Goal: Task Accomplishment & Management: Manage account settings

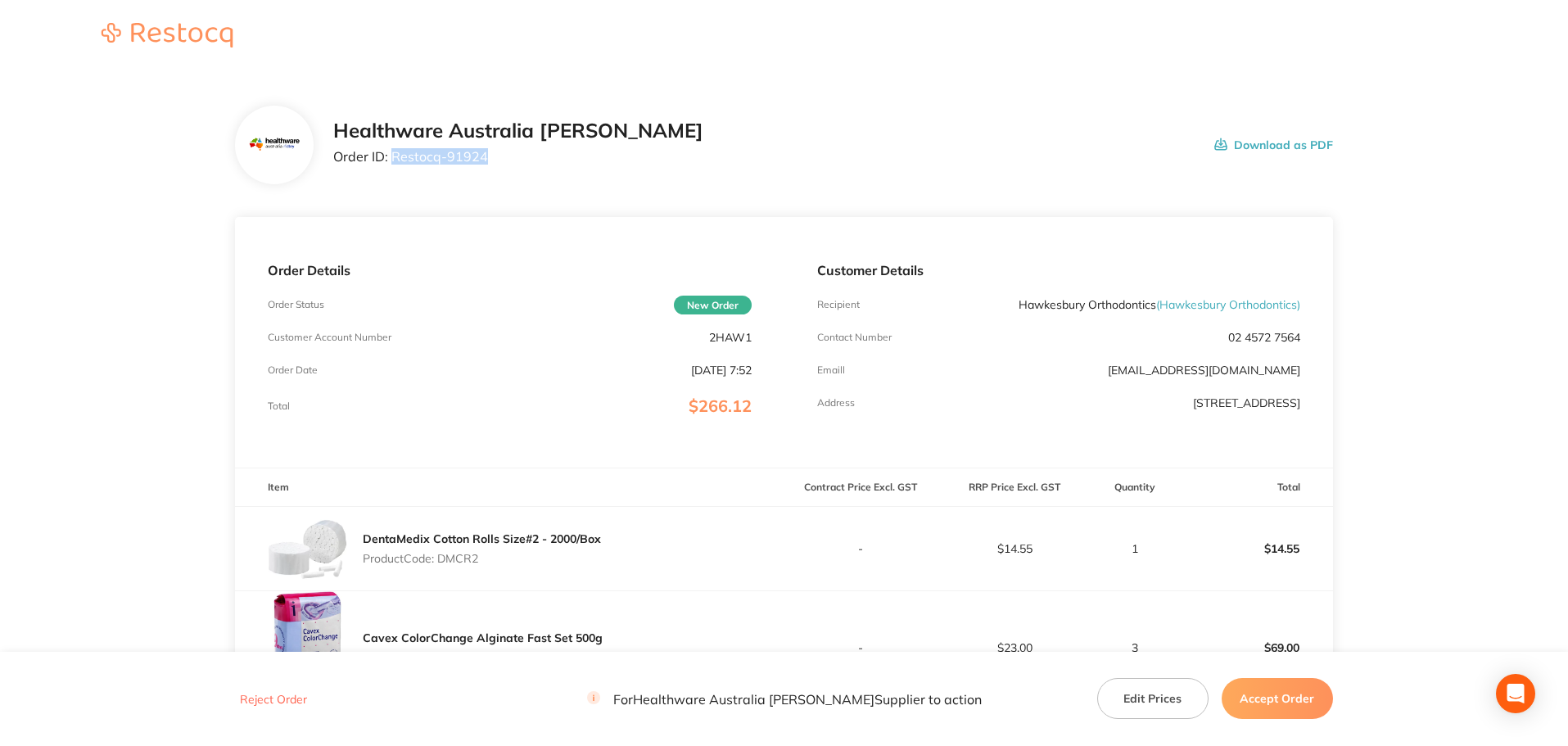
drag, startPoint x: 479, startPoint y: 154, endPoint x: 390, endPoint y: 158, distance: 89.1
click at [390, 158] on p "Order ID: Restocq- 91924" at bounding box center [518, 157] width 370 height 15
copy p "Restocq- 91924"
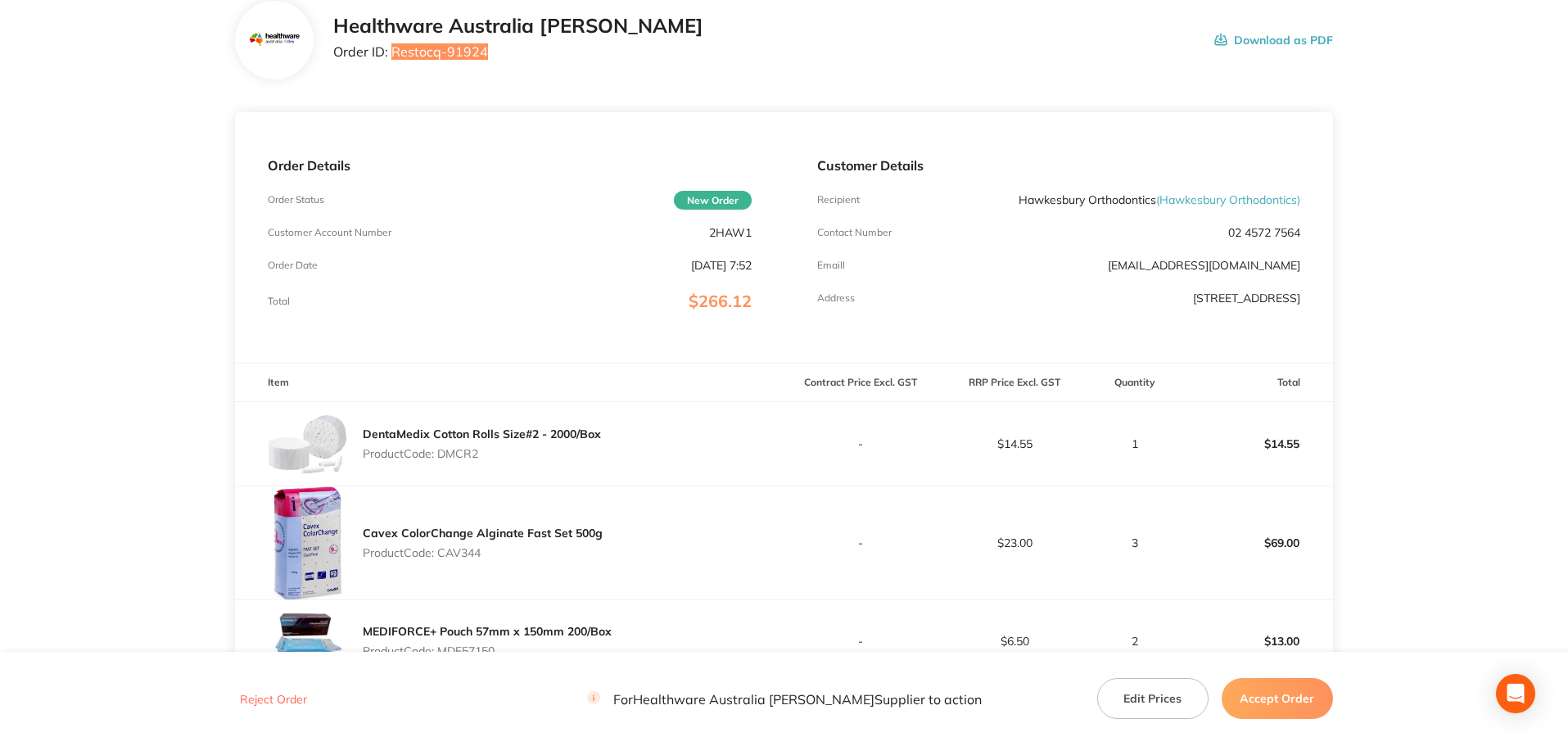
scroll to position [137, 0]
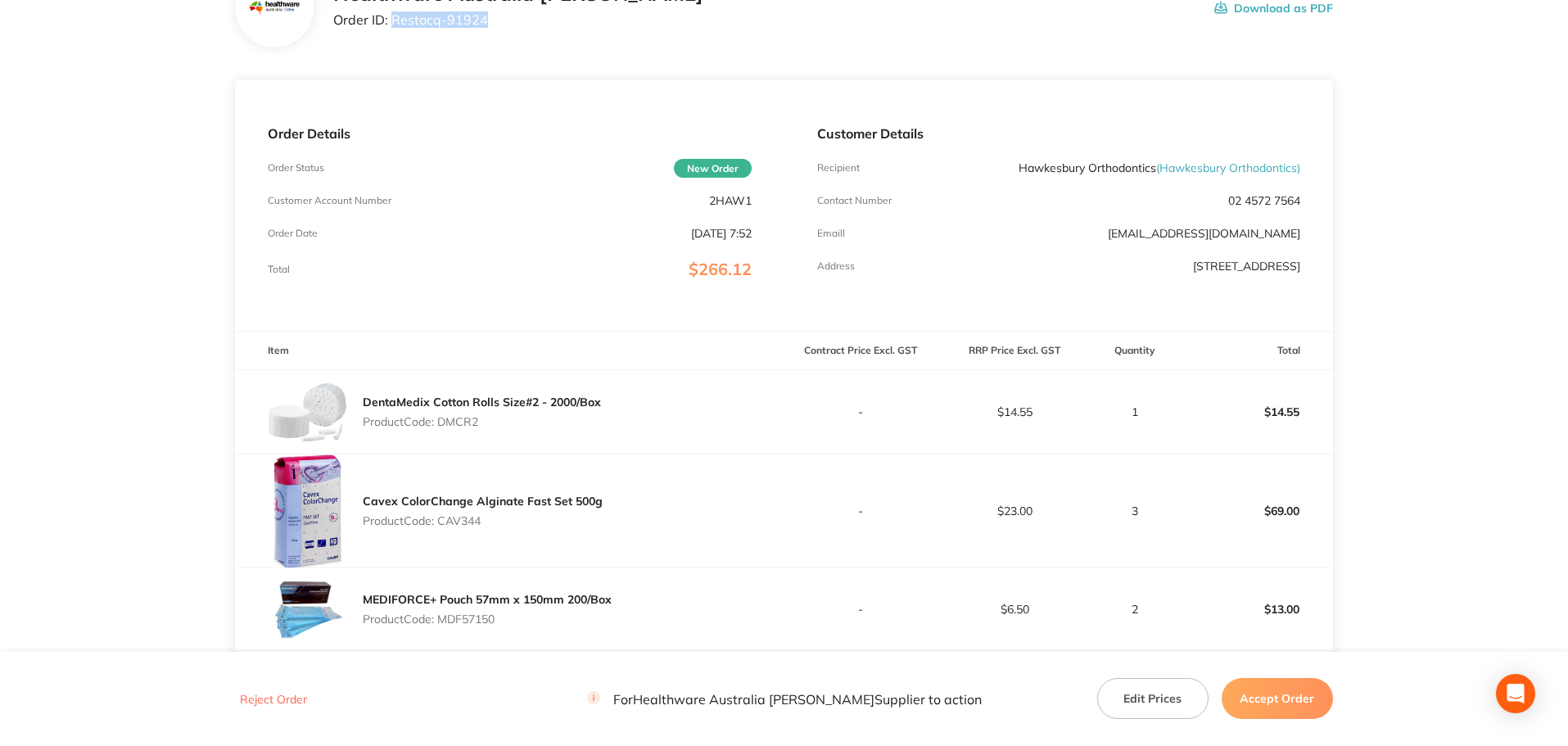
drag, startPoint x: 492, startPoint y: 421, endPoint x: 441, endPoint y: 421, distance: 51.0
click at [441, 421] on p "Product Code: DMCR2" at bounding box center [481, 421] width 238 height 13
copy p "DMCR2"
drag, startPoint x: 492, startPoint y: 524, endPoint x: 441, endPoint y: 523, distance: 51.0
click at [441, 523] on p "Product Code: CAV344" at bounding box center [482, 521] width 240 height 13
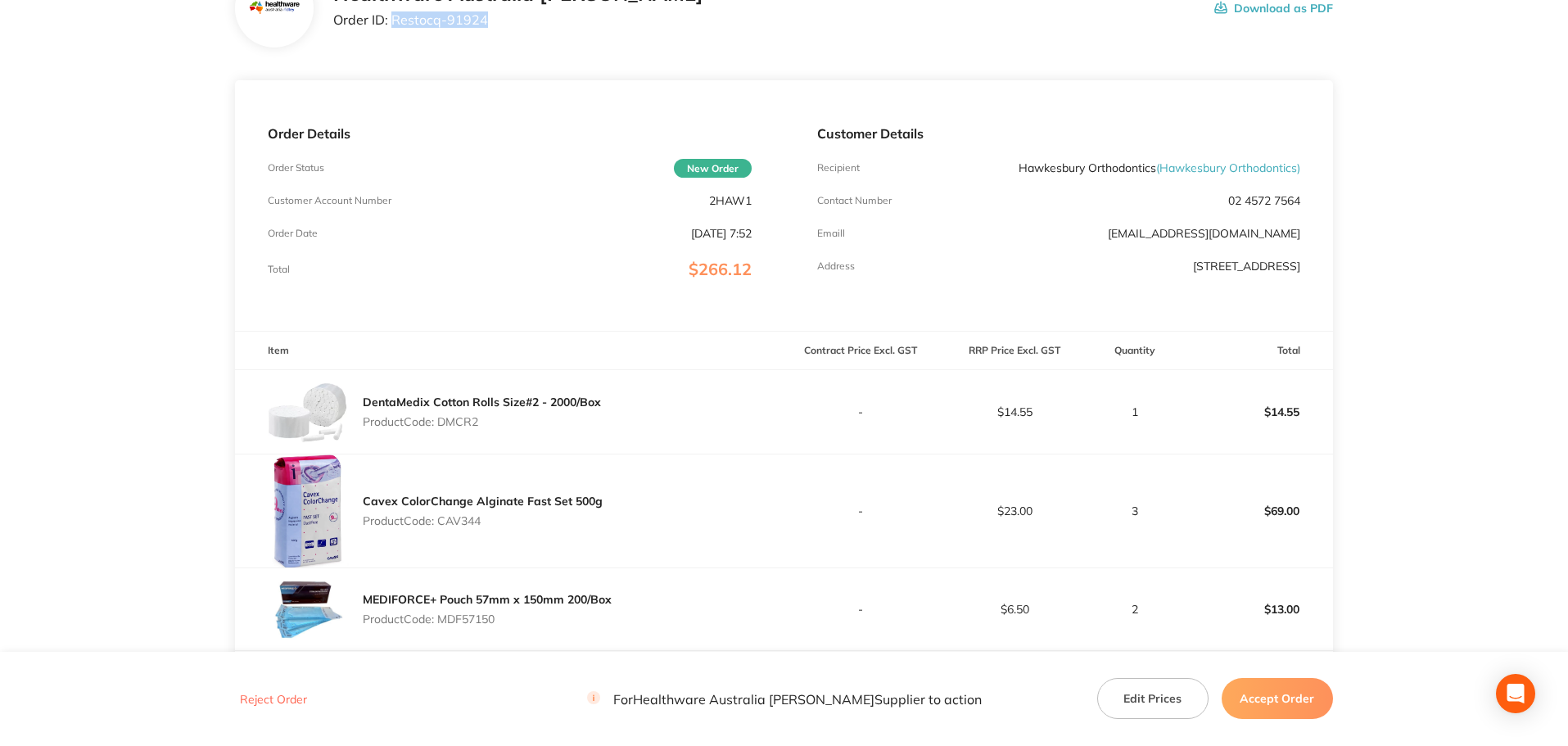
copy p "CAV344"
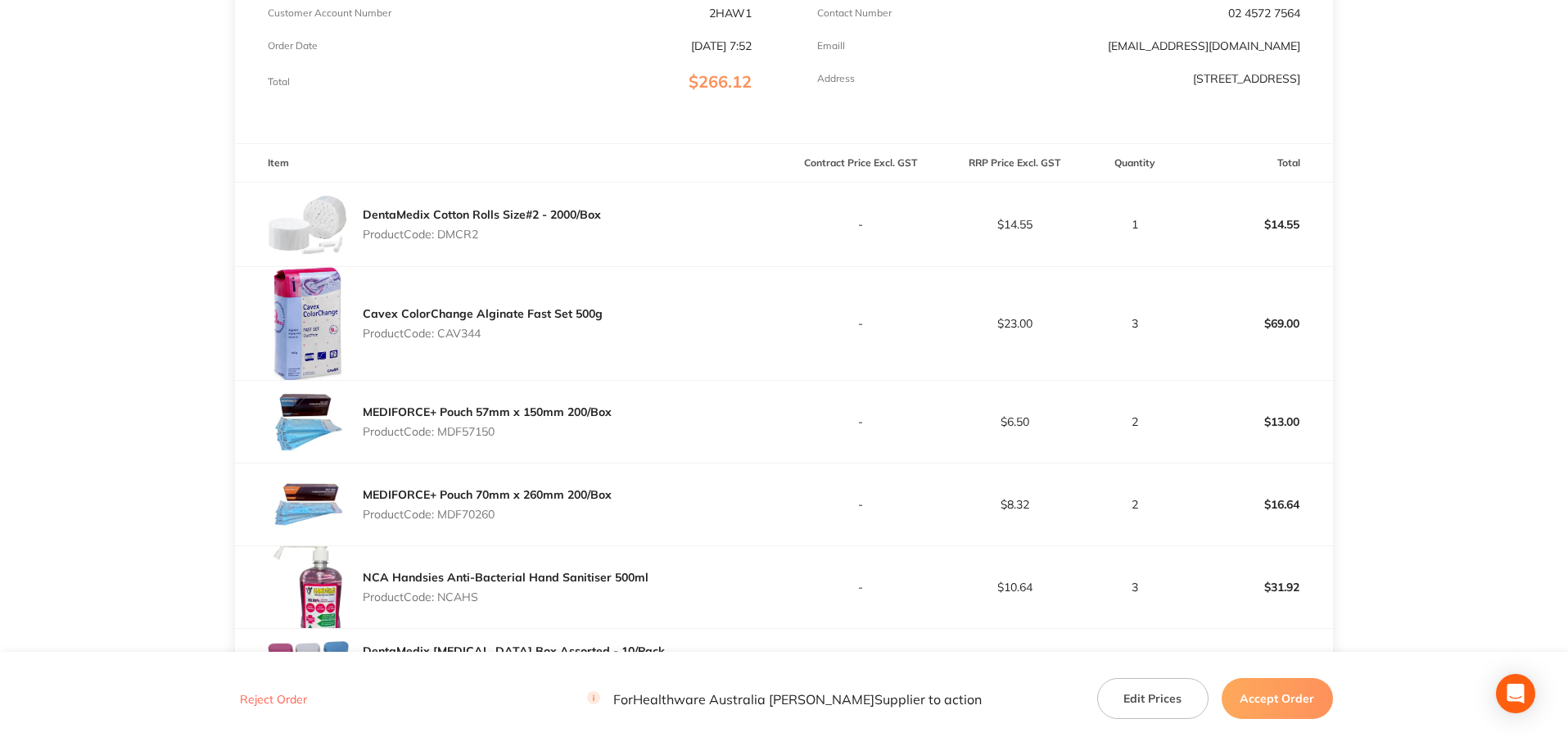
scroll to position [409, 0]
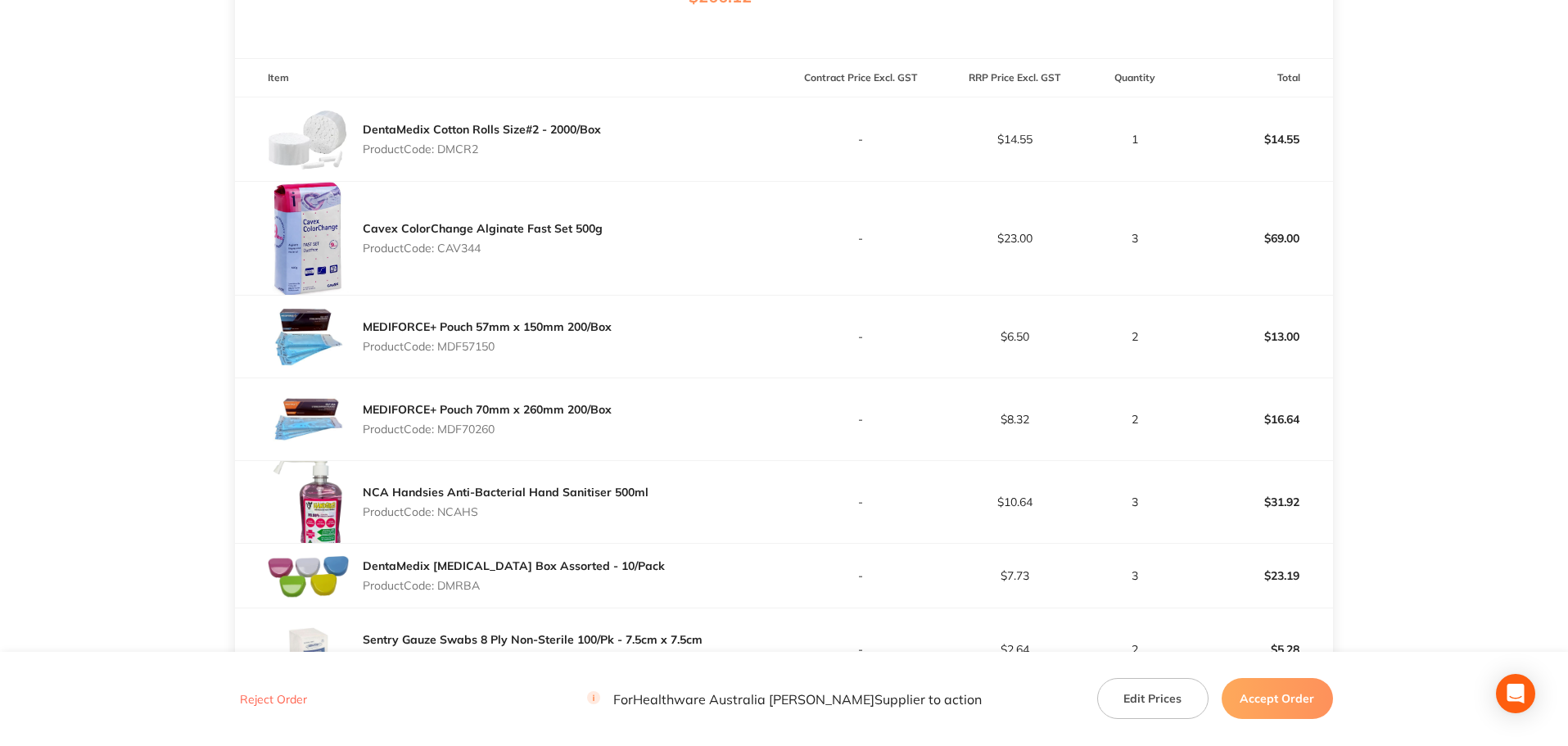
drag, startPoint x: 497, startPoint y: 351, endPoint x: 444, endPoint y: 347, distance: 53.2
click at [444, 347] on p "Product Code: MDF57150" at bounding box center [487, 346] width 249 height 13
copy p "MDF57150"
drag, startPoint x: 509, startPoint y: 425, endPoint x: 439, endPoint y: 431, distance: 70.3
click at [439, 431] on p "Product Code: MDF70260" at bounding box center [487, 429] width 249 height 13
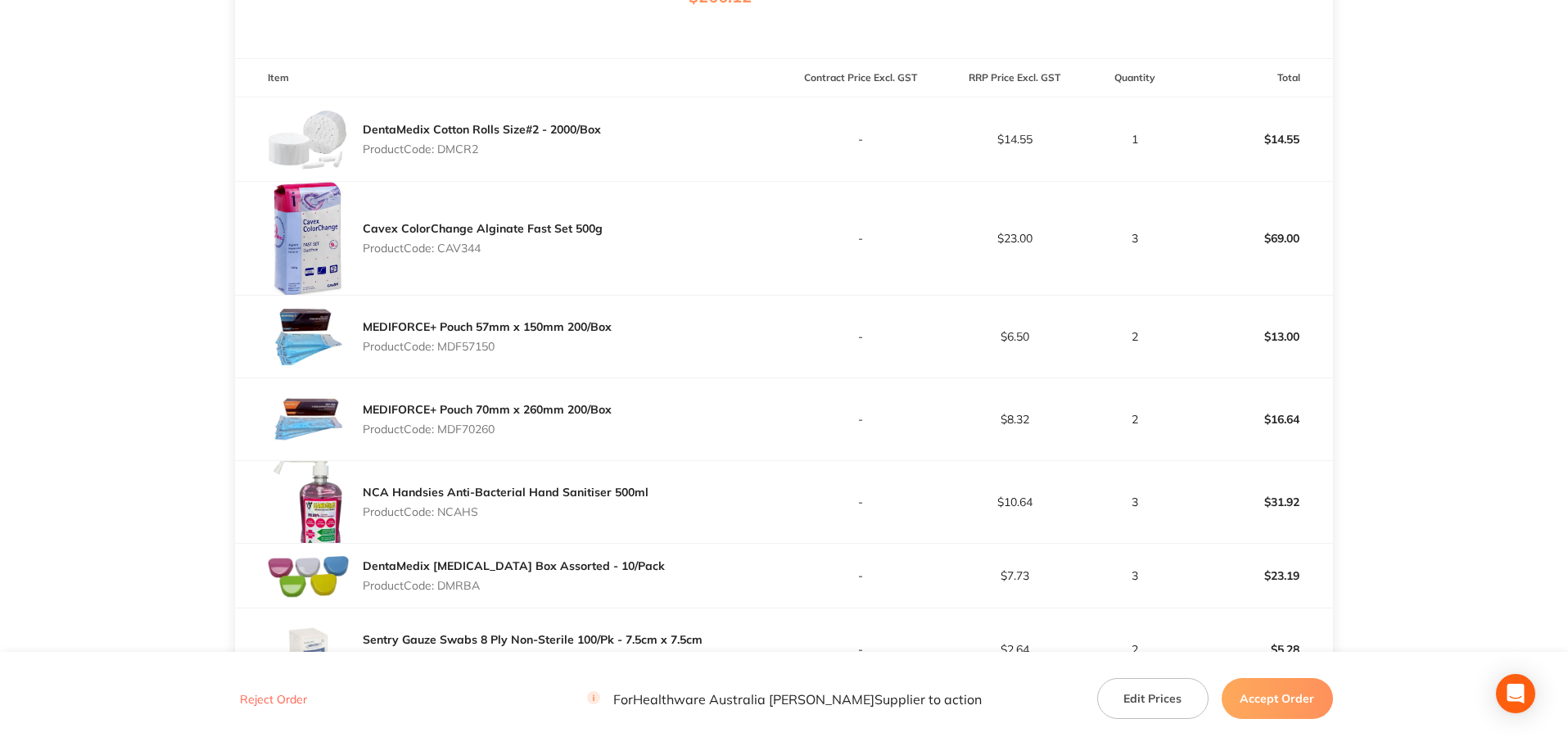
copy p "MDF70260"
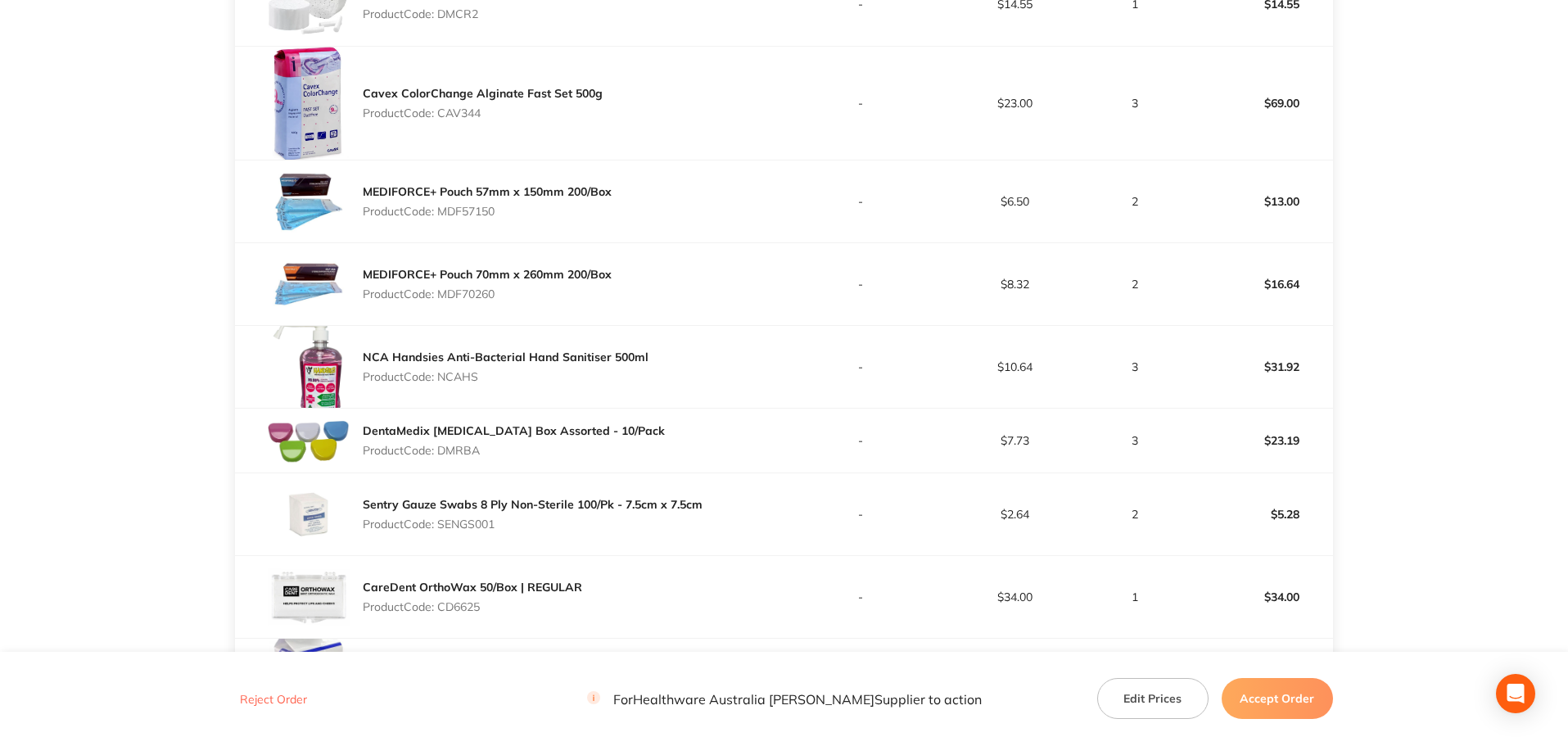
scroll to position [681, 0]
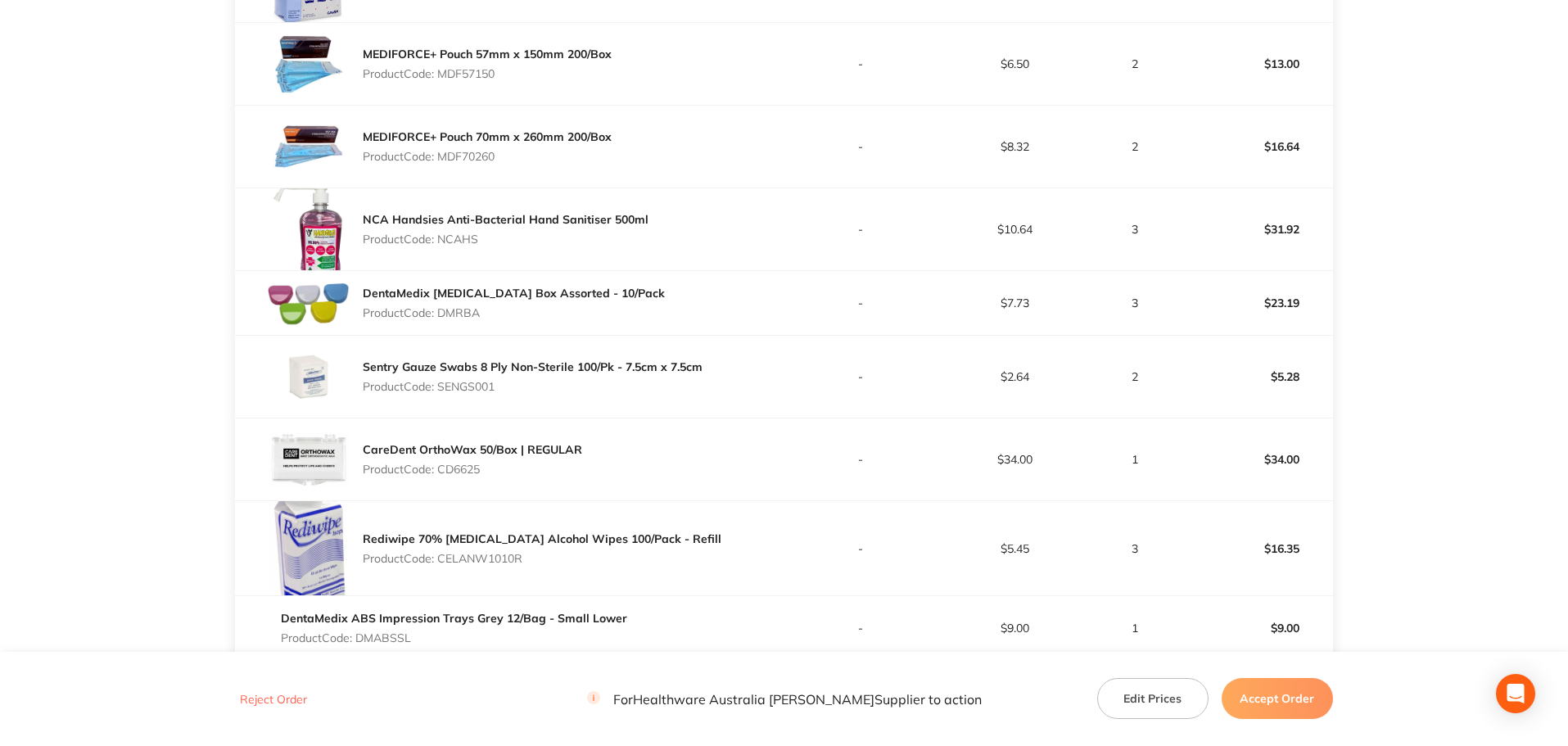
drag, startPoint x: 482, startPoint y: 247, endPoint x: 442, endPoint y: 242, distance: 40.3
click at [442, 242] on div "NCA Handsies Anti-Bacterial Hand Sanitiser 500ml Product Code: NCAHS" at bounding box center [505, 229] width 286 height 46
copy p "NCAHS"
drag, startPoint x: 486, startPoint y: 318, endPoint x: 441, endPoint y: 317, distance: 45.0
click at [441, 317] on p "Product Code: DMRBA" at bounding box center [513, 313] width 302 height 13
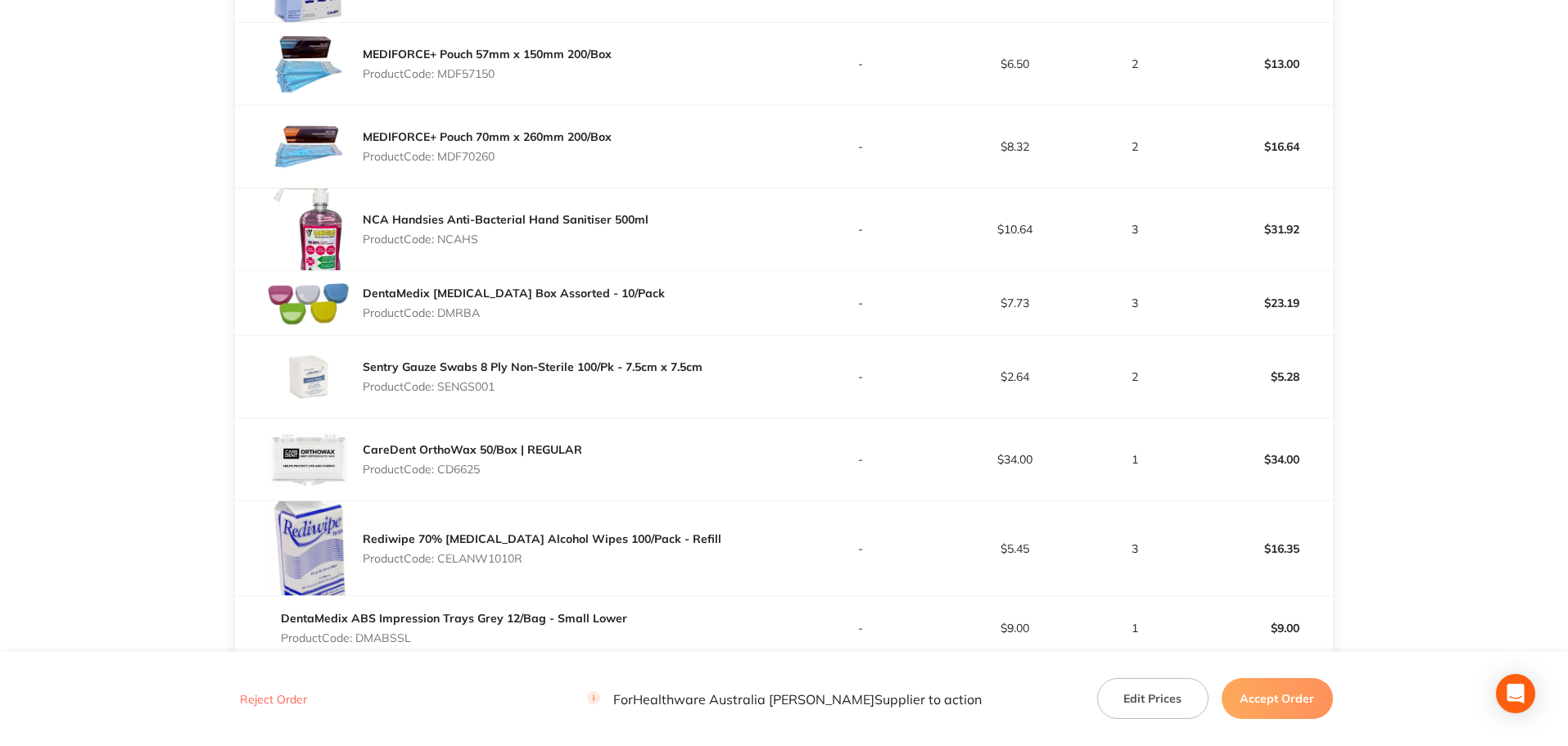
copy p "DMRBA"
drag, startPoint x: 501, startPoint y: 390, endPoint x: 441, endPoint y: 381, distance: 60.7
click at [441, 381] on p "Product Code: SENGS001" at bounding box center [532, 386] width 340 height 13
copy p "SENGS001"
drag, startPoint x: 490, startPoint y: 472, endPoint x: 442, endPoint y: 464, distance: 48.7
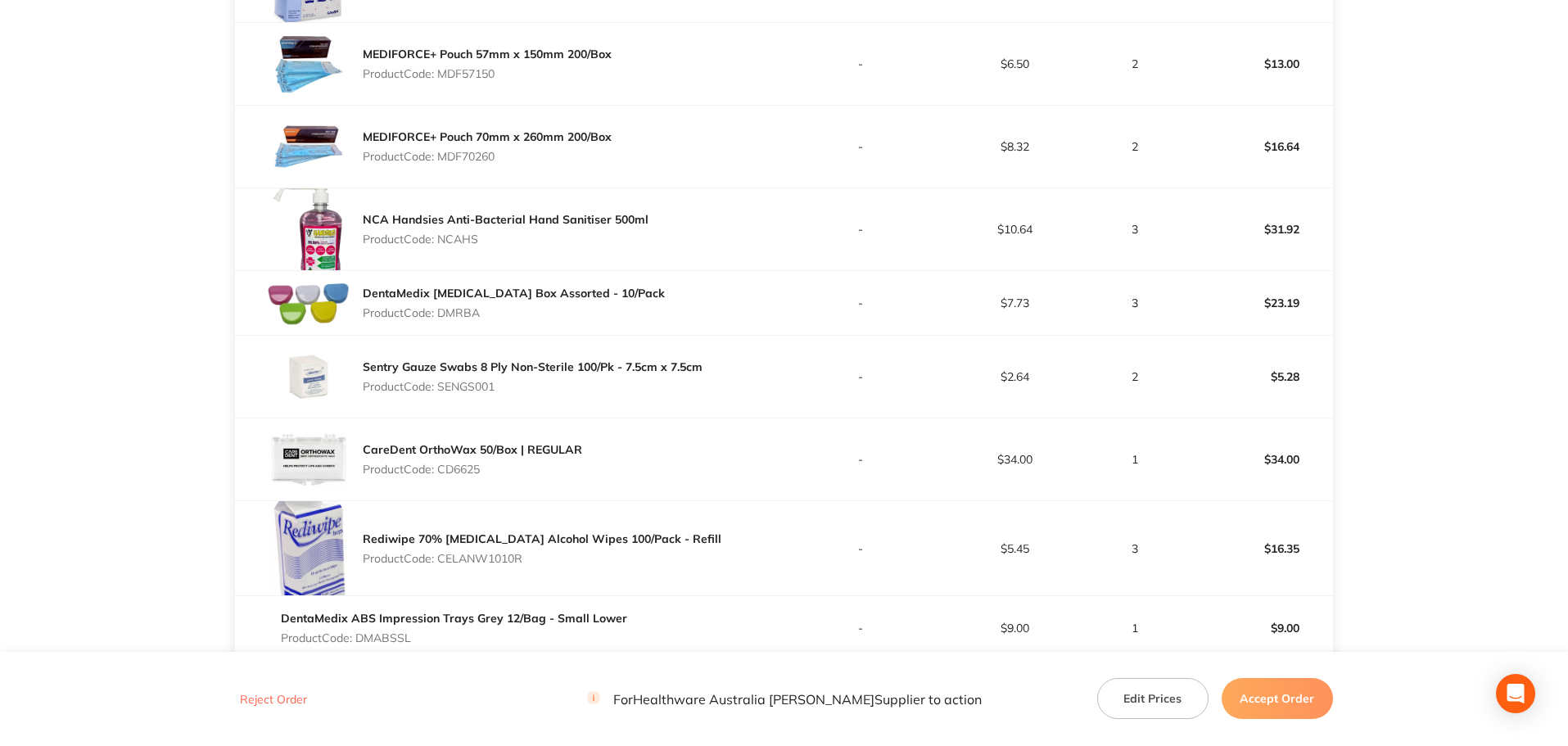
click at [442, 464] on p "Product Code: CD6625" at bounding box center [472, 469] width 219 height 13
copy p "CD6625"
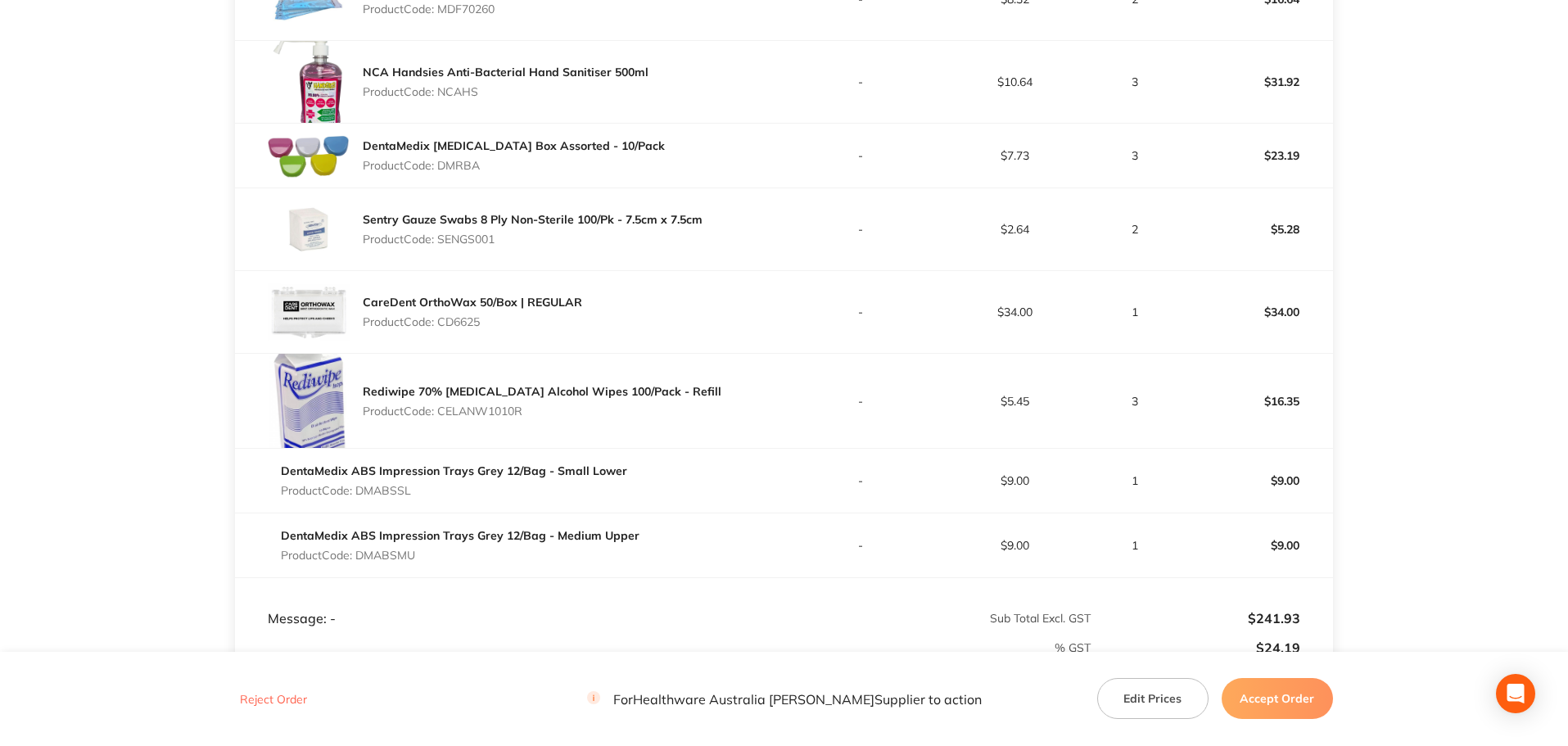
scroll to position [955, 0]
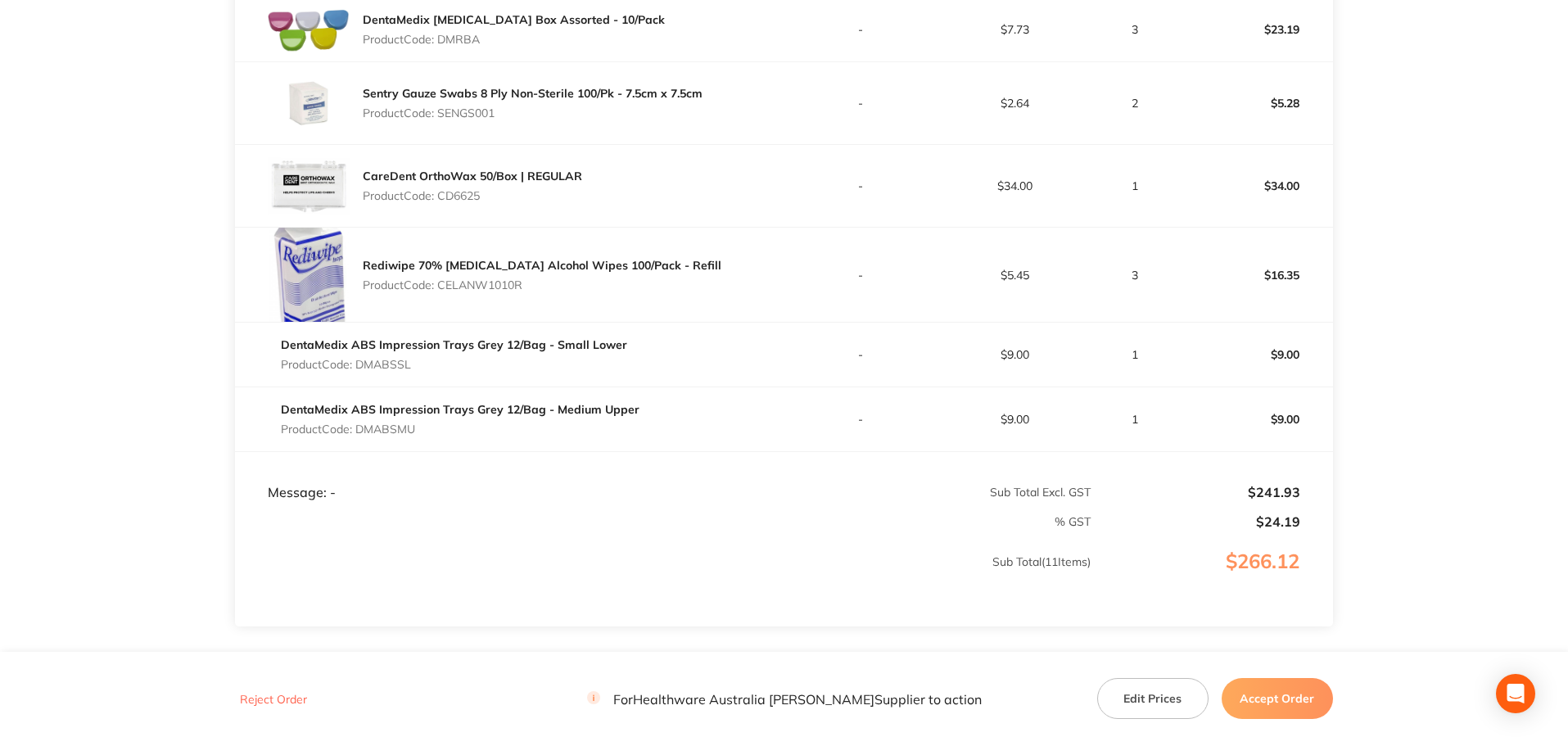
drag, startPoint x: 539, startPoint y: 293, endPoint x: 440, endPoint y: 287, distance: 99.2
click at [440, 287] on div "Rediwipe 70% [MEDICAL_DATA] Alcohol Wipes 100/Pack - Refill Product Code: CELAN…" at bounding box center [542, 275] width 359 height 46
copy p "CELANW1010R"
drag, startPoint x: 415, startPoint y: 365, endPoint x: 361, endPoint y: 365, distance: 54.0
click at [361, 365] on p "Product Code: DMABSSL" at bounding box center [454, 364] width 346 height 13
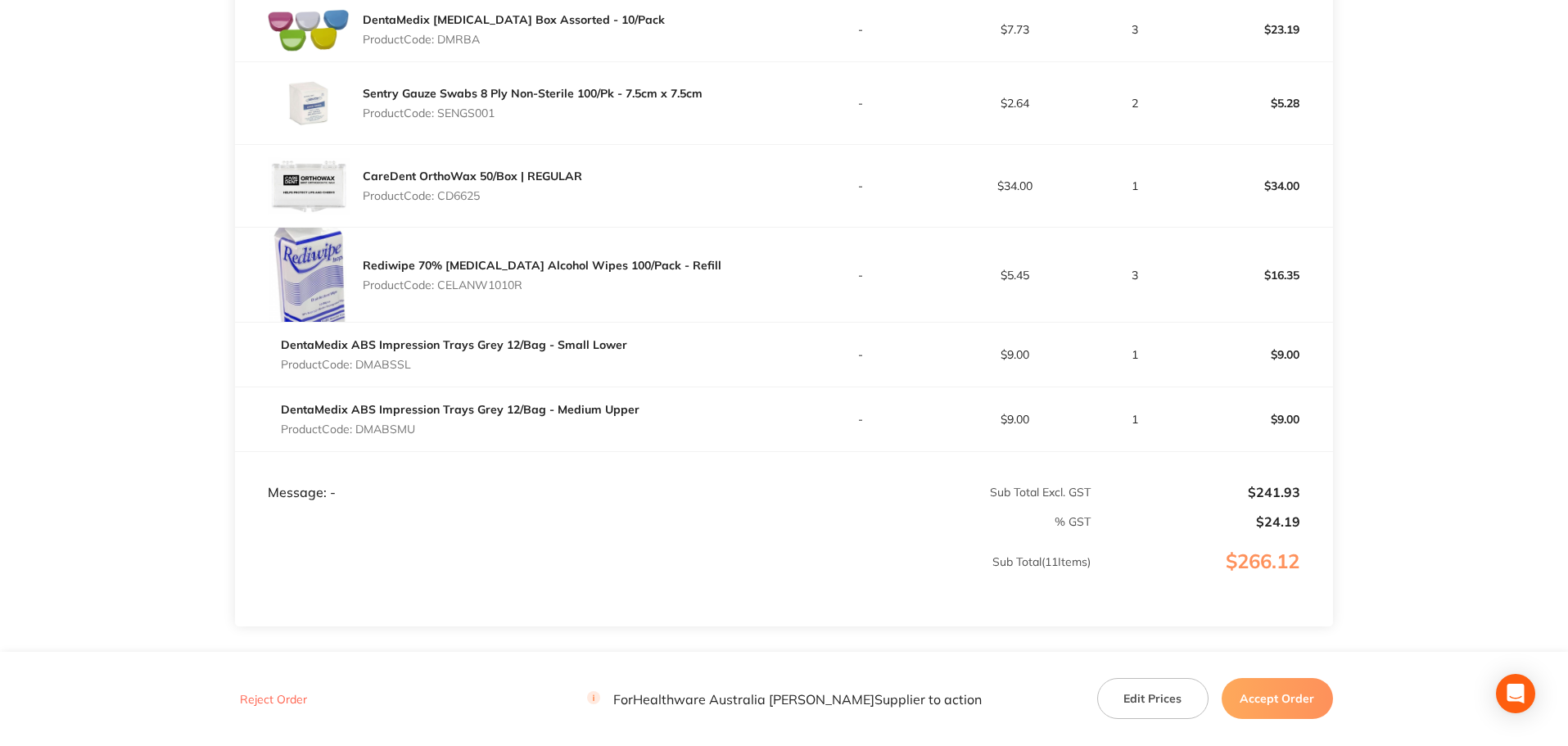
drag, startPoint x: 418, startPoint y: 427, endPoint x: 357, endPoint y: 429, distance: 61.0
click at [357, 429] on p "Product Code: DMABSMU" at bounding box center [460, 429] width 359 height 13
drag, startPoint x: 1288, startPoint y: 699, endPoint x: 1282, endPoint y: 693, distance: 8.5
click at [1289, 699] on button "Accept Order" at bounding box center [1277, 698] width 111 height 41
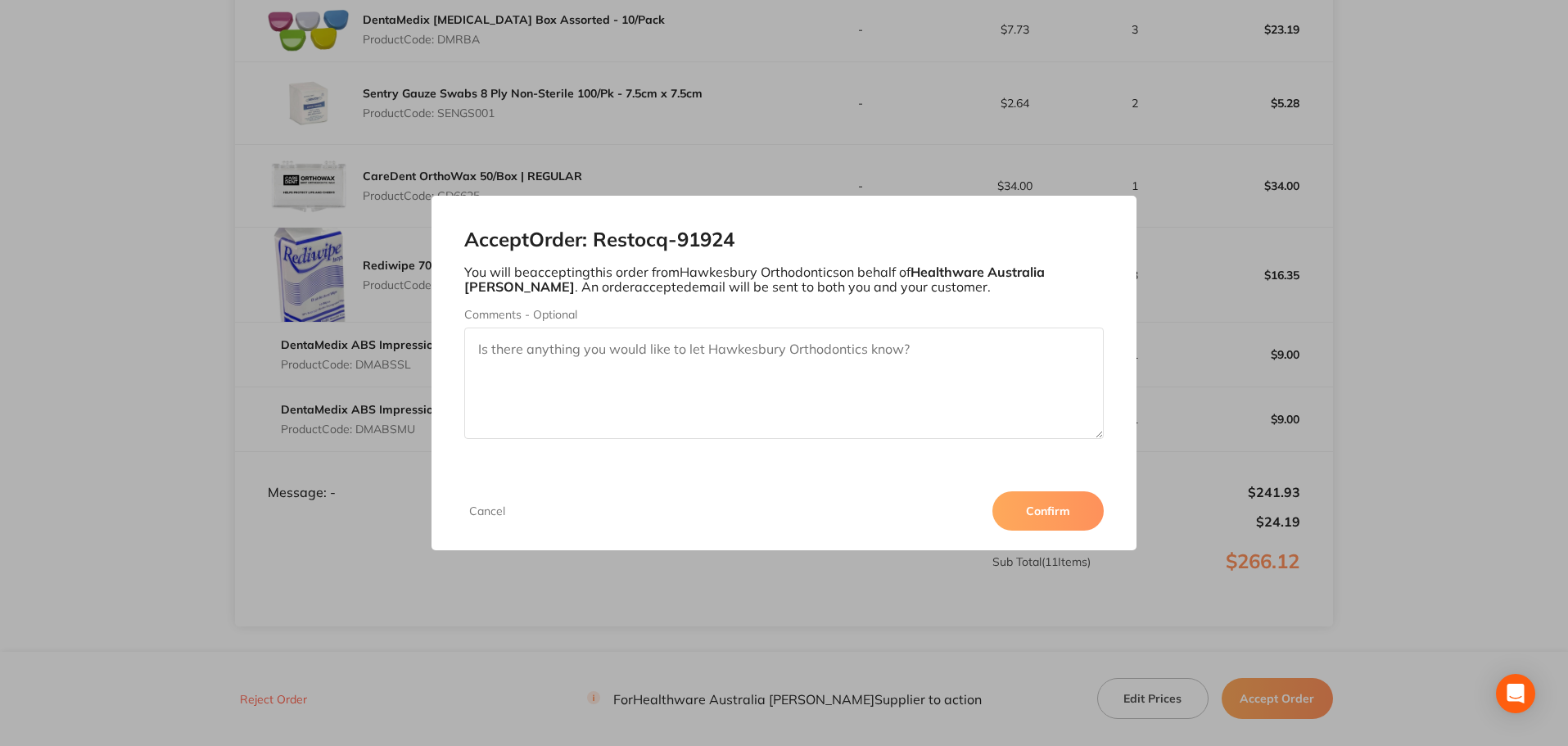
click at [1073, 495] on button "Confirm" at bounding box center [1047, 510] width 111 height 39
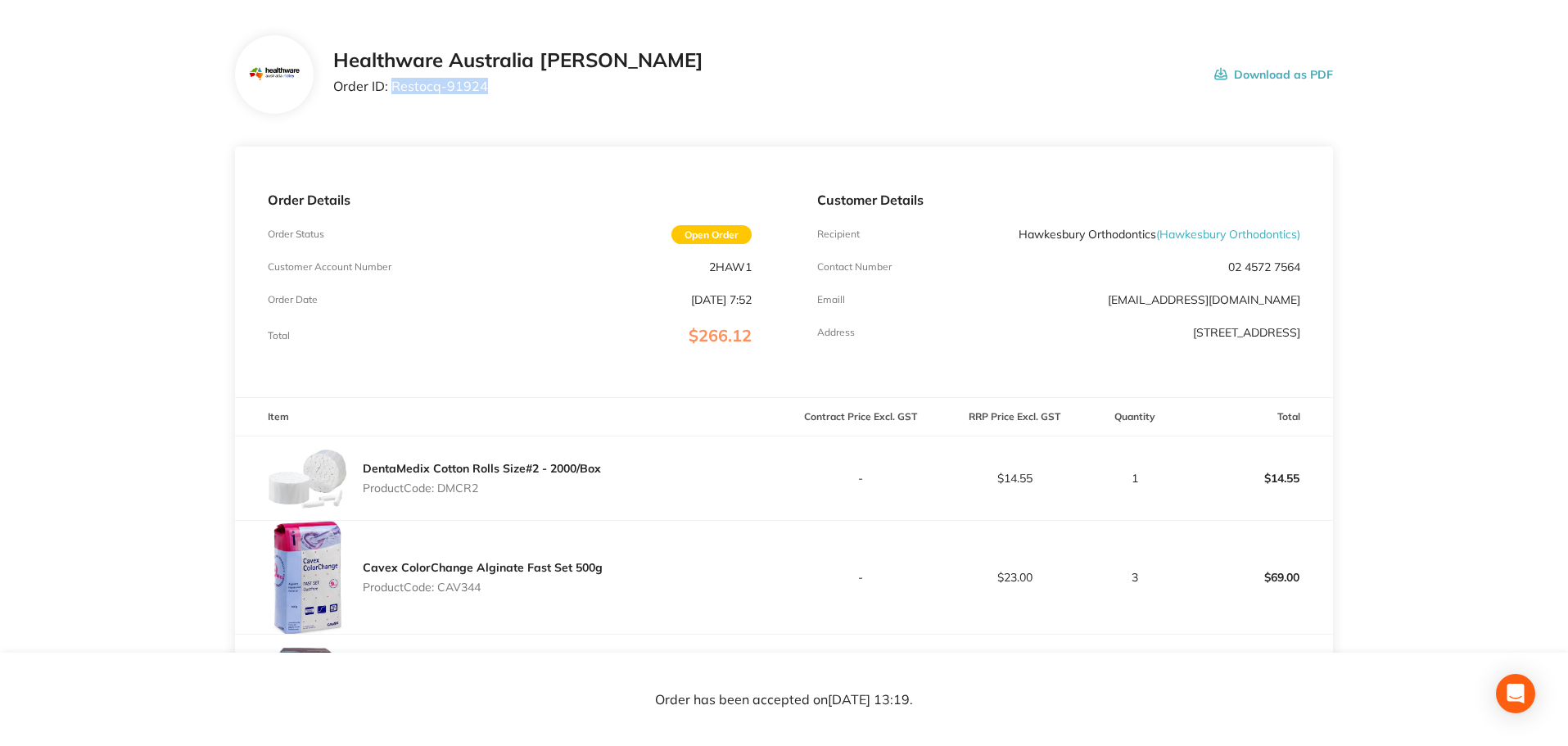
scroll to position [0, 0]
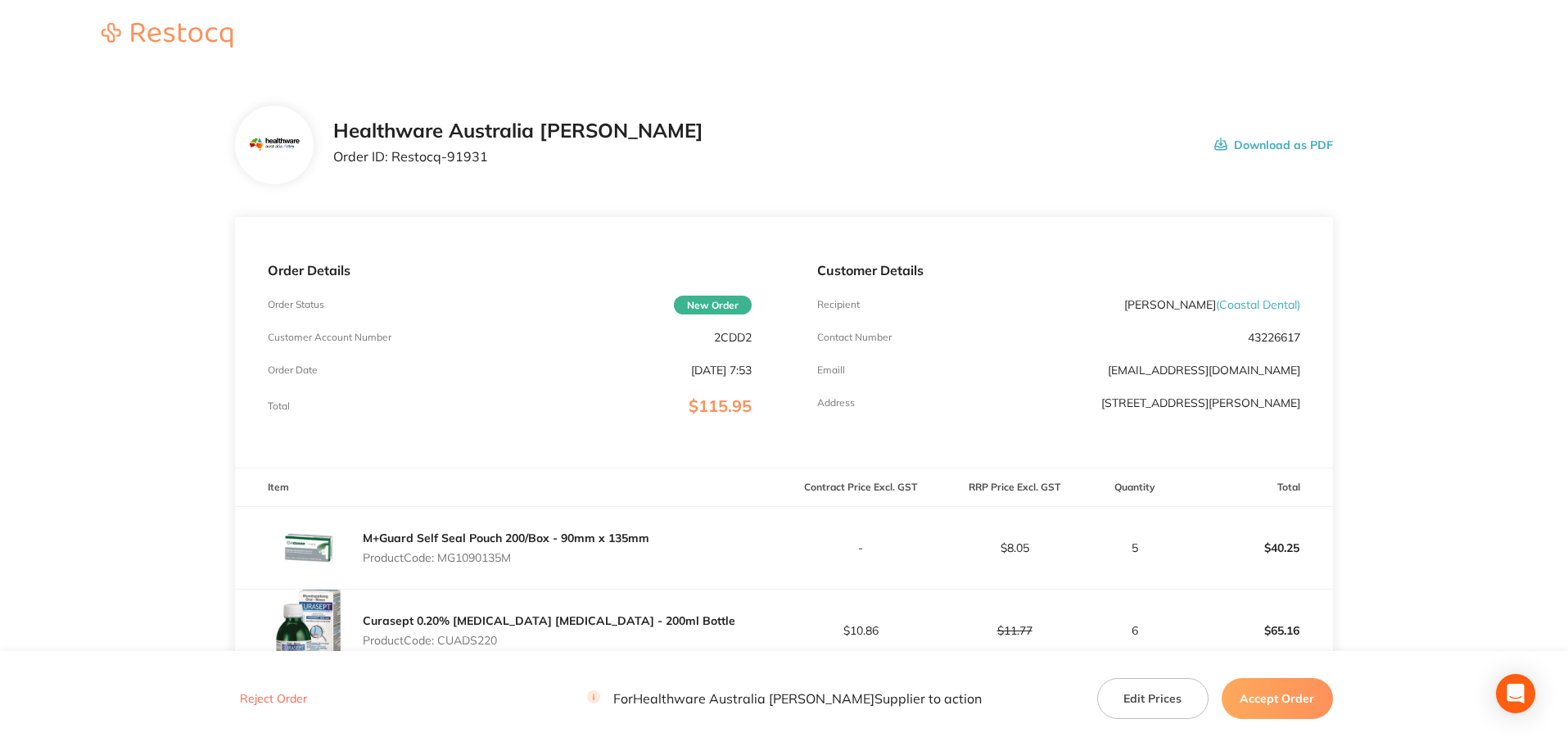
click at [148, 417] on main "Healthware Australia [PERSON_NAME] Order ID: Restocq- 91931 Download as PDF Ord…" at bounding box center [784, 525] width 1568 height 904
drag, startPoint x: 494, startPoint y: 161, endPoint x: 392, endPoint y: 159, distance: 102.0
click at [392, 159] on p "Order ID: Restocq- 91931" at bounding box center [518, 157] width 370 height 15
copy p "Restocq- 91931"
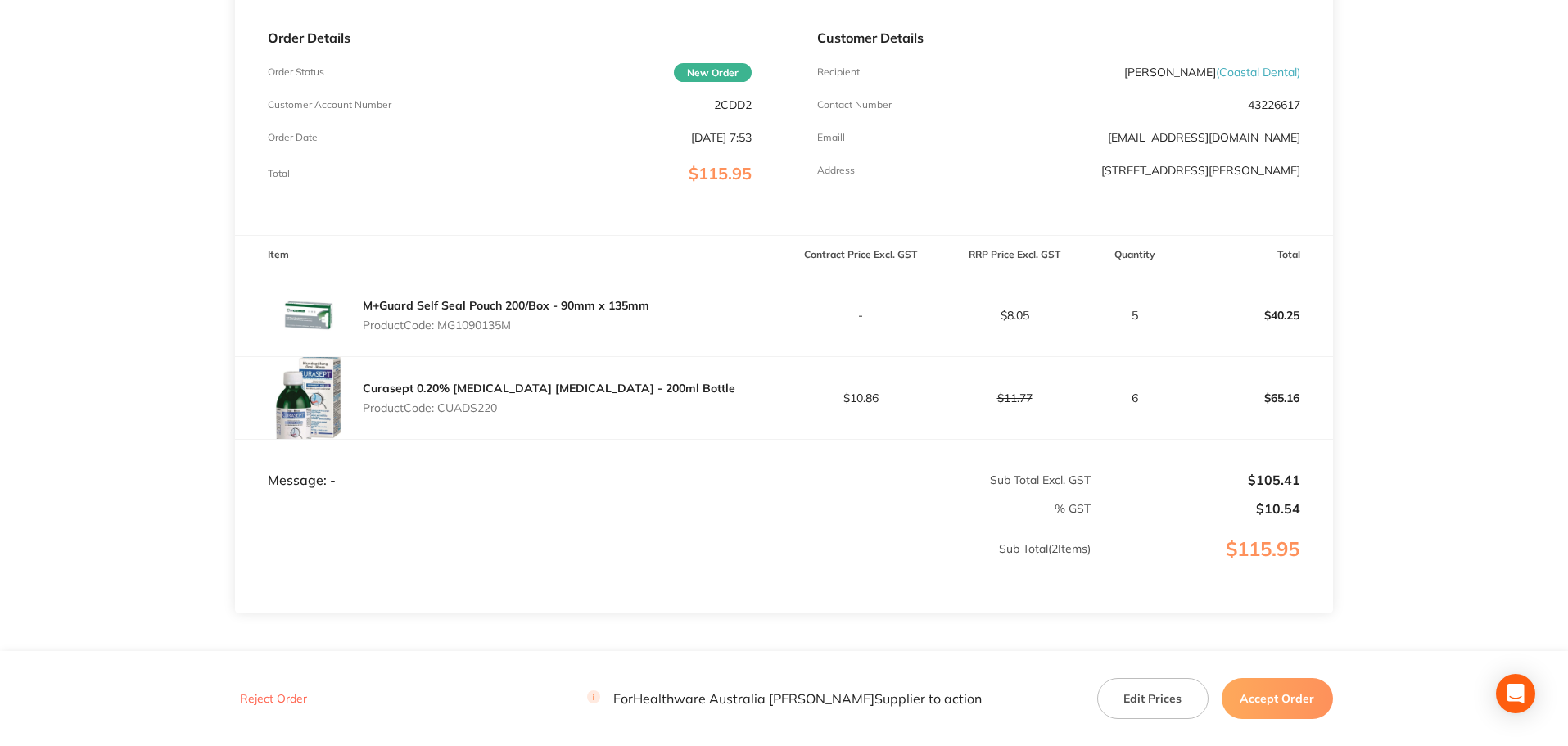
scroll to position [272, 0]
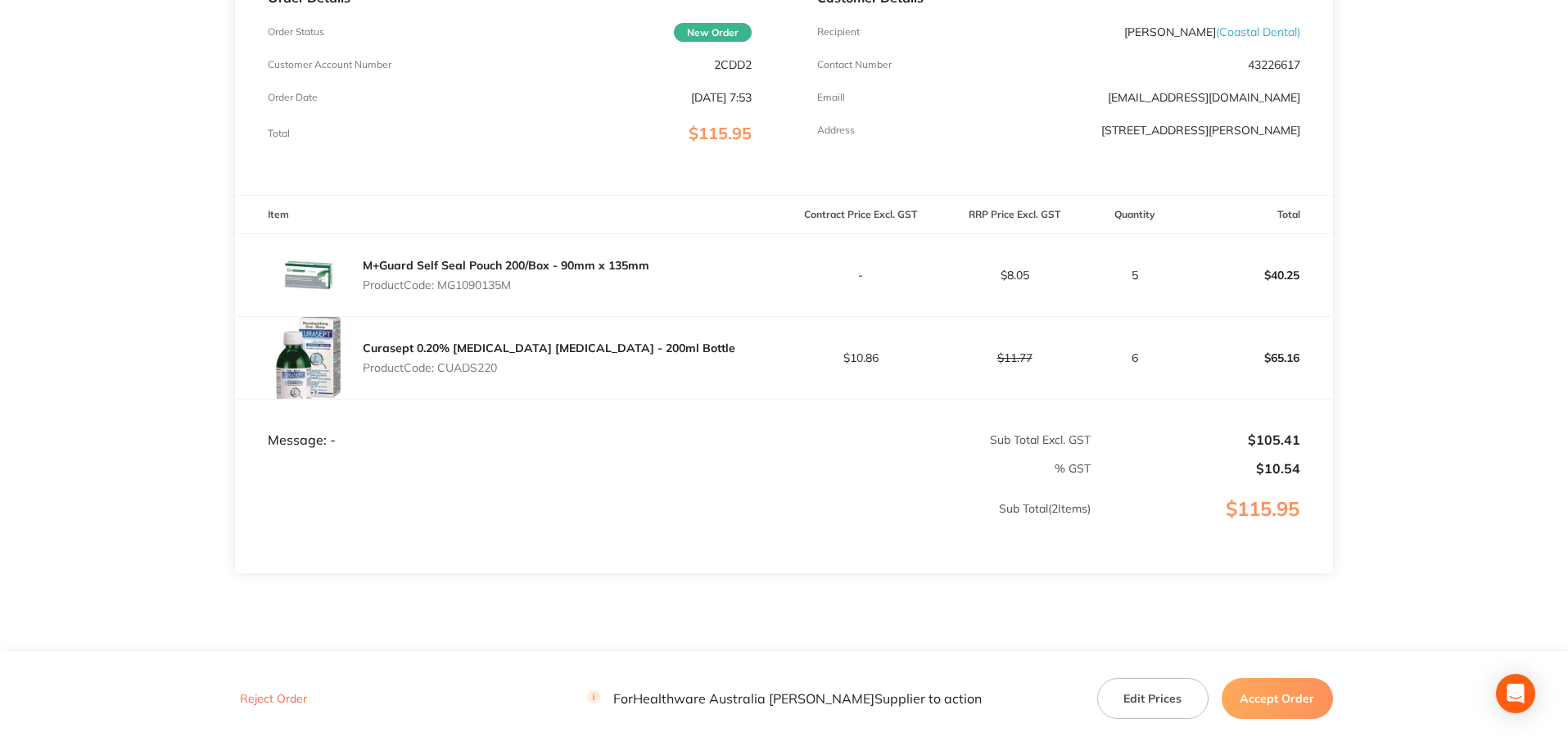
drag, startPoint x: 523, startPoint y: 288, endPoint x: 443, endPoint y: 289, distance: 80.0
click at [443, 289] on p "Product Code: MG1090135M" at bounding box center [506, 285] width 287 height 13
copy p "MG1090135M"
drag, startPoint x: 499, startPoint y: 367, endPoint x: 436, endPoint y: 374, distance: 63.4
click at [439, 370] on p "Product Code: CUADS220" at bounding box center [549, 367] width 372 height 13
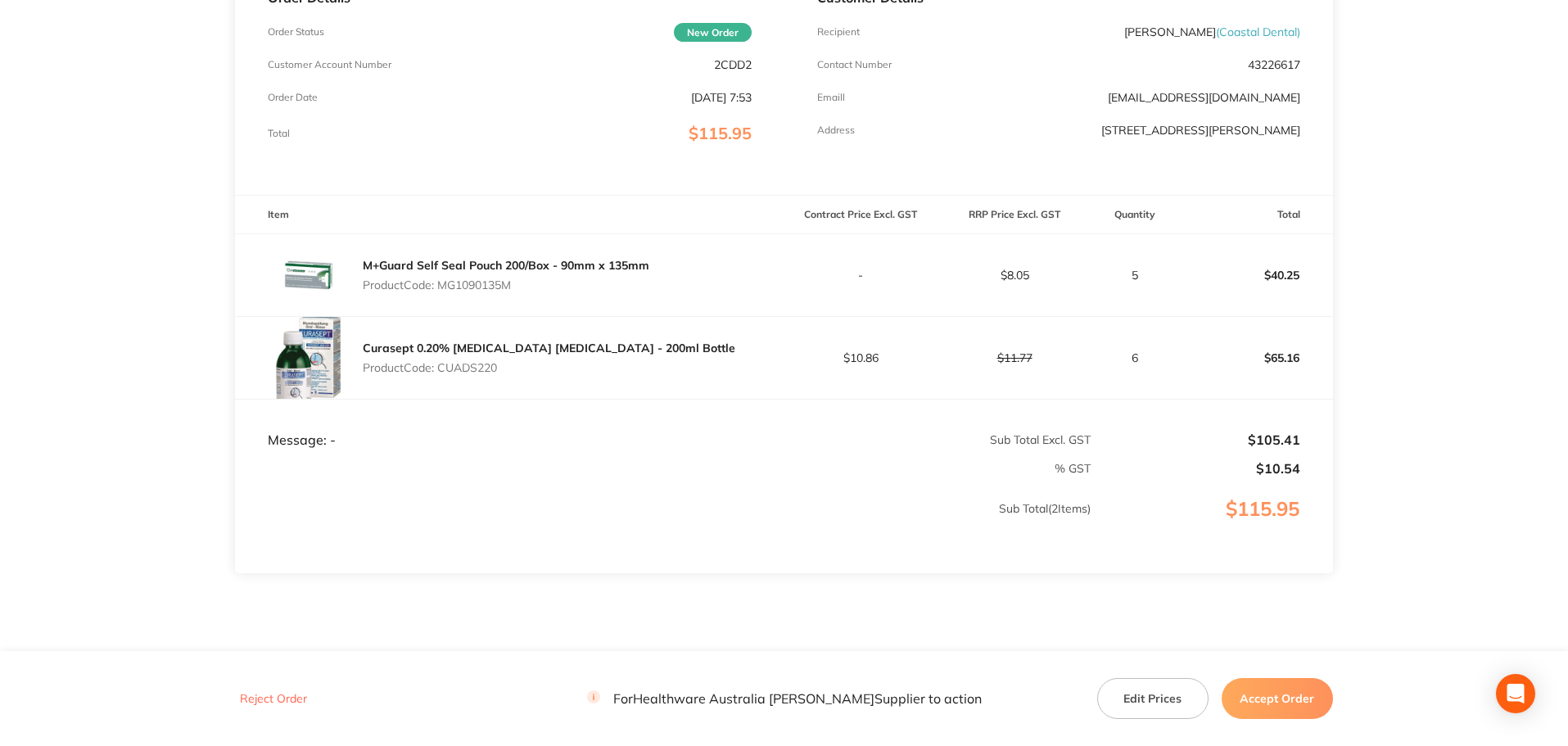
copy p "CUADS220"
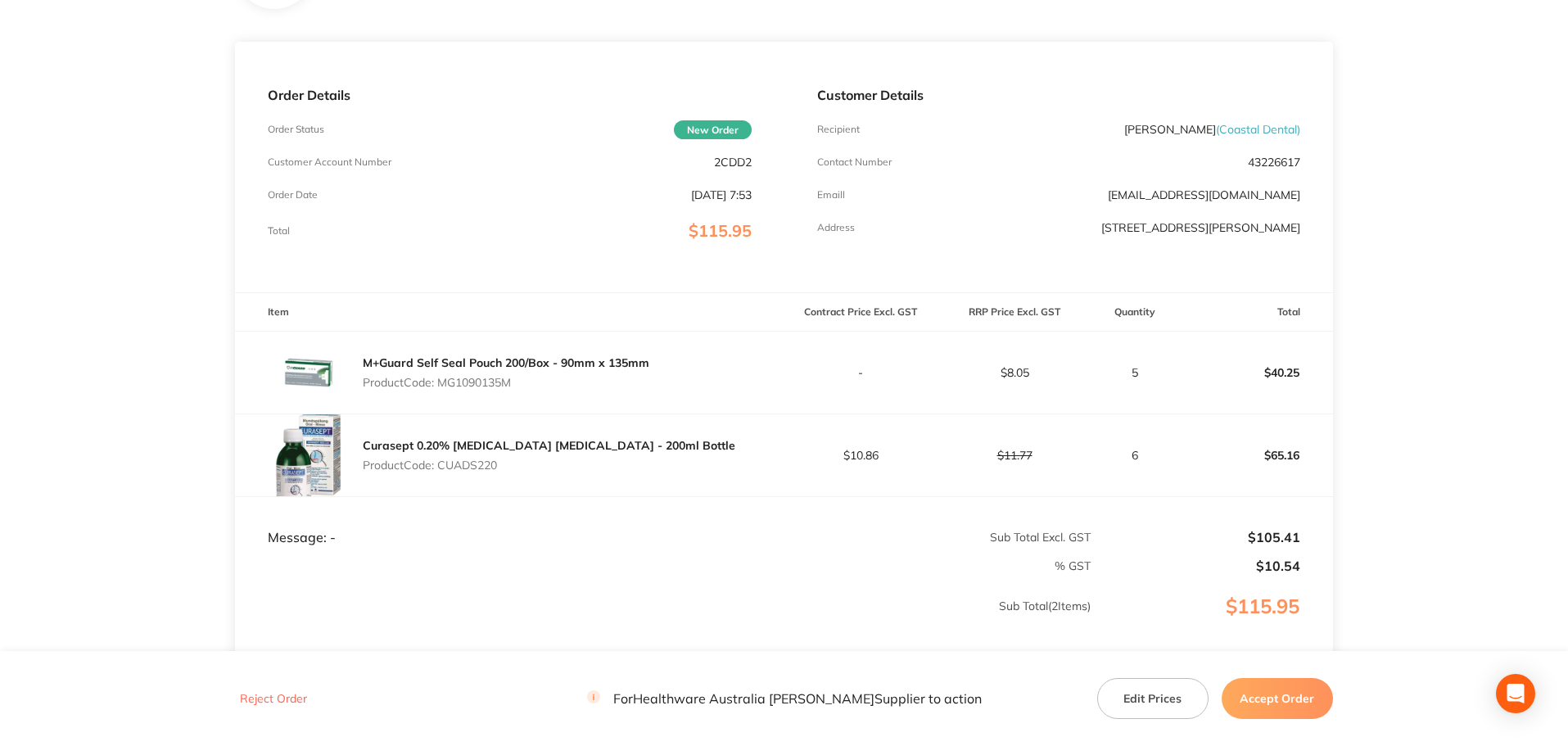
scroll to position [137, 0]
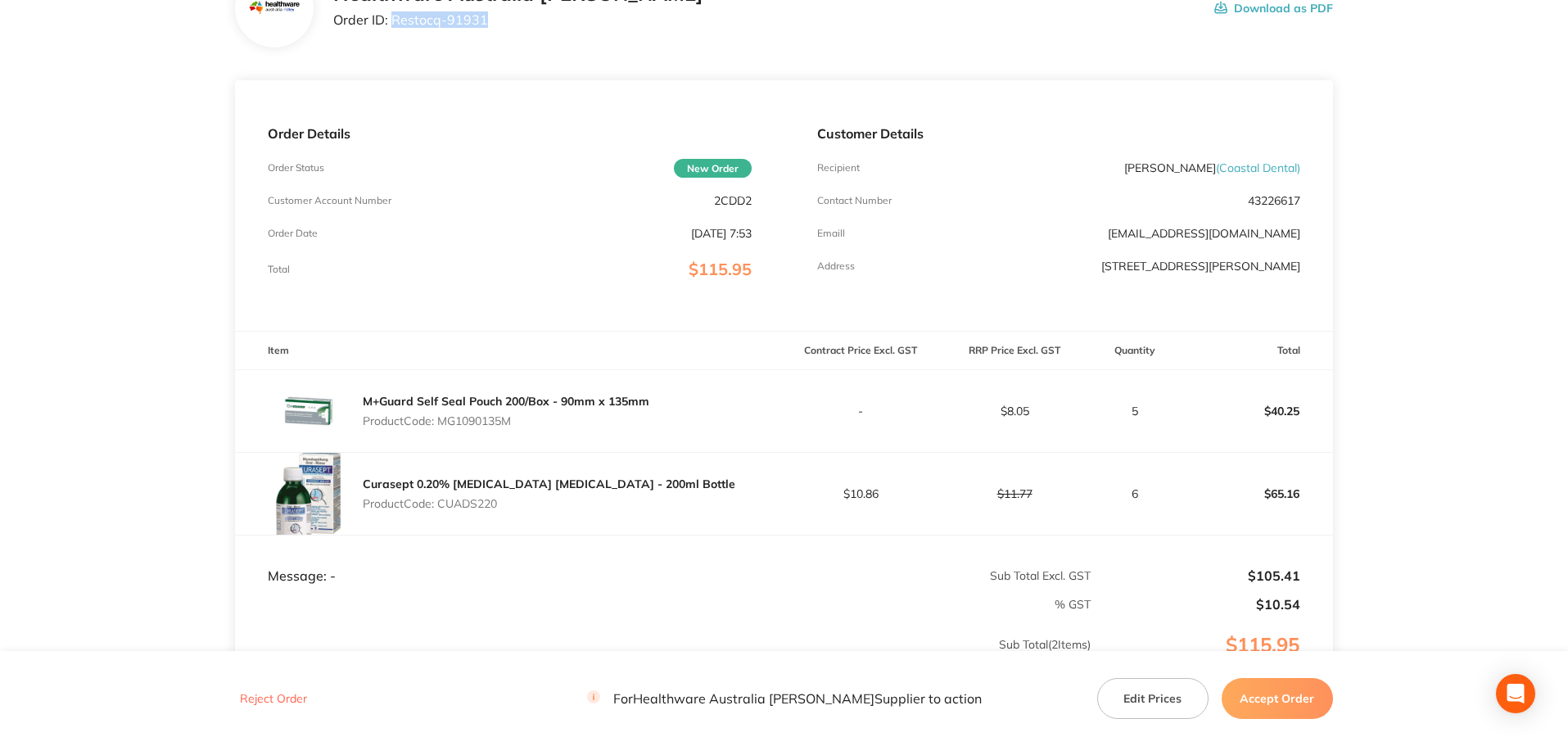
click at [1294, 699] on button "Accept Order" at bounding box center [1277, 698] width 111 height 41
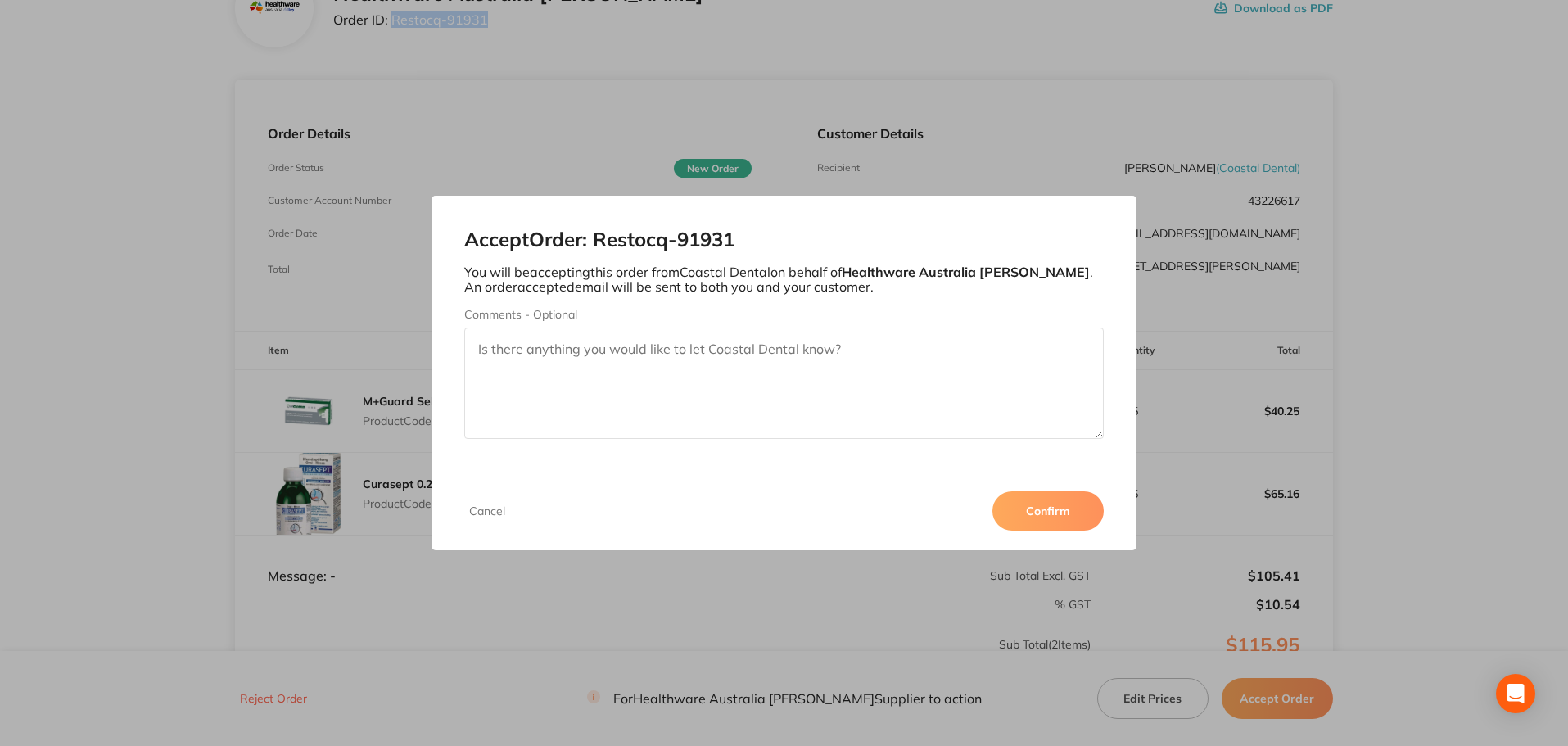
click at [1062, 510] on button "Confirm" at bounding box center [1047, 510] width 111 height 39
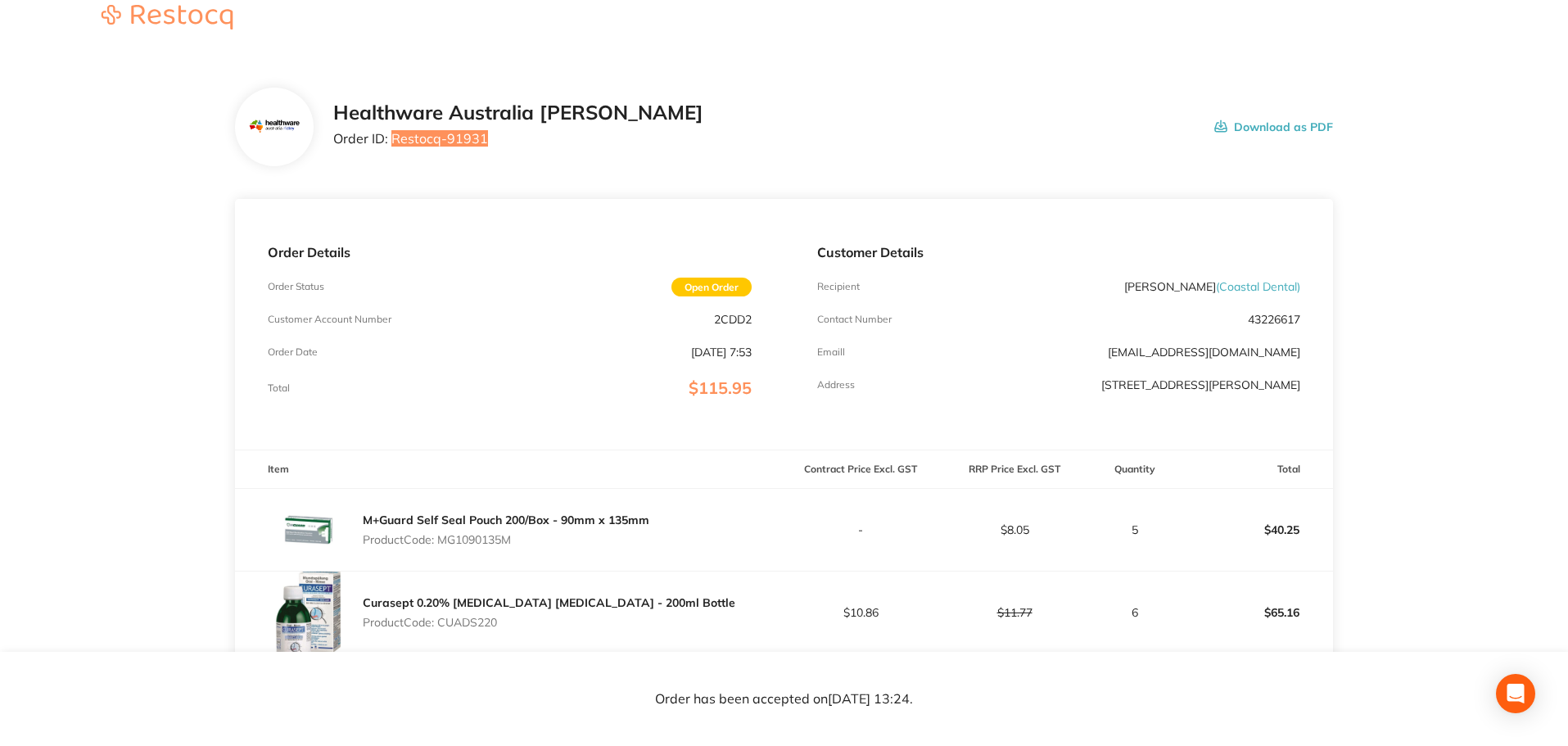
scroll to position [0, 0]
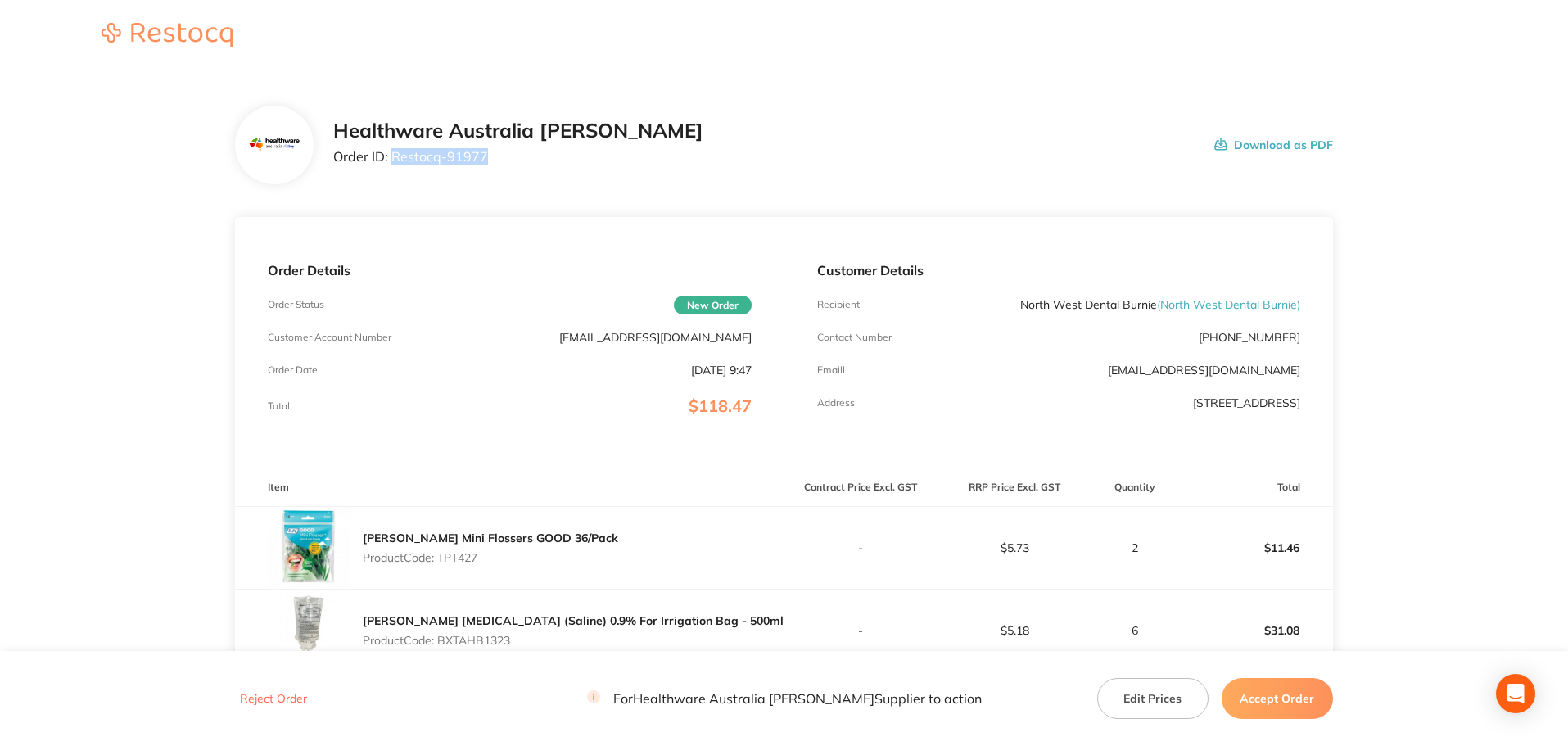
drag, startPoint x: 496, startPoint y: 160, endPoint x: 390, endPoint y: 166, distance: 106.2
click at [390, 166] on div "Healthware Australia Ridley Order ID: Restocq- 91977" at bounding box center [518, 144] width 370 height 50
copy p "Restocq- 91977"
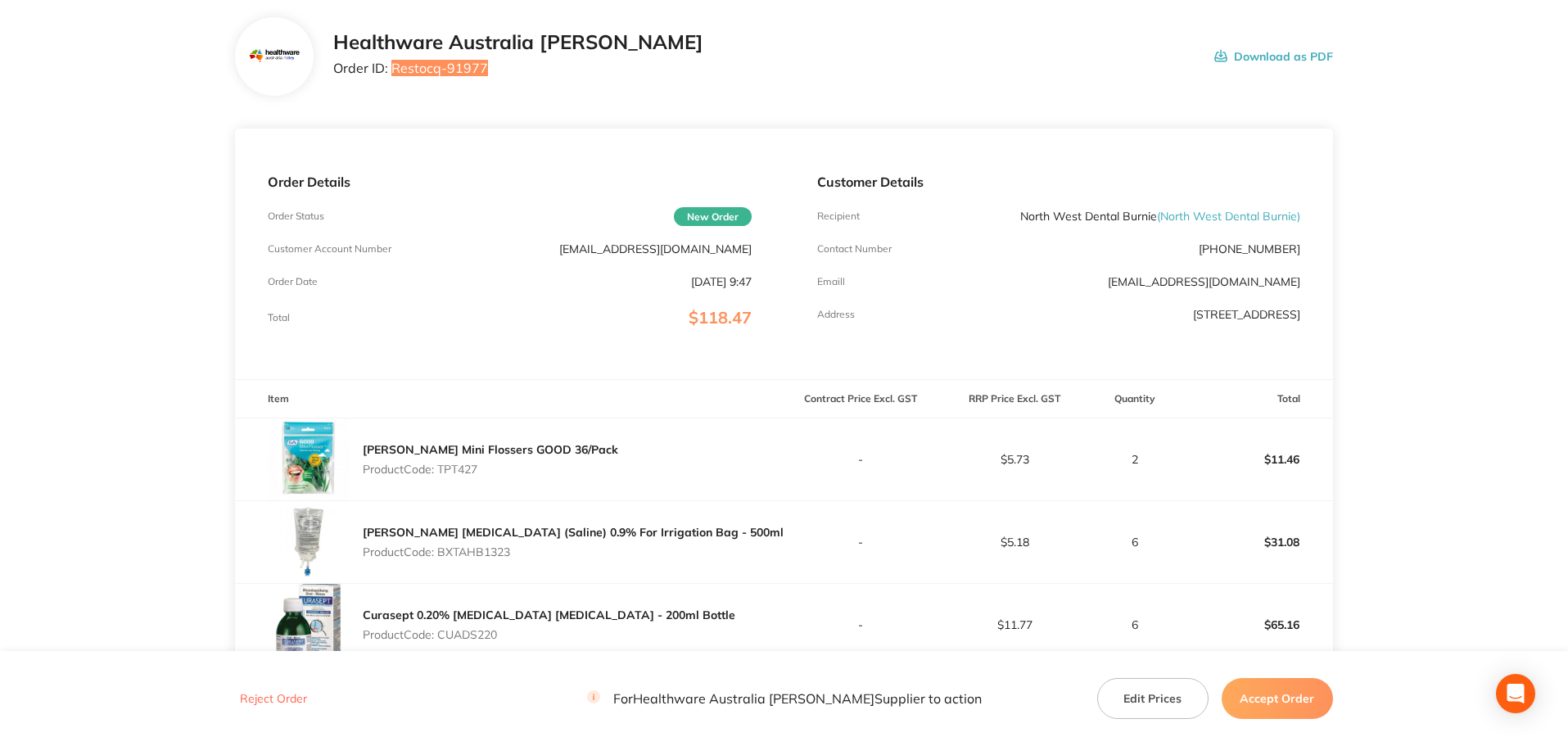
scroll to position [272, 0]
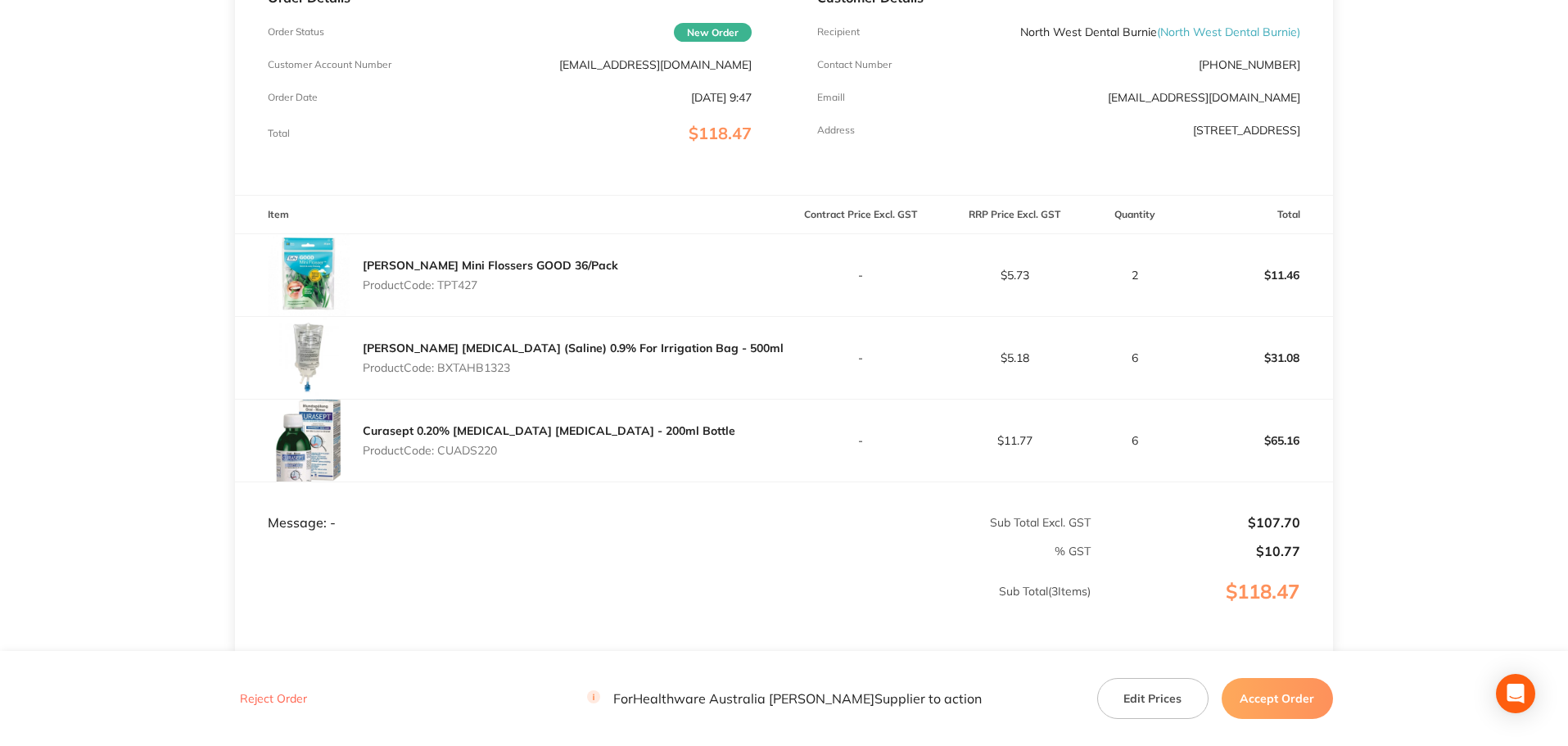
drag, startPoint x: 491, startPoint y: 297, endPoint x: 439, endPoint y: 294, distance: 52.1
click at [439, 294] on div "TePe Mini Flossers GOOD 36/Pack Product Code: TPT427" at bounding box center [510, 275] width 549 height 82
copy p "TPT427"
drag, startPoint x: 528, startPoint y: 369, endPoint x: 441, endPoint y: 372, distance: 87.1
click at [441, 372] on p "Product Code: BXTAHB1323" at bounding box center [572, 367] width 420 height 13
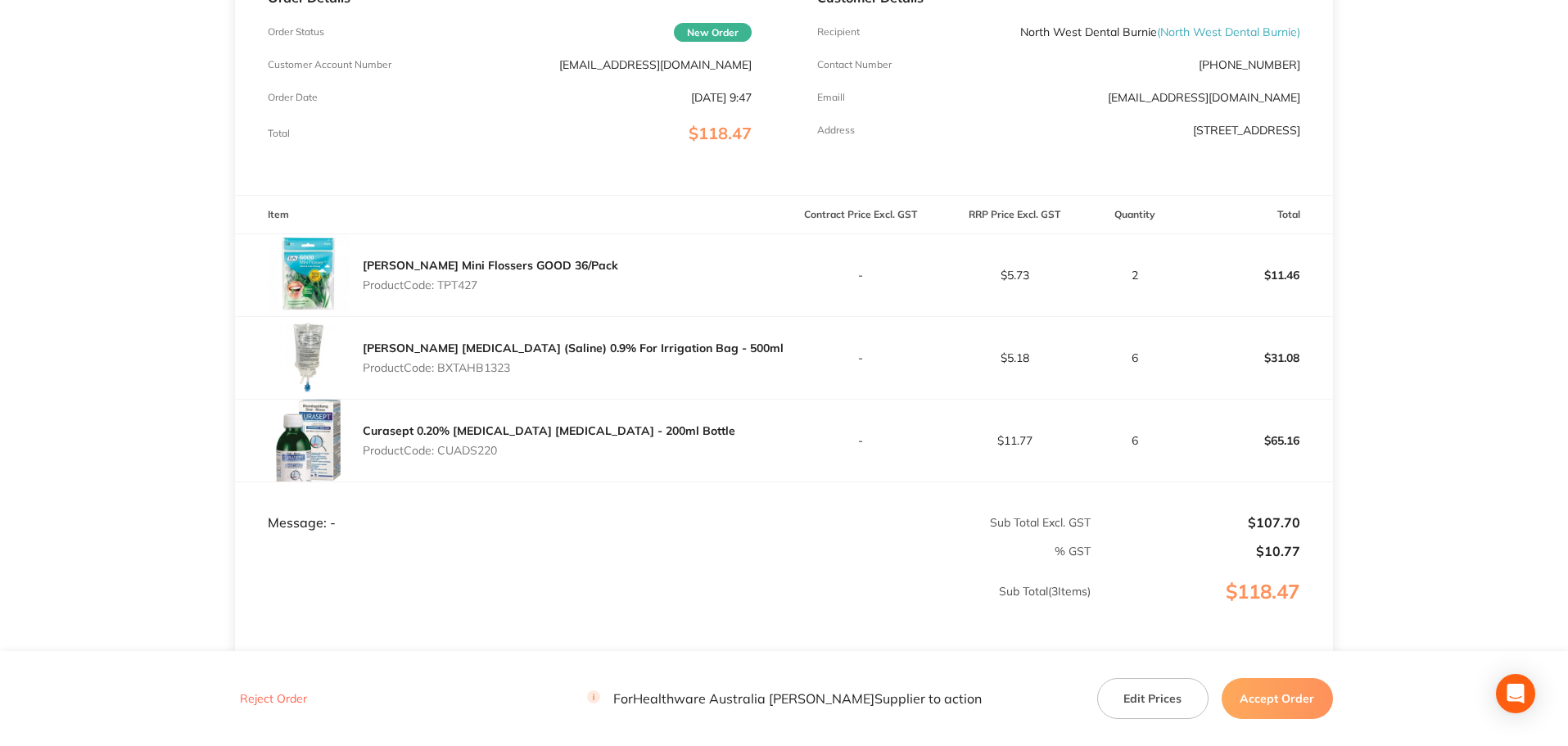
copy p "BXTAHB1323"
drag, startPoint x: 461, startPoint y: 455, endPoint x: 94, endPoint y: 449, distance: 367.0
click at [439, 452] on p "Product Code: CUADS220" at bounding box center [549, 450] width 372 height 13
copy p "CUADS220"
click at [1311, 702] on button "Accept Order" at bounding box center [1277, 698] width 111 height 41
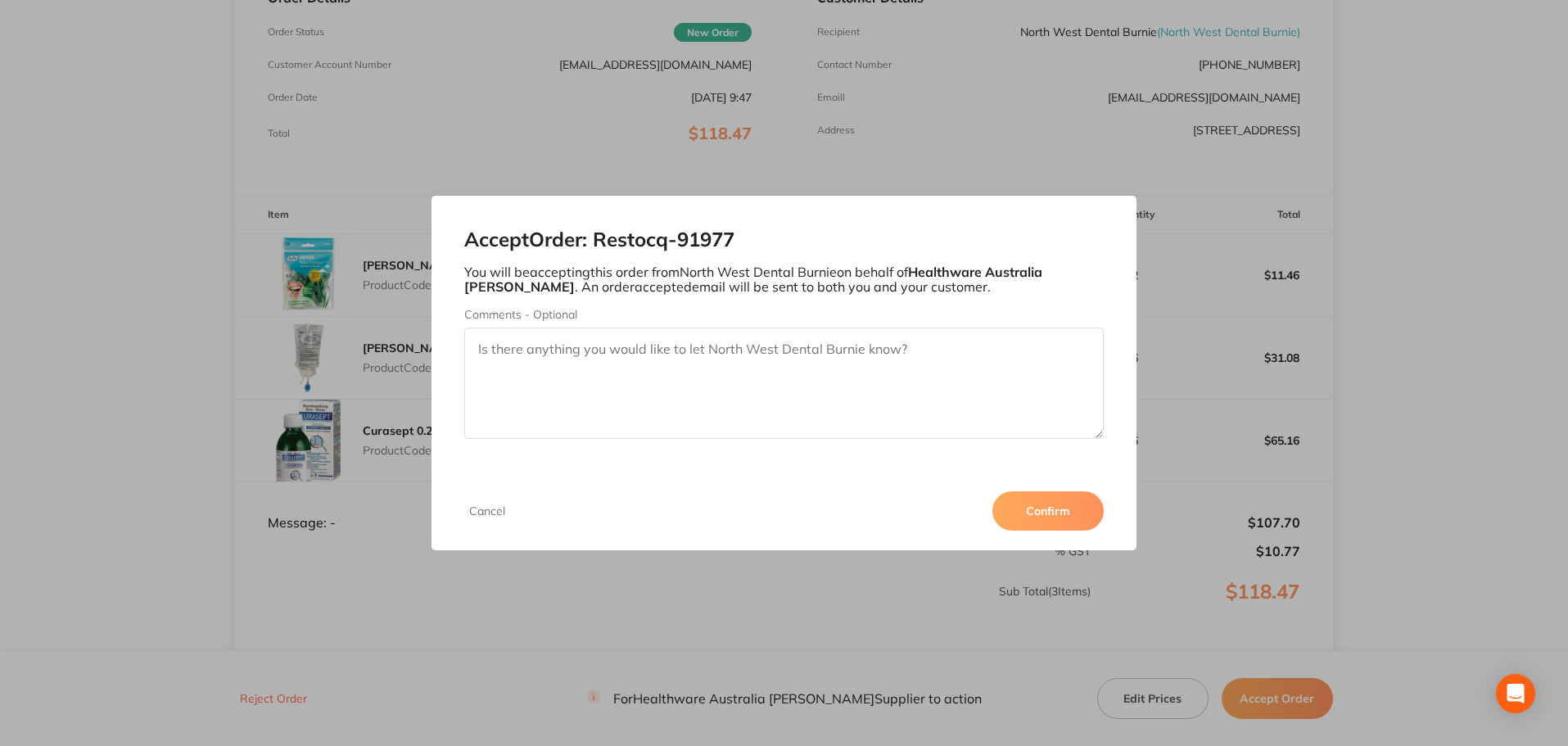
click at [807, 365] on textarea "Comments - Optional" at bounding box center [784, 382] width 640 height 111
type textarea "$25.00 Freight applied to order."
click at [1054, 514] on button "Confirm" at bounding box center [1047, 510] width 111 height 39
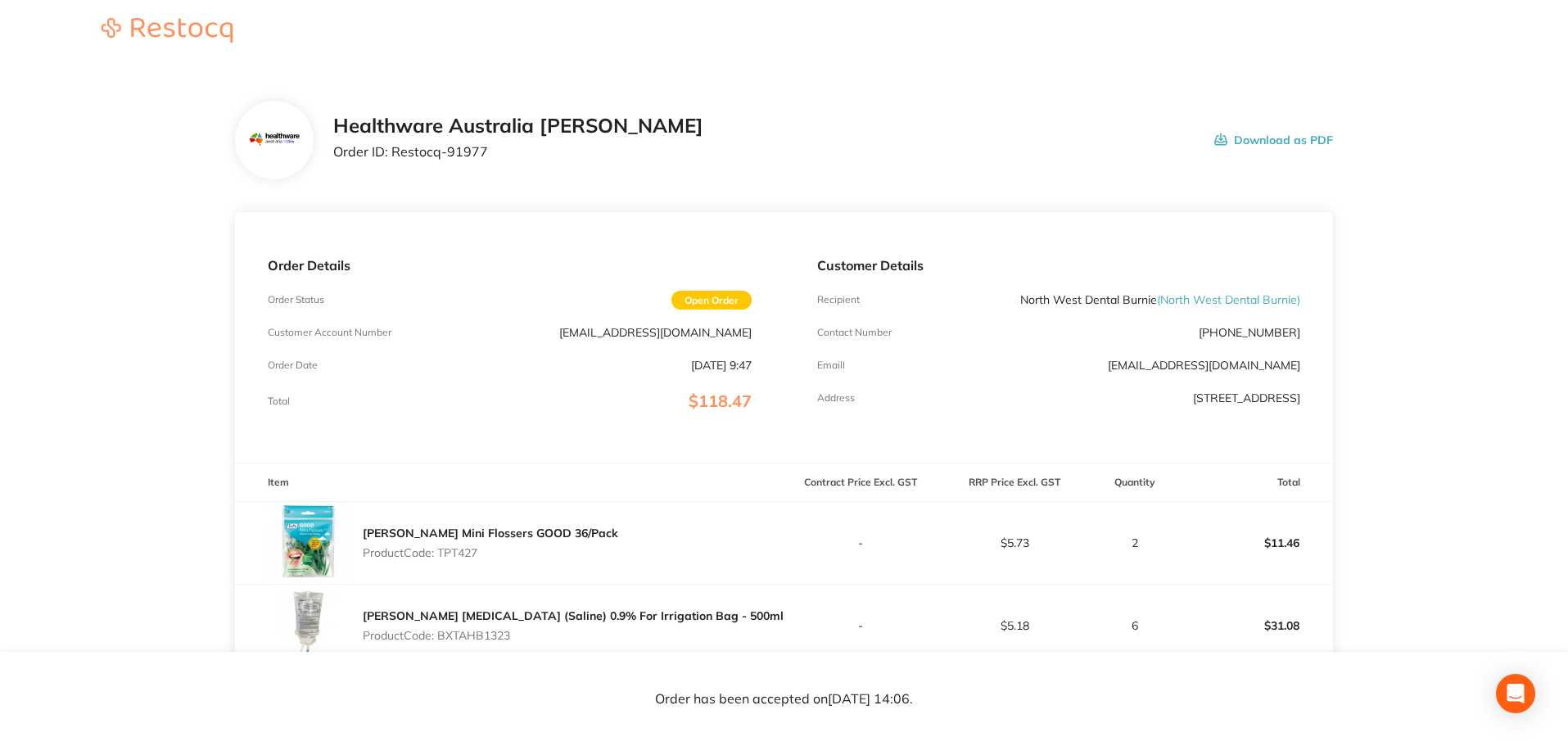
scroll to position [0, 0]
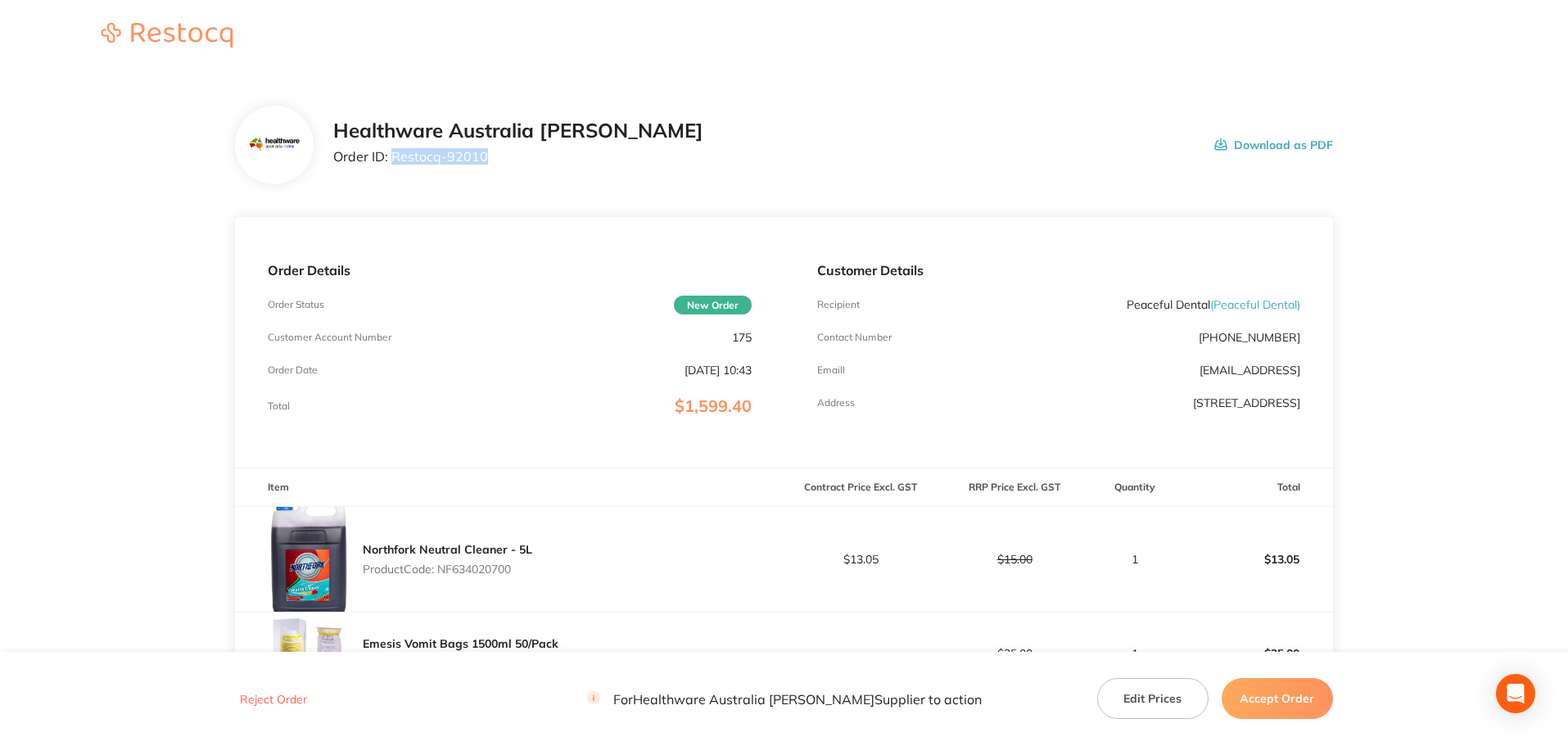
drag, startPoint x: 516, startPoint y: 155, endPoint x: 394, endPoint y: 156, distance: 122.0
click at [394, 156] on p "Order ID: Restocq- 92010" at bounding box center [518, 157] width 370 height 15
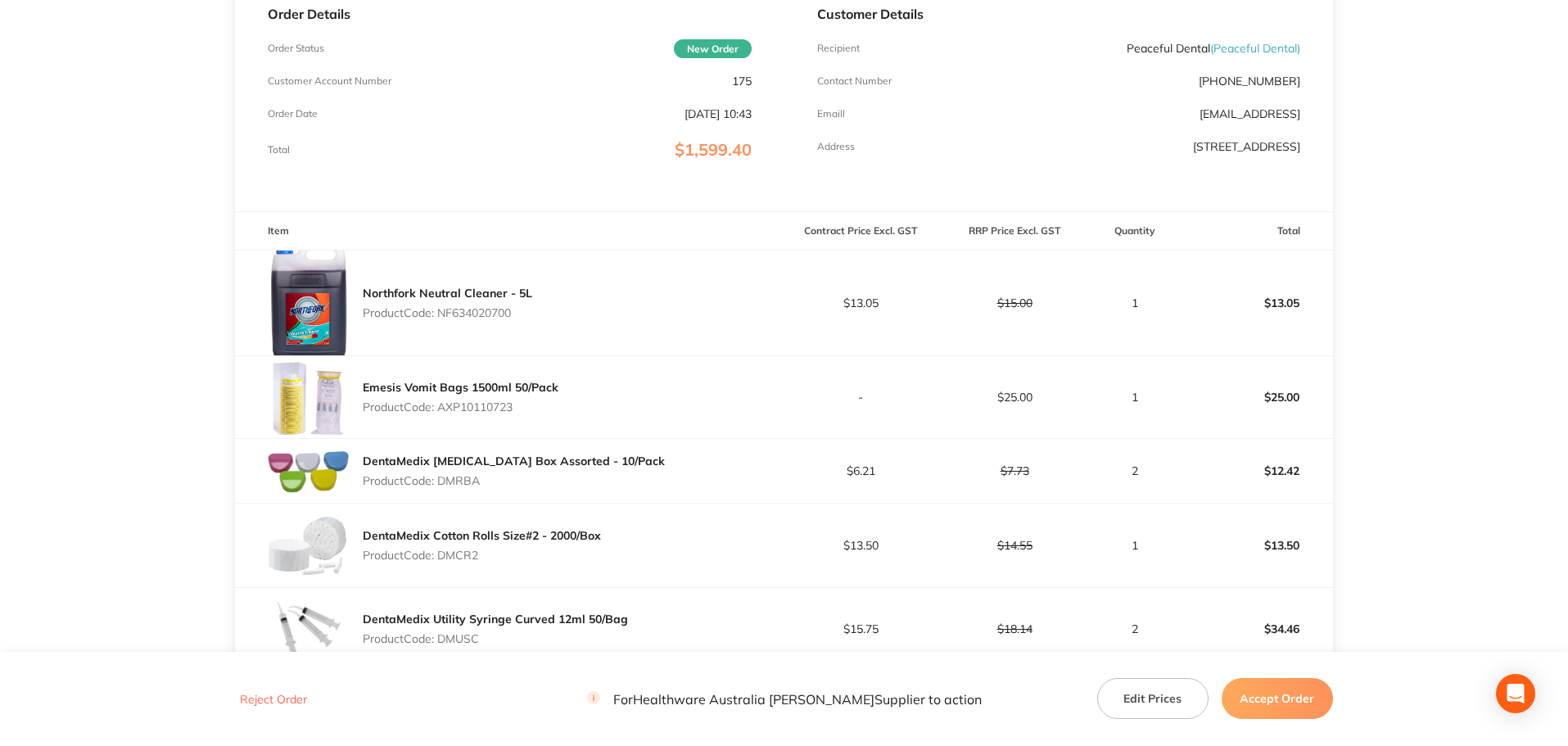
scroll to position [409, 0]
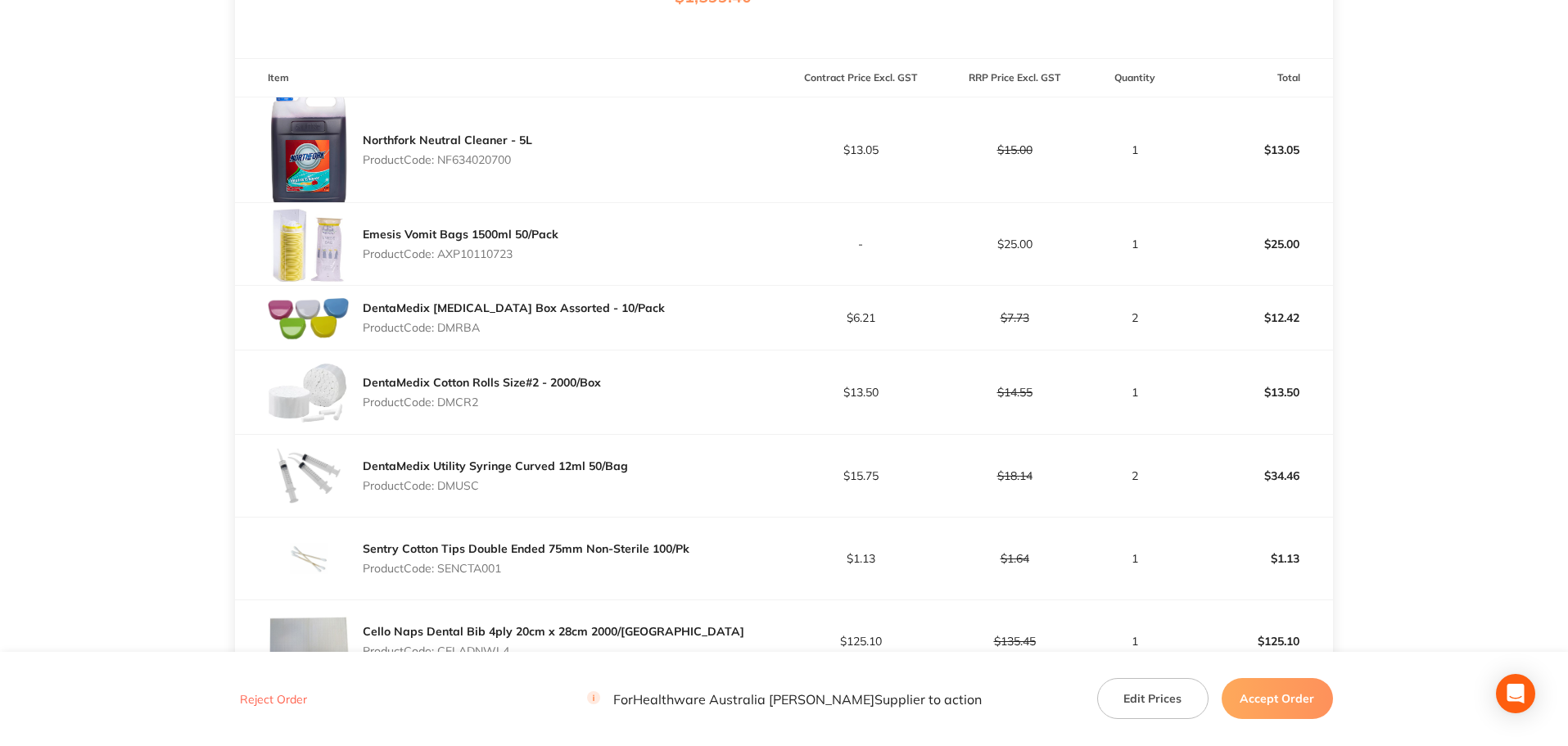
drag, startPoint x: 540, startPoint y: 158, endPoint x: 444, endPoint y: 161, distance: 96.0
click at [444, 161] on div "Northfork Neutral Cleaner - 5L Product Code: NF634020700" at bounding box center [510, 150] width 549 height 104
copy p "F634020700"
drag, startPoint x: 534, startPoint y: 248, endPoint x: 439, endPoint y: 254, distance: 95.2
click at [439, 254] on p "Product Code: AXP10110723" at bounding box center [460, 253] width 196 height 13
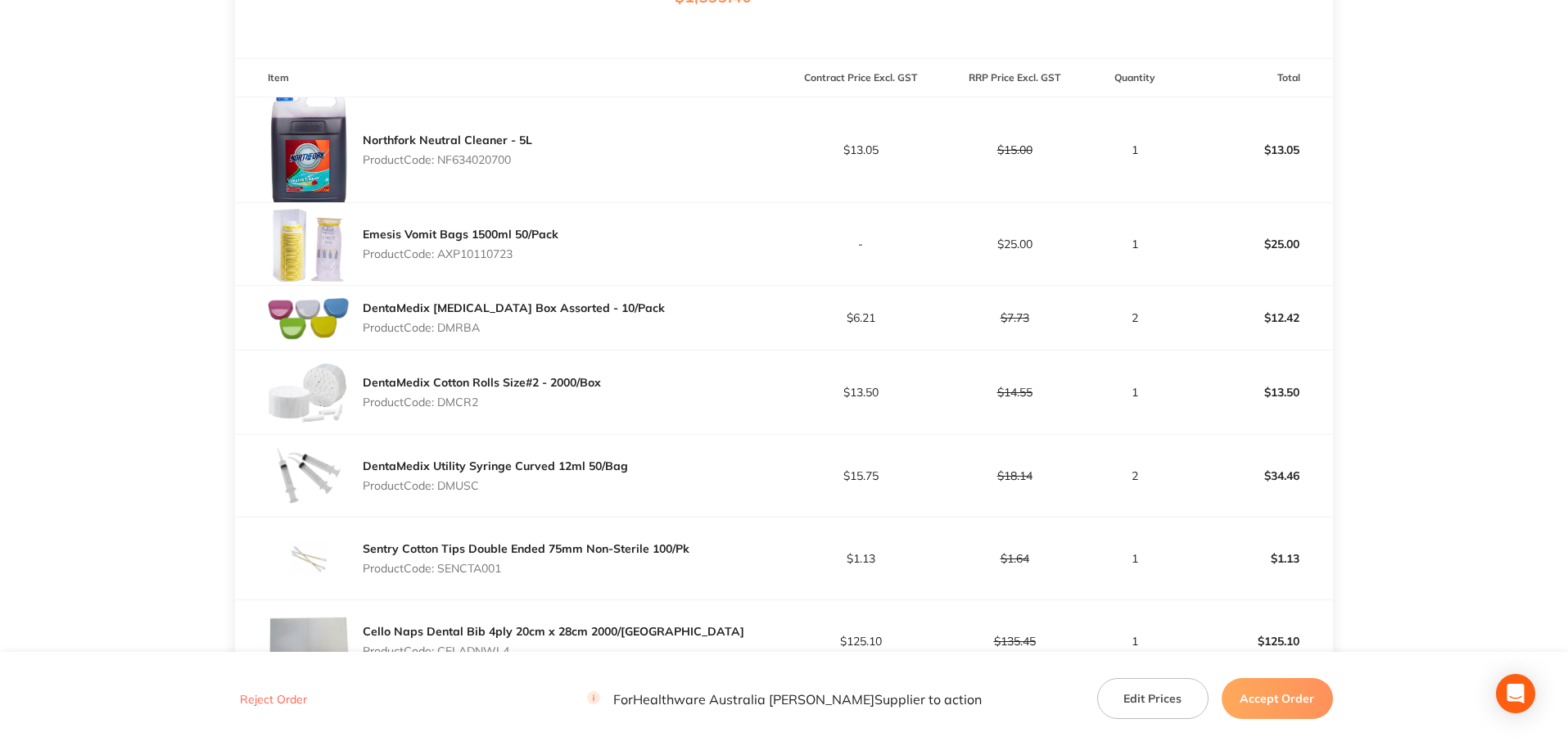
copy p "AXP10110723"
drag, startPoint x: 512, startPoint y: 324, endPoint x: 439, endPoint y: 326, distance: 73.0
click at [439, 326] on p "Product Code: DMRBA" at bounding box center [513, 327] width 302 height 13
copy p "DMRBA"
drag, startPoint x: 487, startPoint y: 402, endPoint x: 445, endPoint y: 399, distance: 42.1
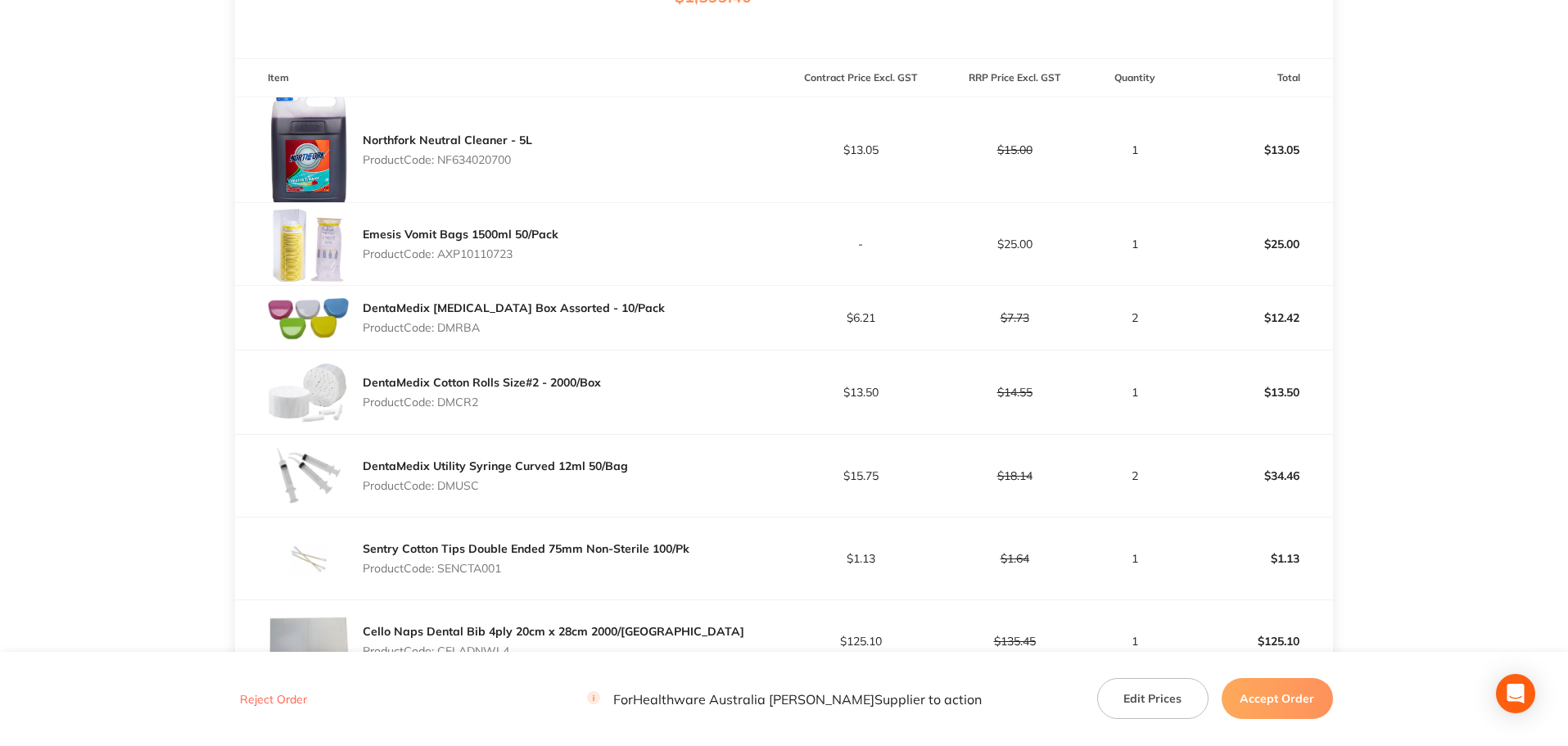
click at [445, 399] on p "Product Code: DMCR2" at bounding box center [481, 402] width 238 height 13
copy p "MCR2"
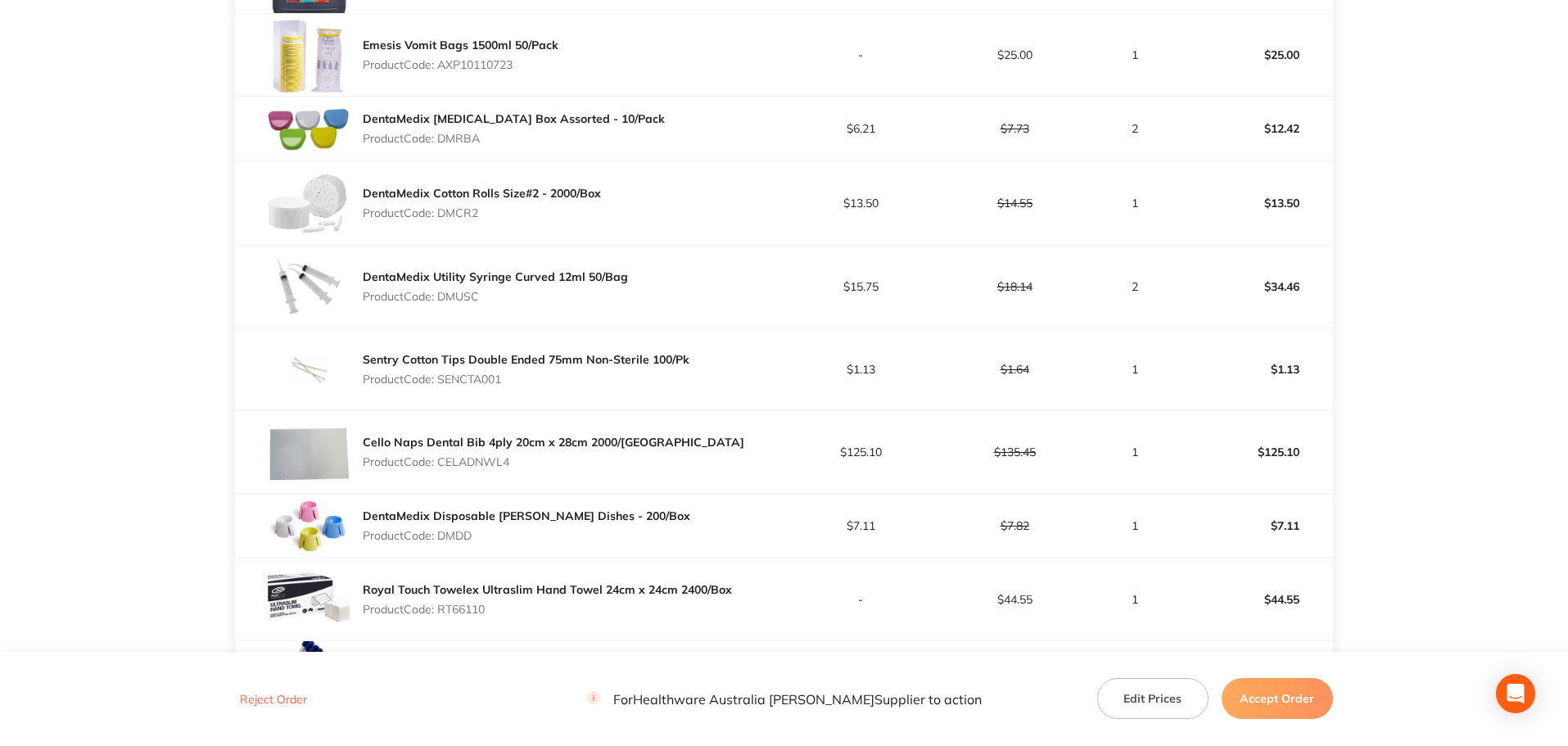
scroll to position [681, 0]
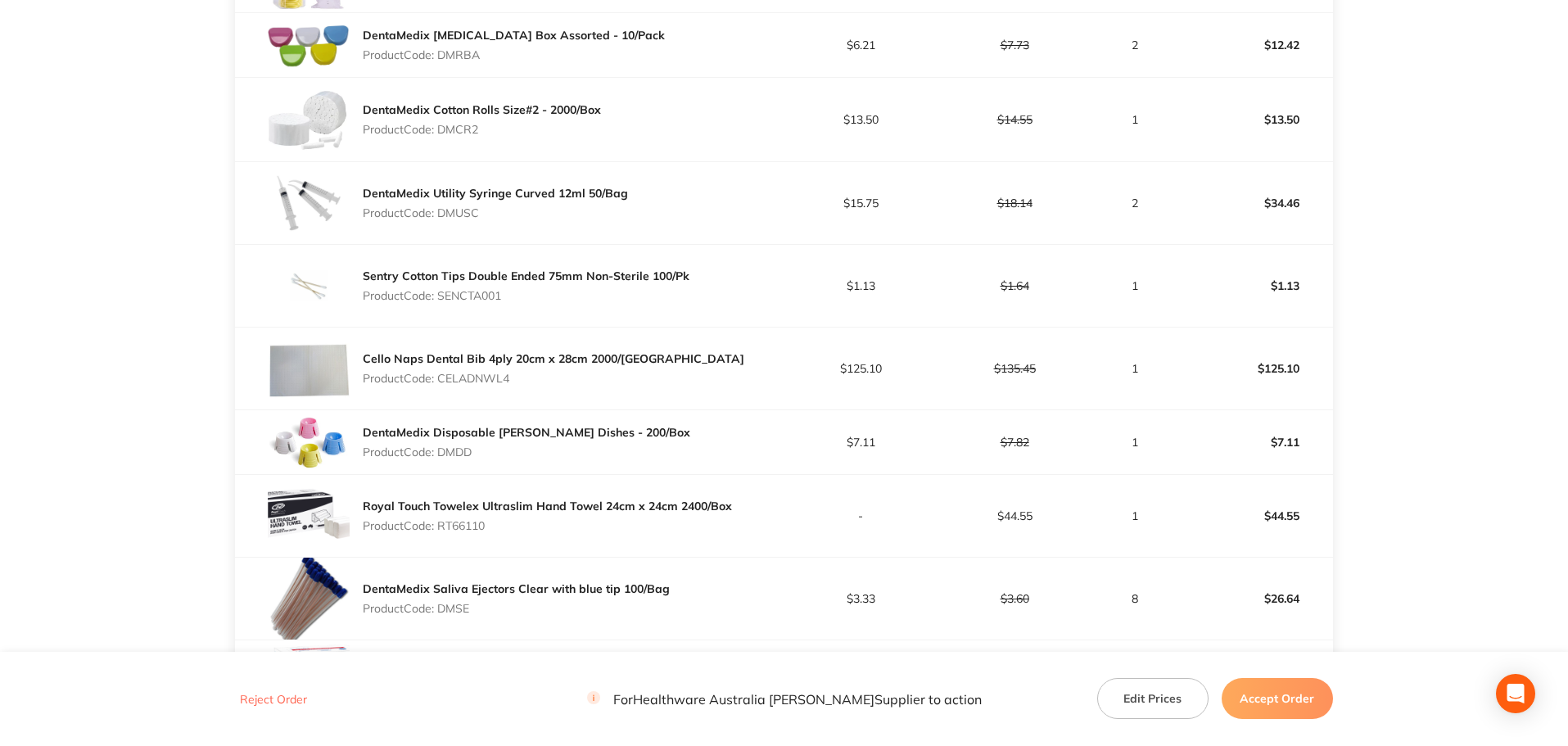
drag, startPoint x: 490, startPoint y: 211, endPoint x: 439, endPoint y: 211, distance: 51.0
click at [439, 211] on p "Product Code: DMUSC" at bounding box center [495, 213] width 265 height 13
copy p "DMUSC"
drag, startPoint x: 508, startPoint y: 301, endPoint x: 441, endPoint y: 295, distance: 67.3
click at [441, 295] on p "Product Code: SENCTA001" at bounding box center [526, 295] width 327 height 13
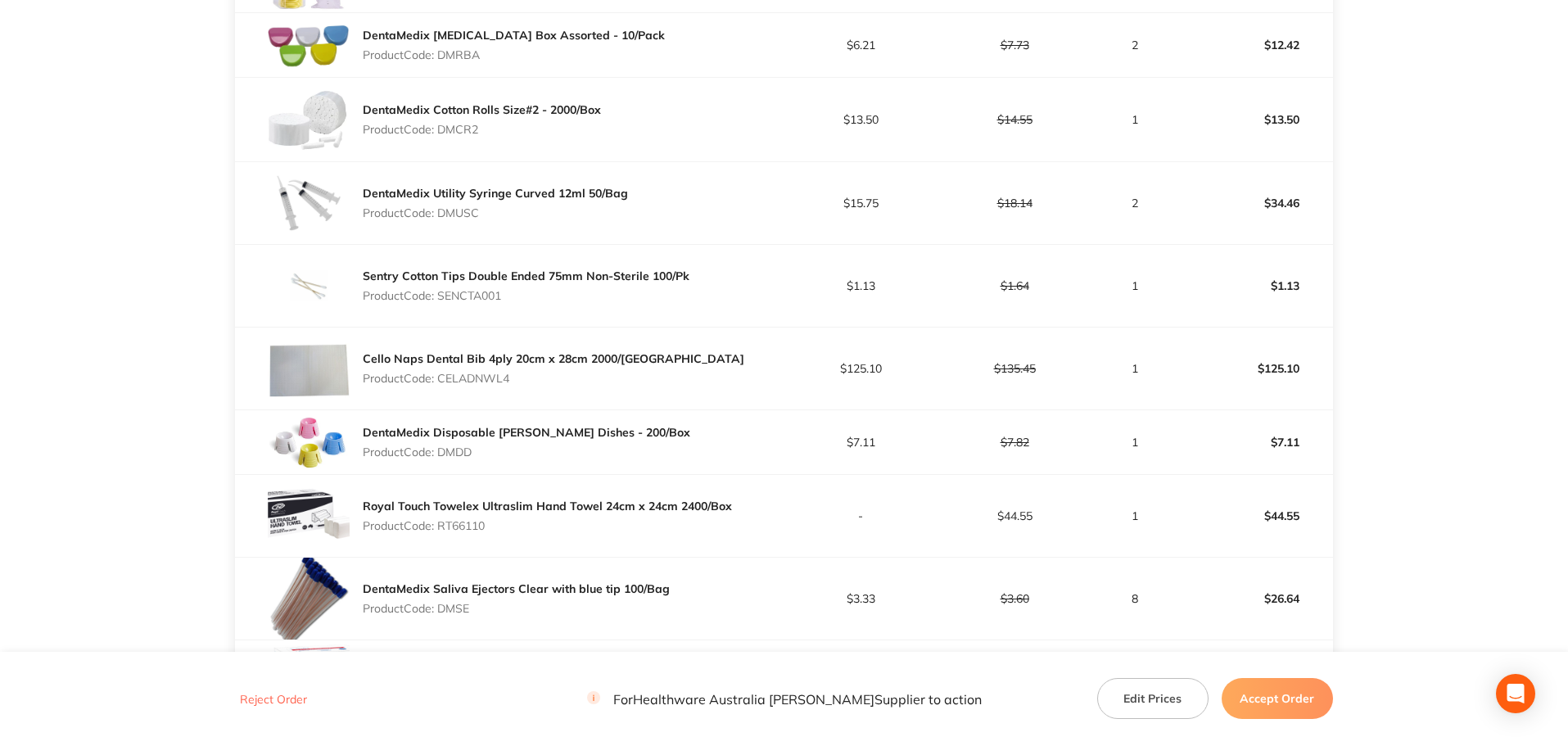
copy p "SENCTA001"
drag, startPoint x: 532, startPoint y: 383, endPoint x: 439, endPoint y: 383, distance: 93.0
click at [439, 383] on p "Product Code: CELADNWL4" at bounding box center [553, 379] width 382 height 13
copy p "CELADNWL4"
drag, startPoint x: 475, startPoint y: 522, endPoint x: 442, endPoint y: 527, distance: 33.4
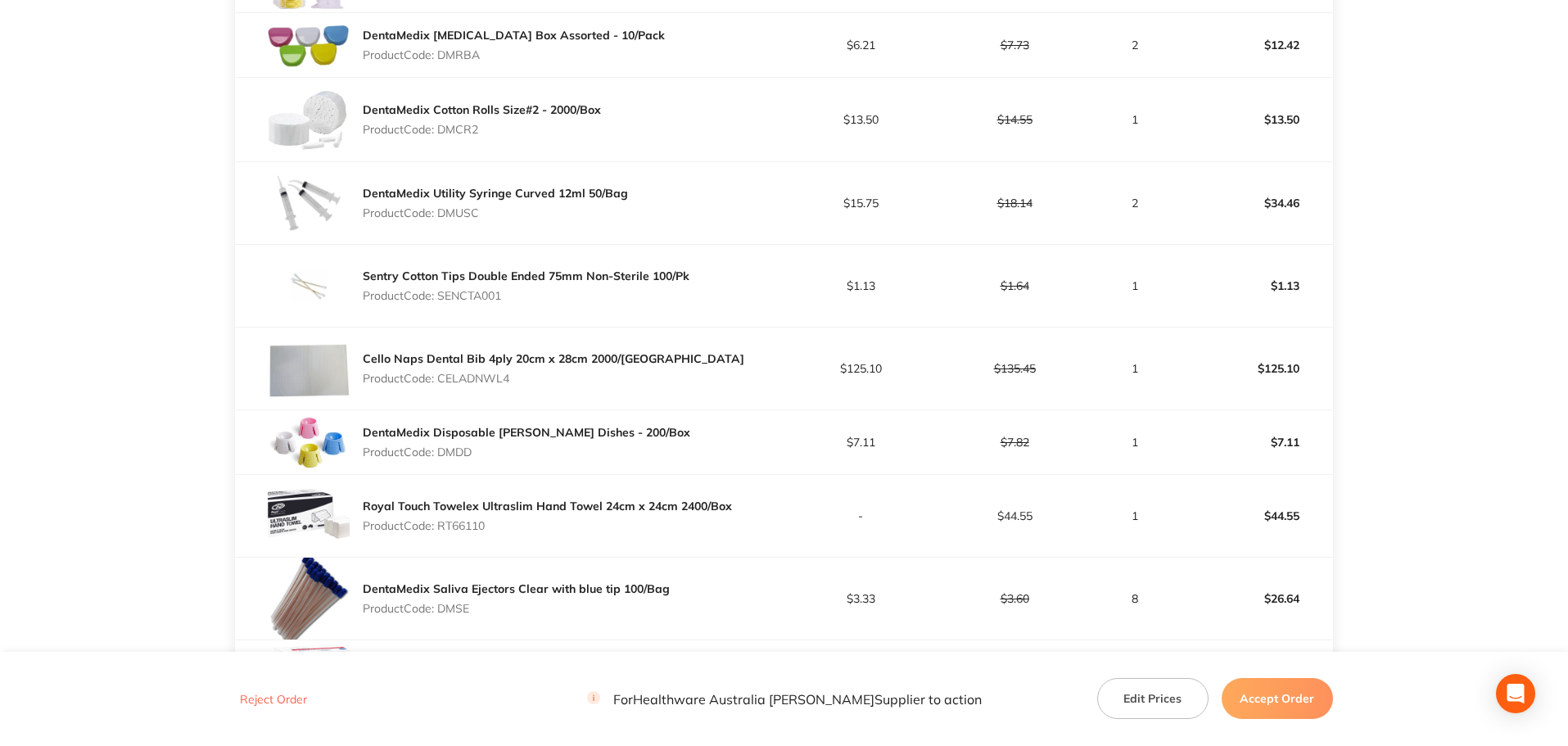
click at [442, 527] on div "Royal Touch Towelex Ultraslim Hand Towel 24cm x 24cm 2400/Box Product Code: RT6…" at bounding box center [547, 515] width 369 height 46
copy p "RT66110"
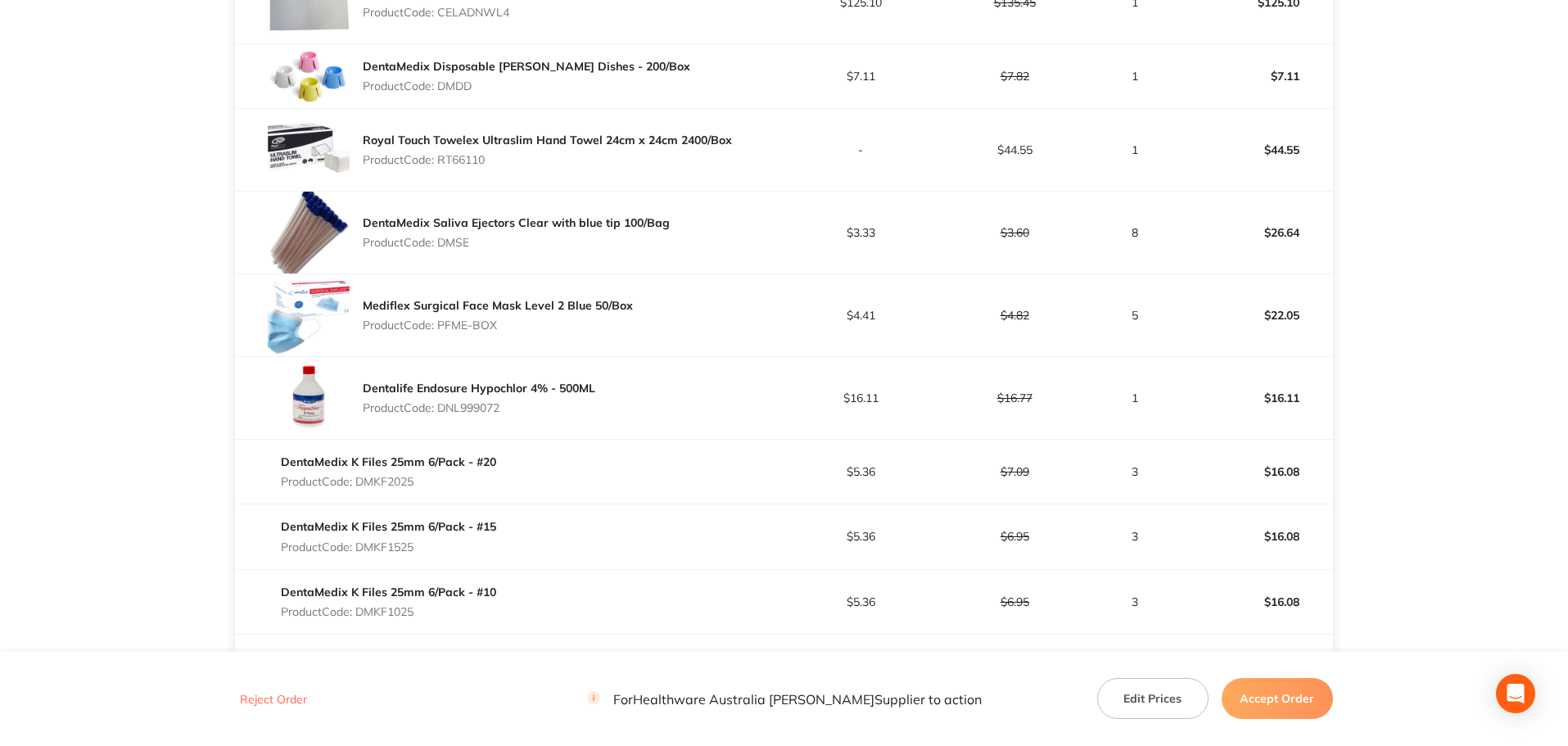
scroll to position [1091, 0]
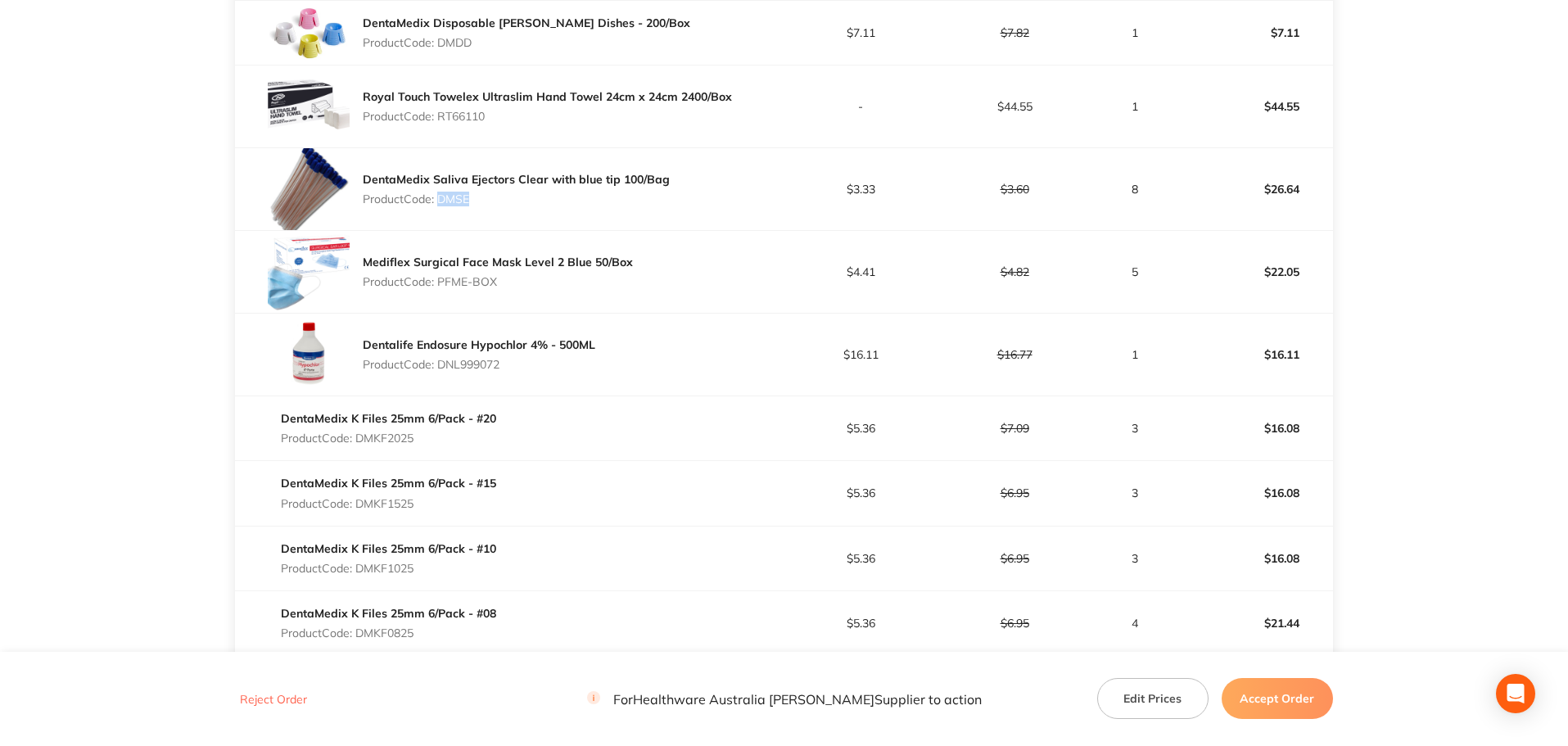
click at [439, 206] on div "DentaMedix Saliva Ejectors Clear with blue tip 100/Bag Product Code: DMSE" at bounding box center [515, 189] width 307 height 46
drag, startPoint x: 473, startPoint y: 199, endPoint x: 439, endPoint y: 199, distance: 34.0
click at [439, 199] on p "Product Code: DMSE" at bounding box center [515, 199] width 307 height 13
copy p "DMSE"
drag, startPoint x: 508, startPoint y: 287, endPoint x: 441, endPoint y: 286, distance: 67.0
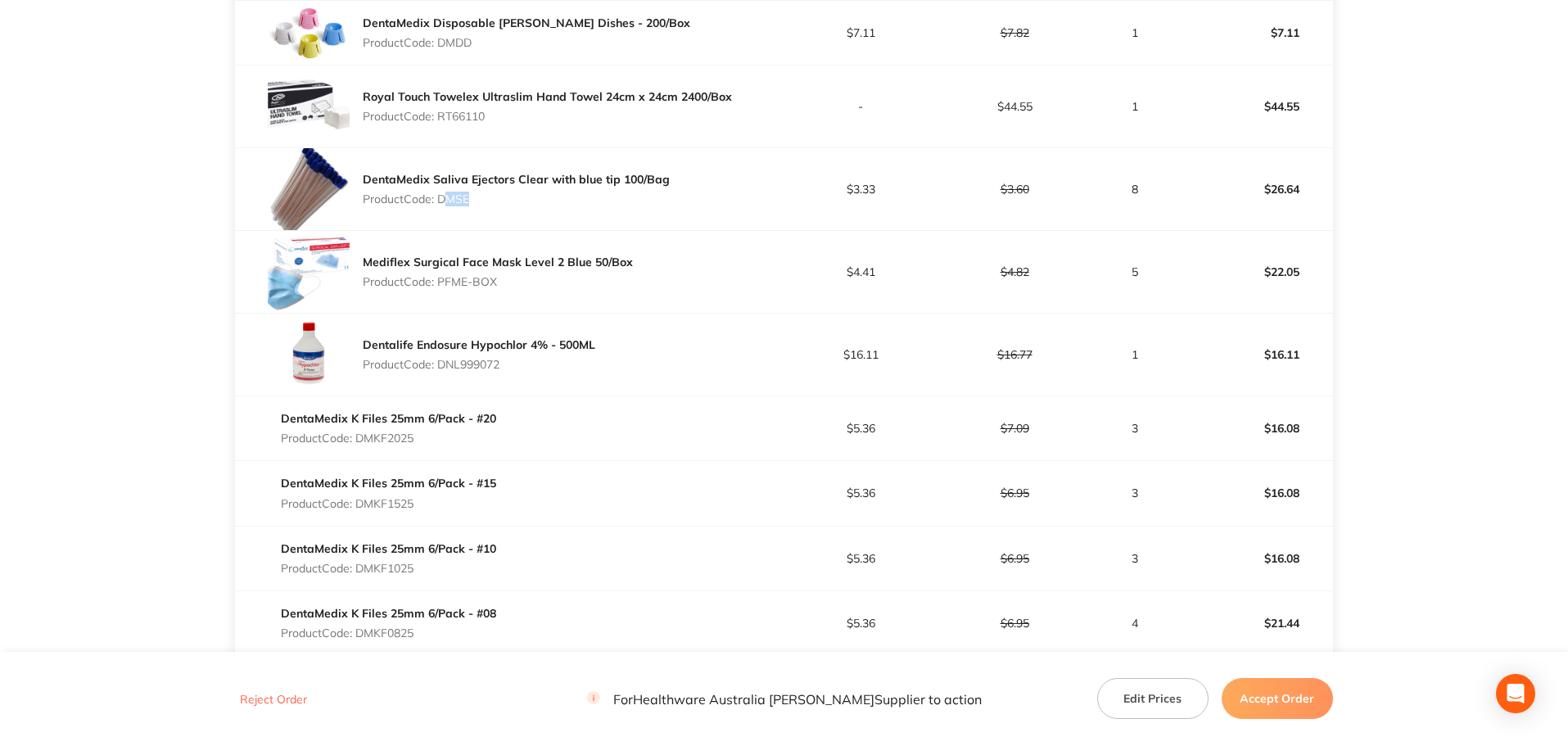
click at [441, 286] on p "Product Code: PFME-BOX" at bounding box center [497, 282] width 271 height 13
copy p "PFME-BOX"
drag, startPoint x: 518, startPoint y: 365, endPoint x: 441, endPoint y: 364, distance: 77.0
click at [441, 364] on p "Product Code: DNL999072" at bounding box center [478, 364] width 233 height 13
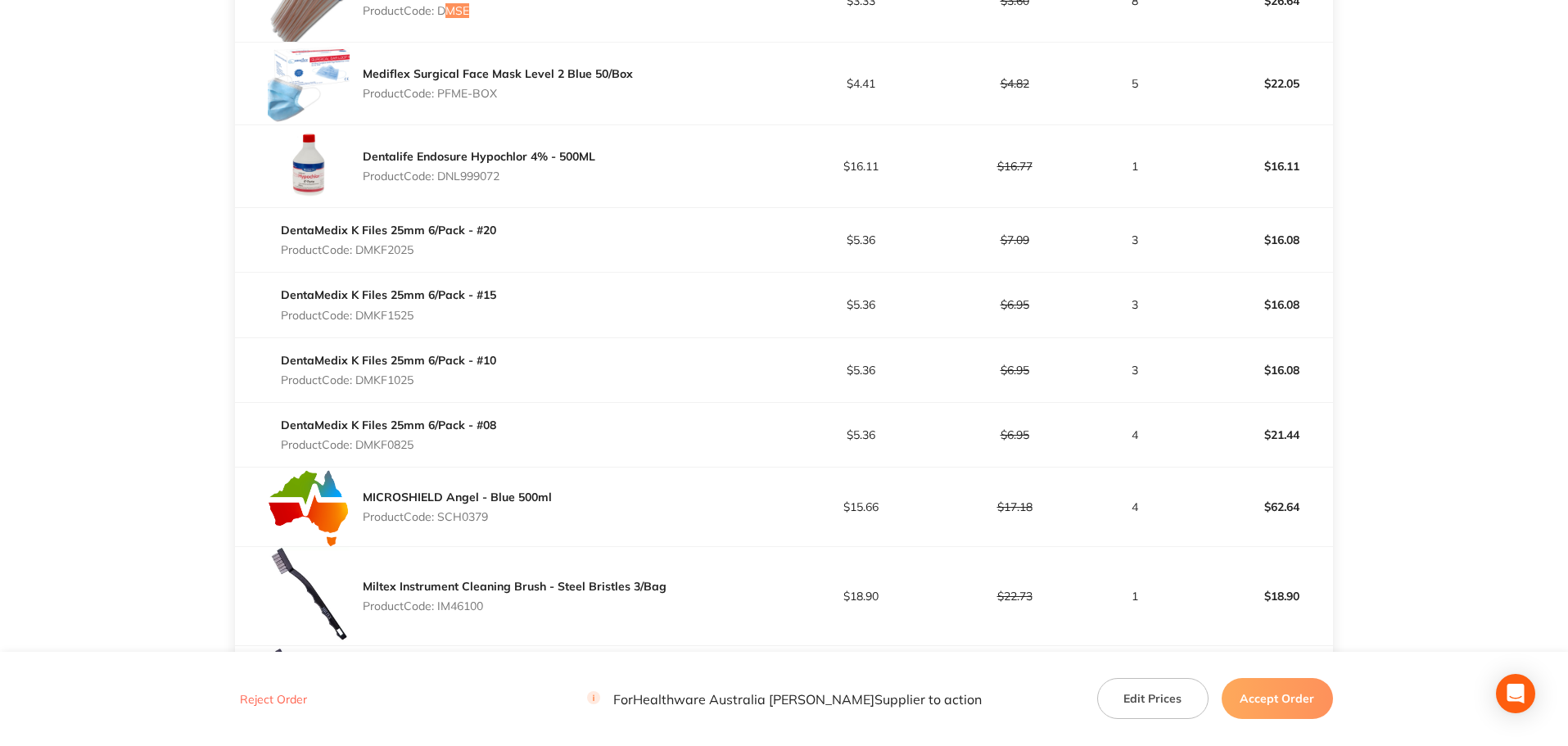
scroll to position [1365, 0]
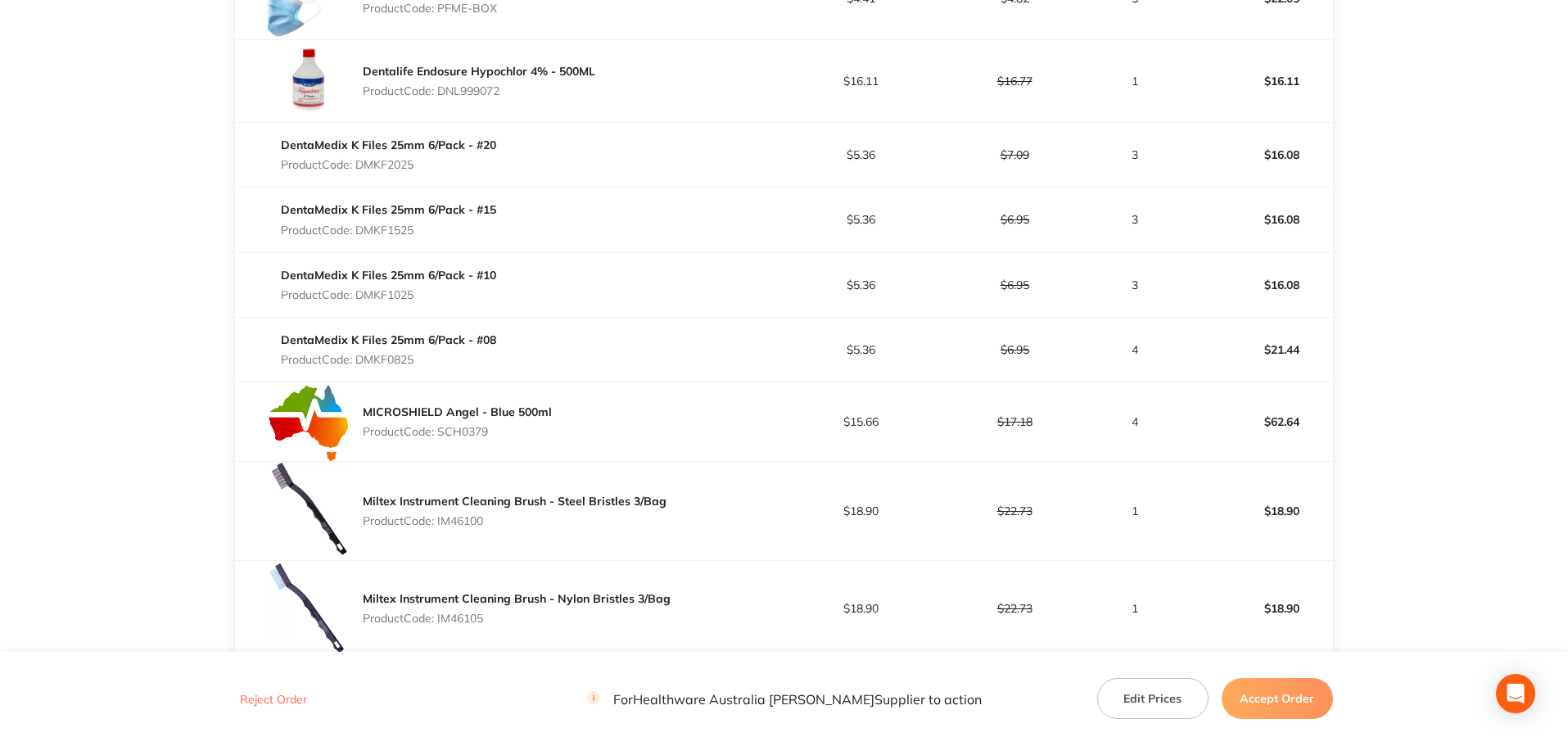
drag, startPoint x: 390, startPoint y: 163, endPoint x: 358, endPoint y: 163, distance: 32.0
click at [358, 163] on div "DentaMedix K Files 25mm 6/Pack - #20 Product Code: DMKF2025" at bounding box center [388, 155] width 215 height 46
drag, startPoint x: 457, startPoint y: 227, endPoint x: 360, endPoint y: 228, distance: 97.0
click at [360, 228] on p "Product Code: DMKF1525" at bounding box center [388, 230] width 215 height 13
drag, startPoint x: 420, startPoint y: 297, endPoint x: 361, endPoint y: 293, distance: 59.1
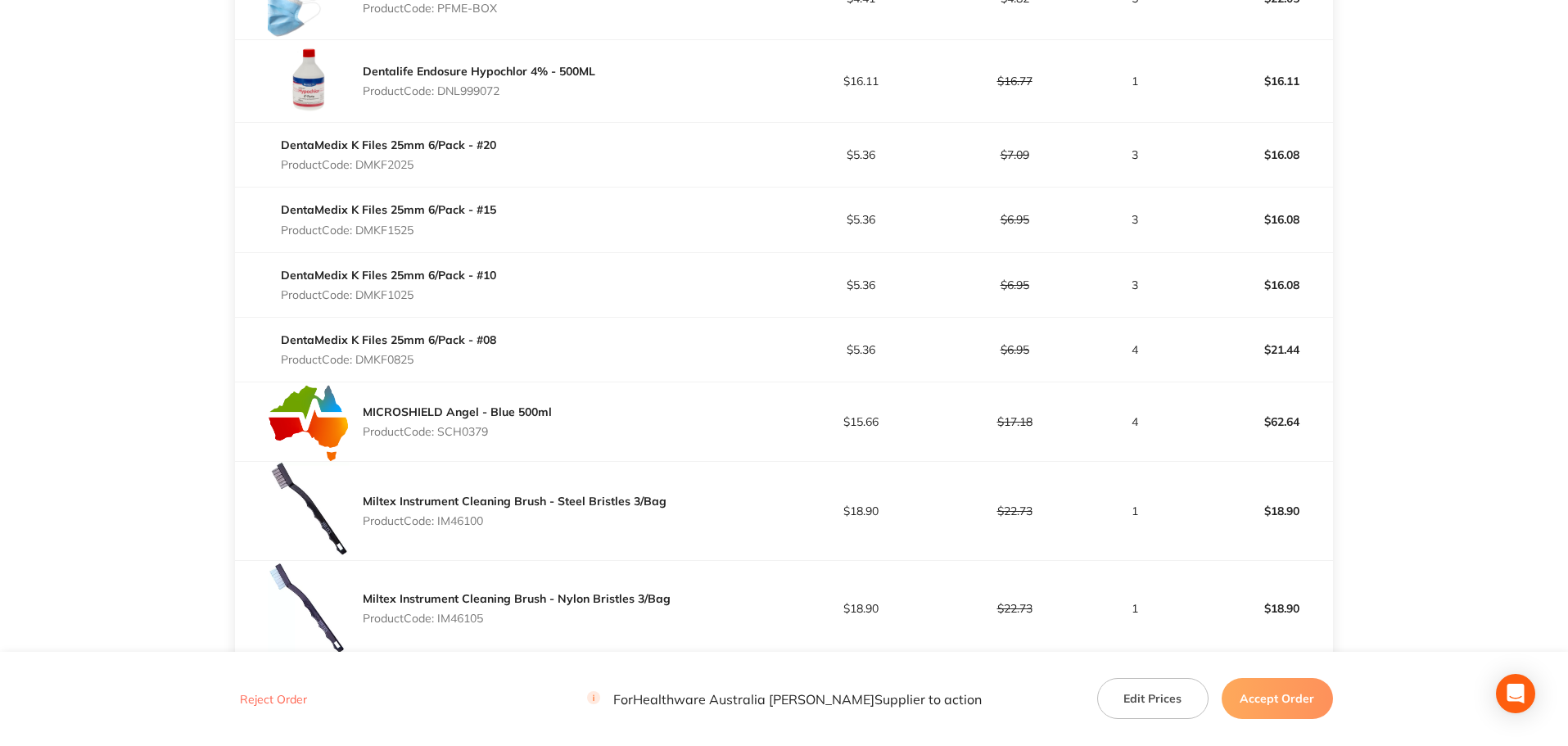
click at [361, 293] on p "Product Code: DMKF1025" at bounding box center [388, 295] width 215 height 13
drag, startPoint x: 443, startPoint y: 348, endPoint x: 352, endPoint y: 358, distance: 91.5
click at [352, 358] on div "DentaMedix K Files 25mm 6/Pack - #08 Product Code: DMKF0825" at bounding box center [388, 349] width 215 height 46
drag, startPoint x: 490, startPoint y: 438, endPoint x: 396, endPoint y: 440, distance: 94.0
click at [441, 432] on div "MICROSHIELD Angel - Blue 500ml Product Code: SCH0379" at bounding box center [457, 421] width 189 height 46
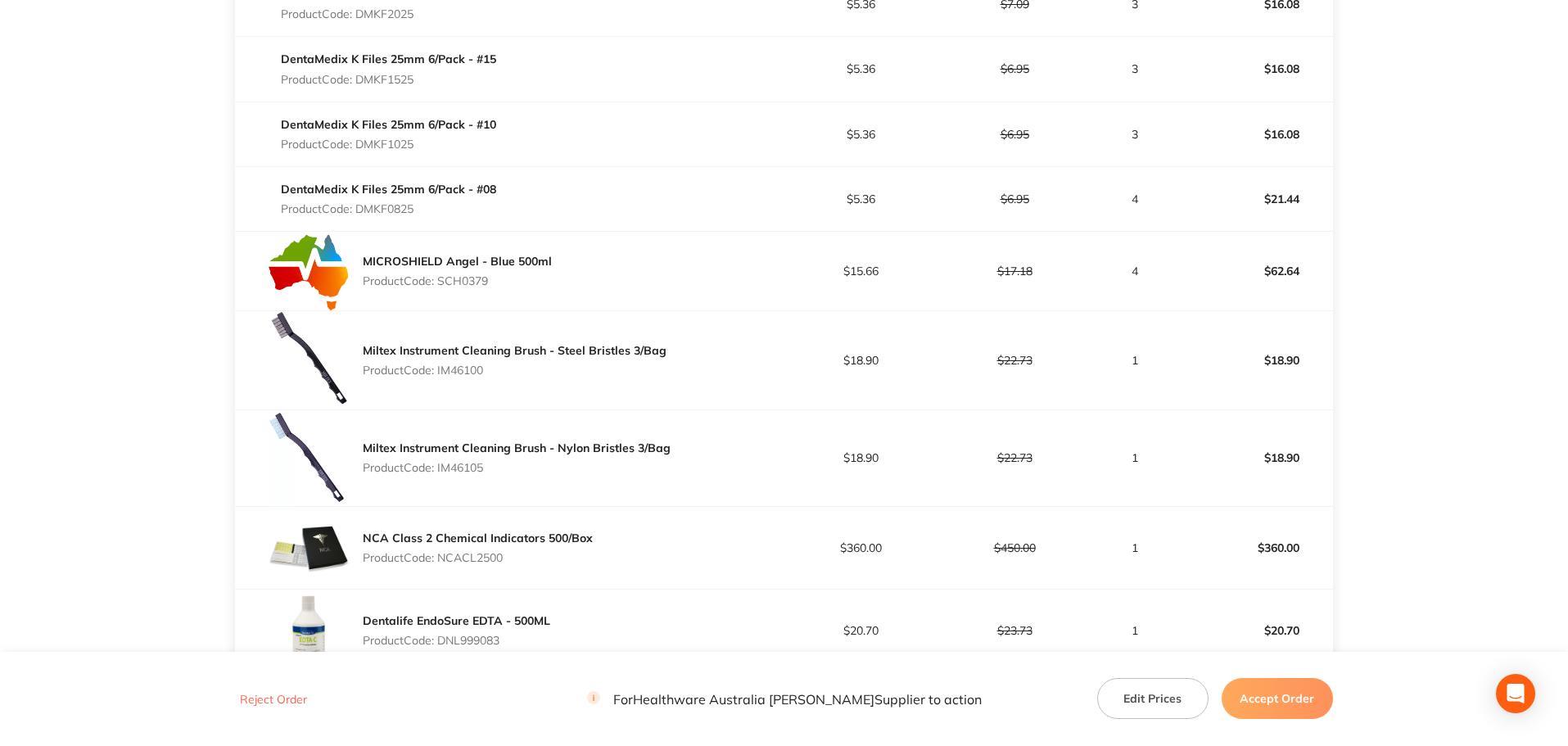
scroll to position [1637, 0]
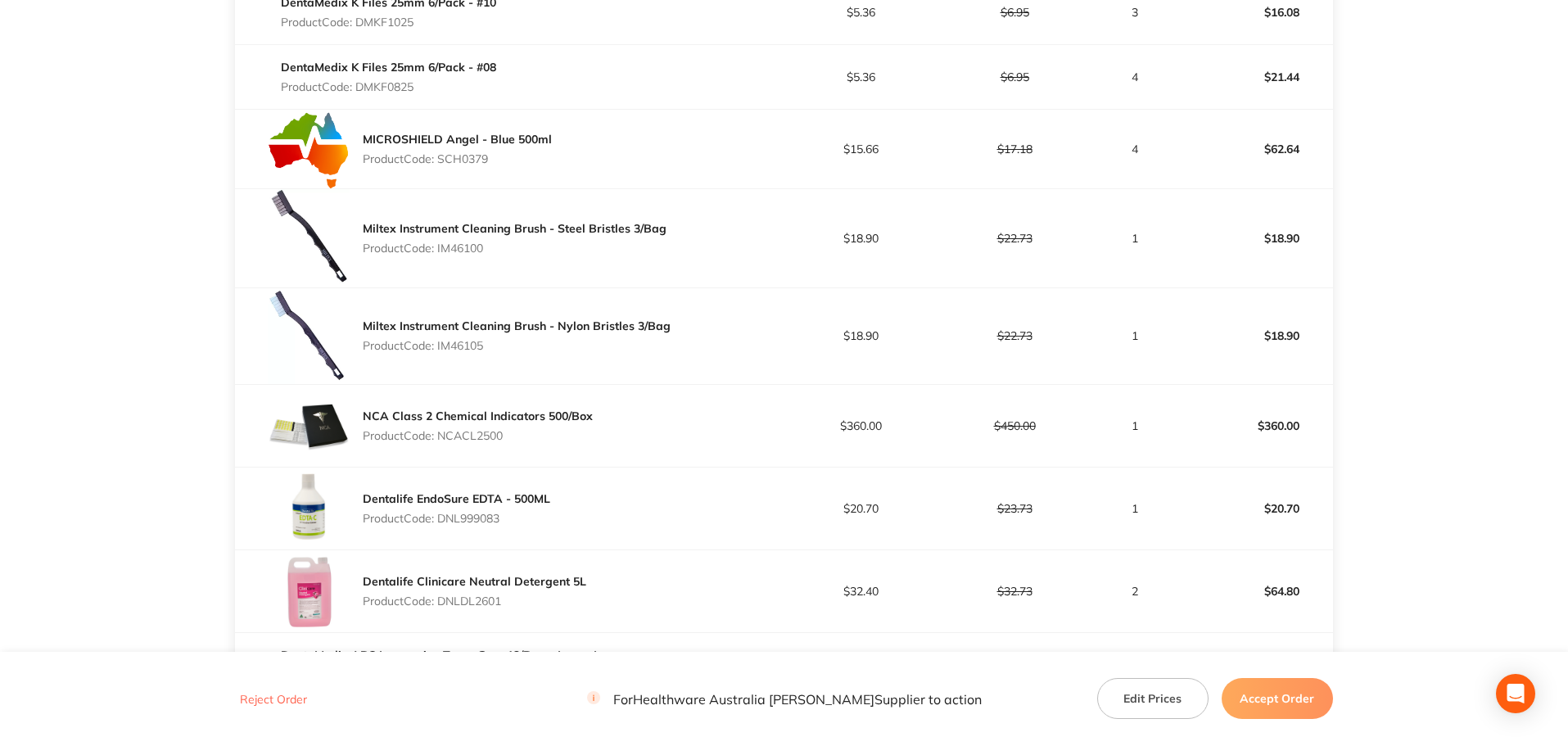
drag, startPoint x: 491, startPoint y: 245, endPoint x: 439, endPoint y: 247, distance: 52.0
click at [439, 247] on p "Product Code: IM46100" at bounding box center [514, 248] width 304 height 13
drag, startPoint x: 481, startPoint y: 342, endPoint x: 439, endPoint y: 349, distance: 42.6
click at [439, 349] on p "Product Code: IM46105" at bounding box center [516, 345] width 308 height 13
drag, startPoint x: 493, startPoint y: 443, endPoint x: 461, endPoint y: 443, distance: 32.0
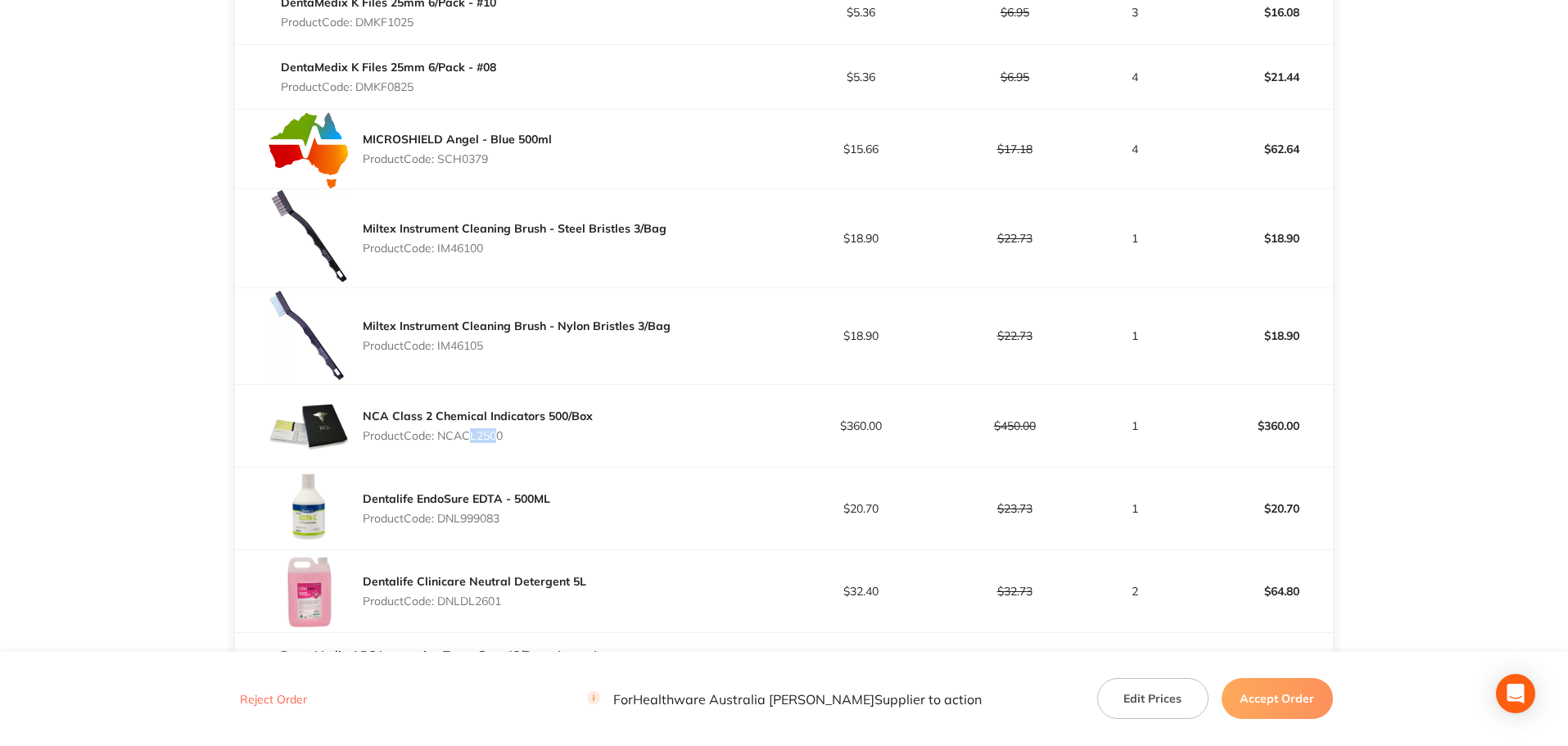
click at [461, 443] on div "NCA Class 2 Chemical Indicators 500/Box Product Code: NCACL2500" at bounding box center [477, 425] width 230 height 46
click at [525, 436] on p "Product Code: NCACL2500" at bounding box center [477, 436] width 230 height 13
drag, startPoint x: 503, startPoint y: 435, endPoint x: 439, endPoint y: 432, distance: 64.1
click at [439, 432] on p "Product Code: NCACL2500" at bounding box center [477, 436] width 230 height 13
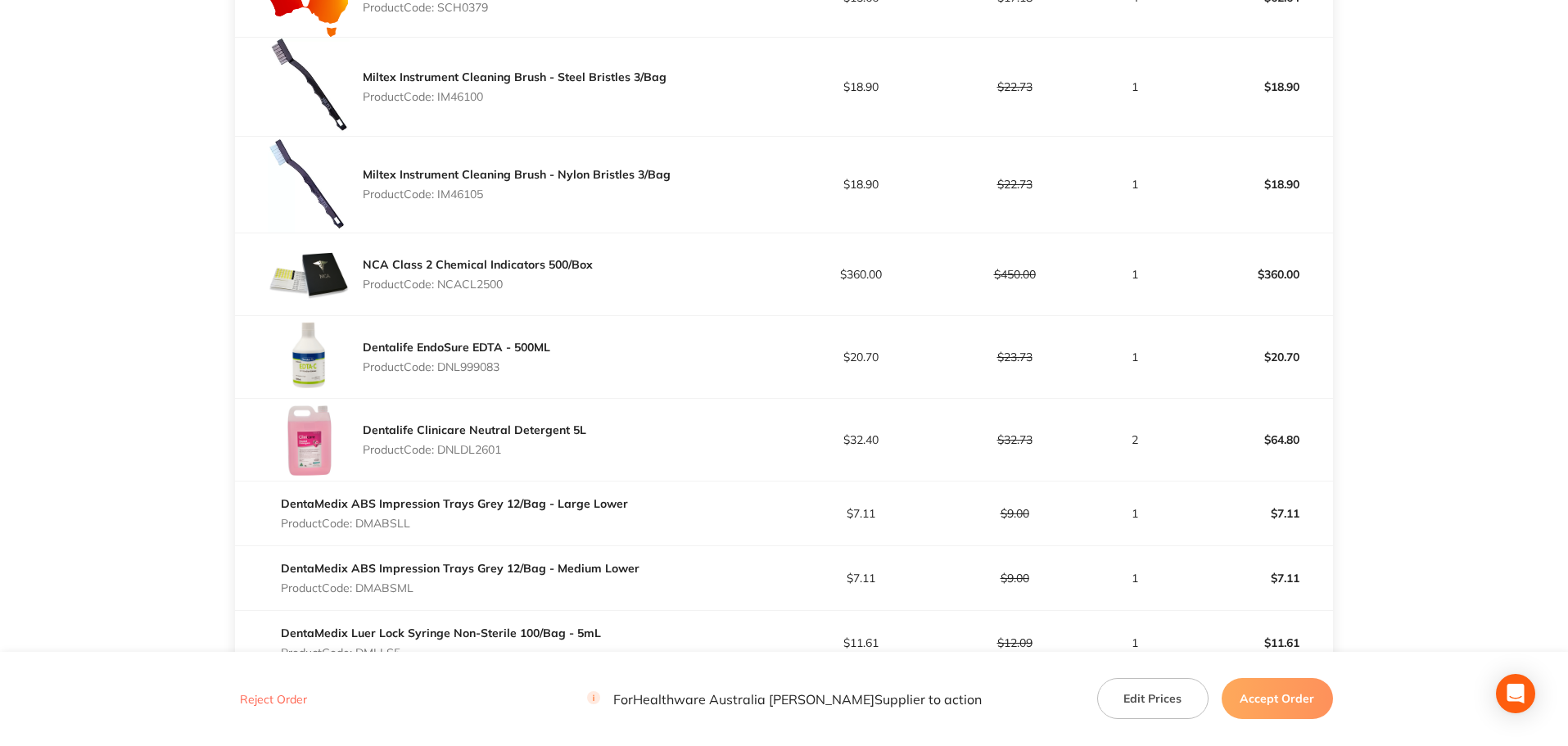
scroll to position [1910, 0]
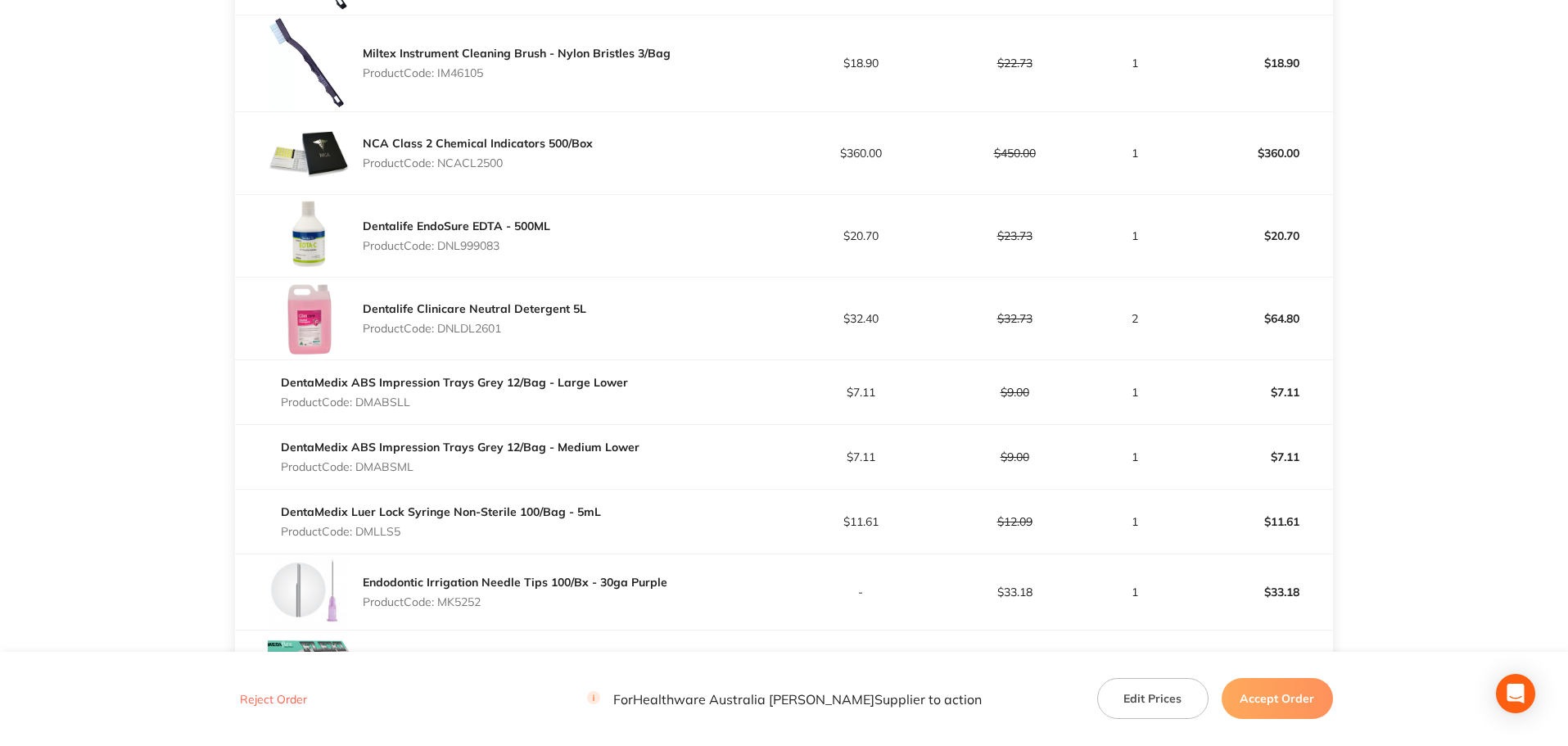
drag, startPoint x: 477, startPoint y: 252, endPoint x: 469, endPoint y: 245, distance: 10.6
click at [442, 250] on p "Product Code: DNL999083" at bounding box center [456, 246] width 187 height 13
drag, startPoint x: 491, startPoint y: 336, endPoint x: 442, endPoint y: 334, distance: 49.0
click at [442, 334] on div "Dentalife Clinicare Neutral Detergent 5L Product Code: DNLDL2601" at bounding box center [510, 318] width 549 height 82
drag, startPoint x: 423, startPoint y: 408, endPoint x: 358, endPoint y: 407, distance: 65.0
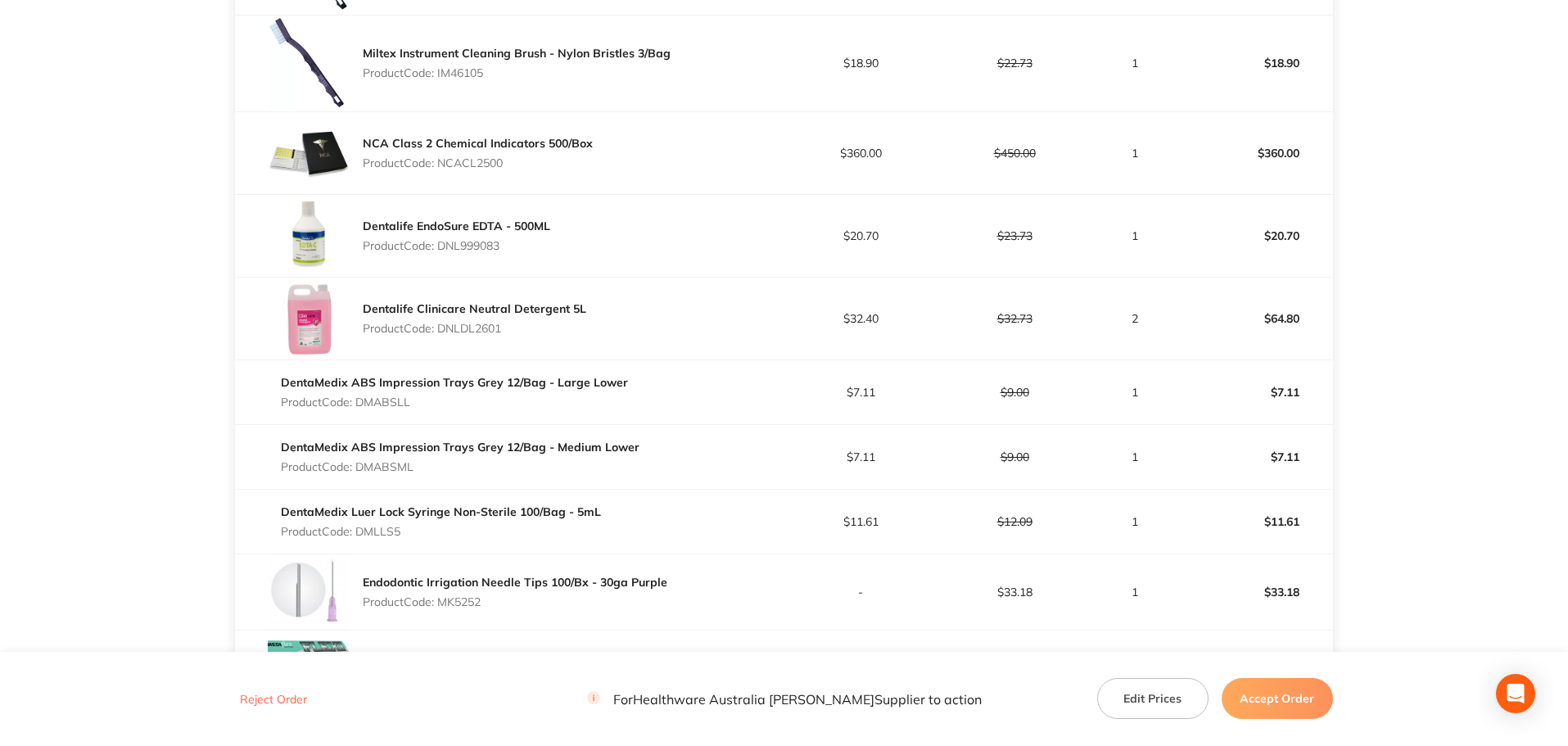
click at [358, 407] on p "Product Code: DMABSLL" at bounding box center [455, 402] width 347 height 13
drag, startPoint x: 374, startPoint y: 467, endPoint x: 354, endPoint y: 468, distance: 20.0
click at [354, 468] on p "Product Code: DMABSML" at bounding box center [460, 467] width 359 height 13
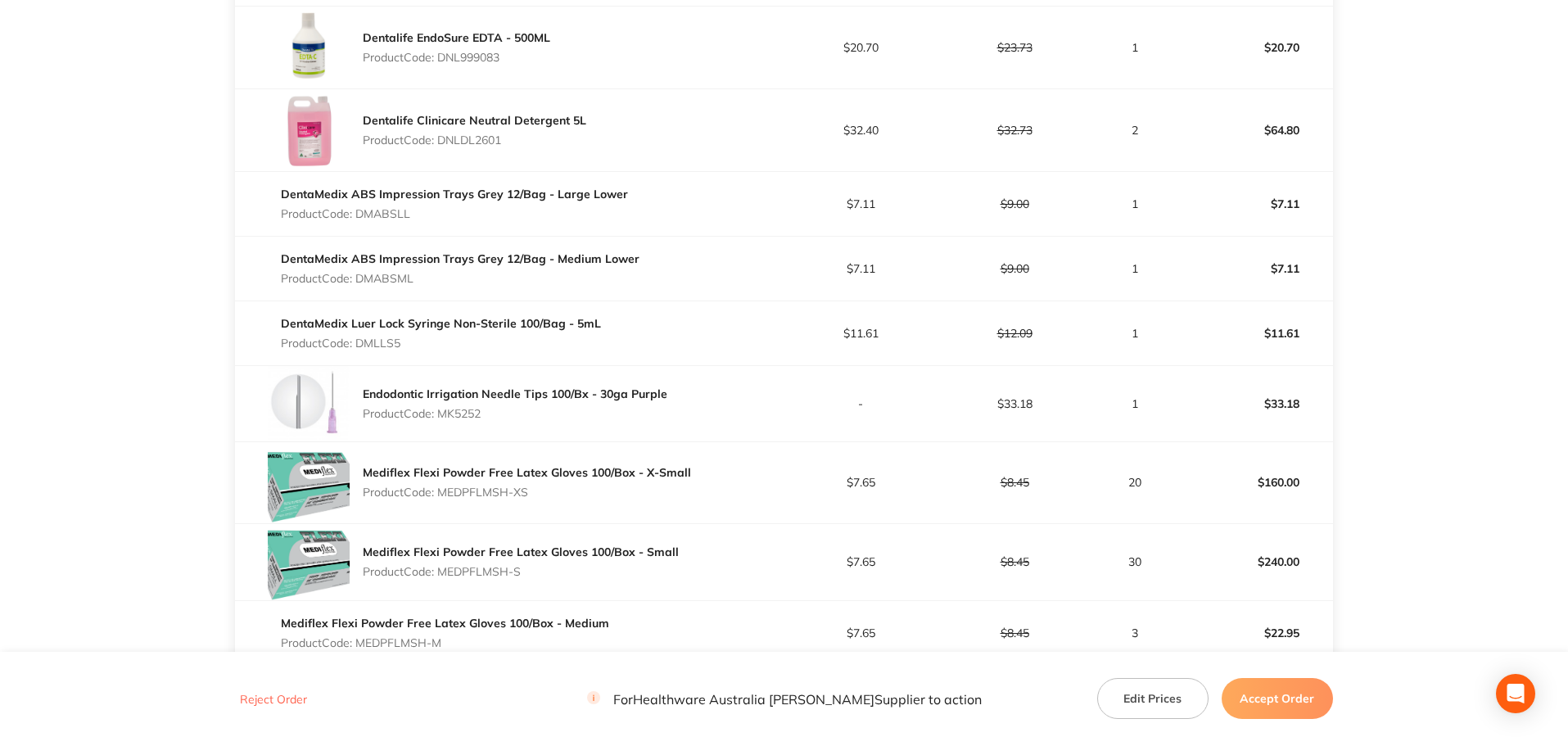
scroll to position [2183, 0]
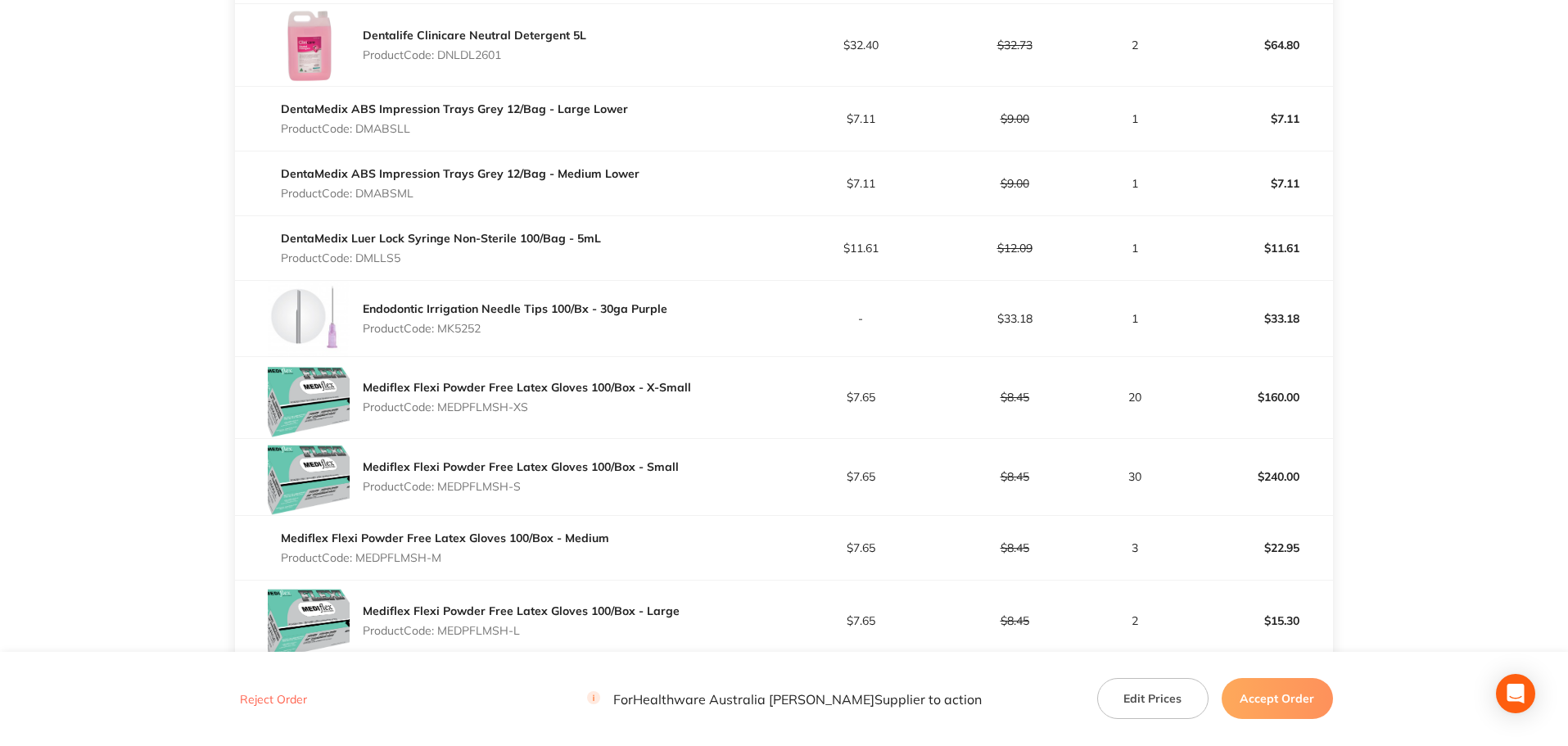
drag, startPoint x: 410, startPoint y: 257, endPoint x: 355, endPoint y: 260, distance: 55.1
click at [355, 260] on p "Product Code: DMLLS5" at bounding box center [440, 258] width 320 height 13
drag, startPoint x: 402, startPoint y: 325, endPoint x: 372, endPoint y: 318, distance: 30.8
click at [372, 322] on p "Product Code: MK5252" at bounding box center [514, 328] width 305 height 13
drag, startPoint x: 480, startPoint y: 385, endPoint x: 374, endPoint y: 390, distance: 106.1
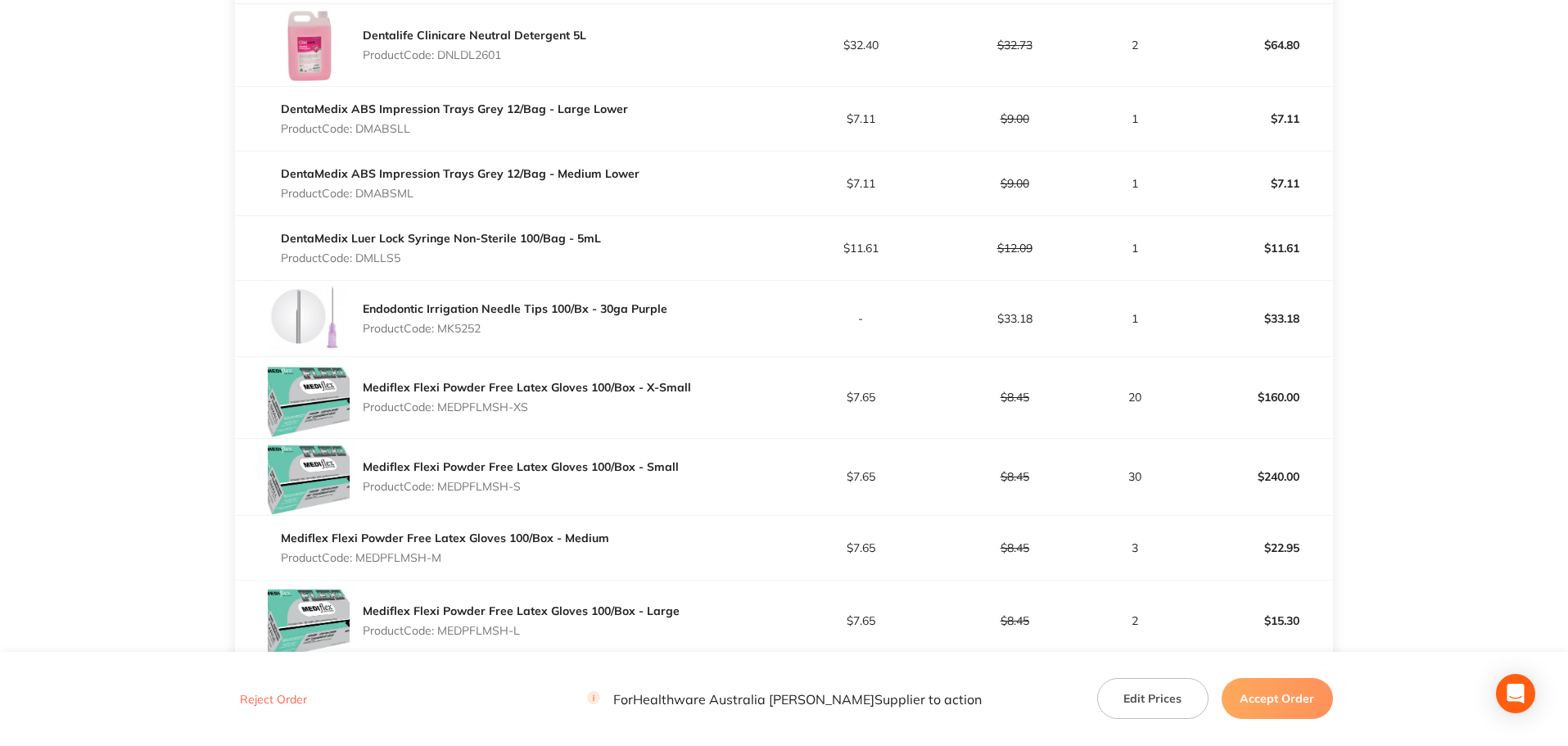
click at [374, 401] on p "Product Code: MEDPFLMSH-XS" at bounding box center [527, 407] width 328 height 13
drag, startPoint x: 396, startPoint y: 456, endPoint x: 370, endPoint y: 457, distance: 26.0
click at [370, 457] on div "Mediflex Flexi Powder Free Latex Gloves 100/Box - Small Product Code: MEDPFLMSH…" at bounding box center [520, 476] width 316 height 46
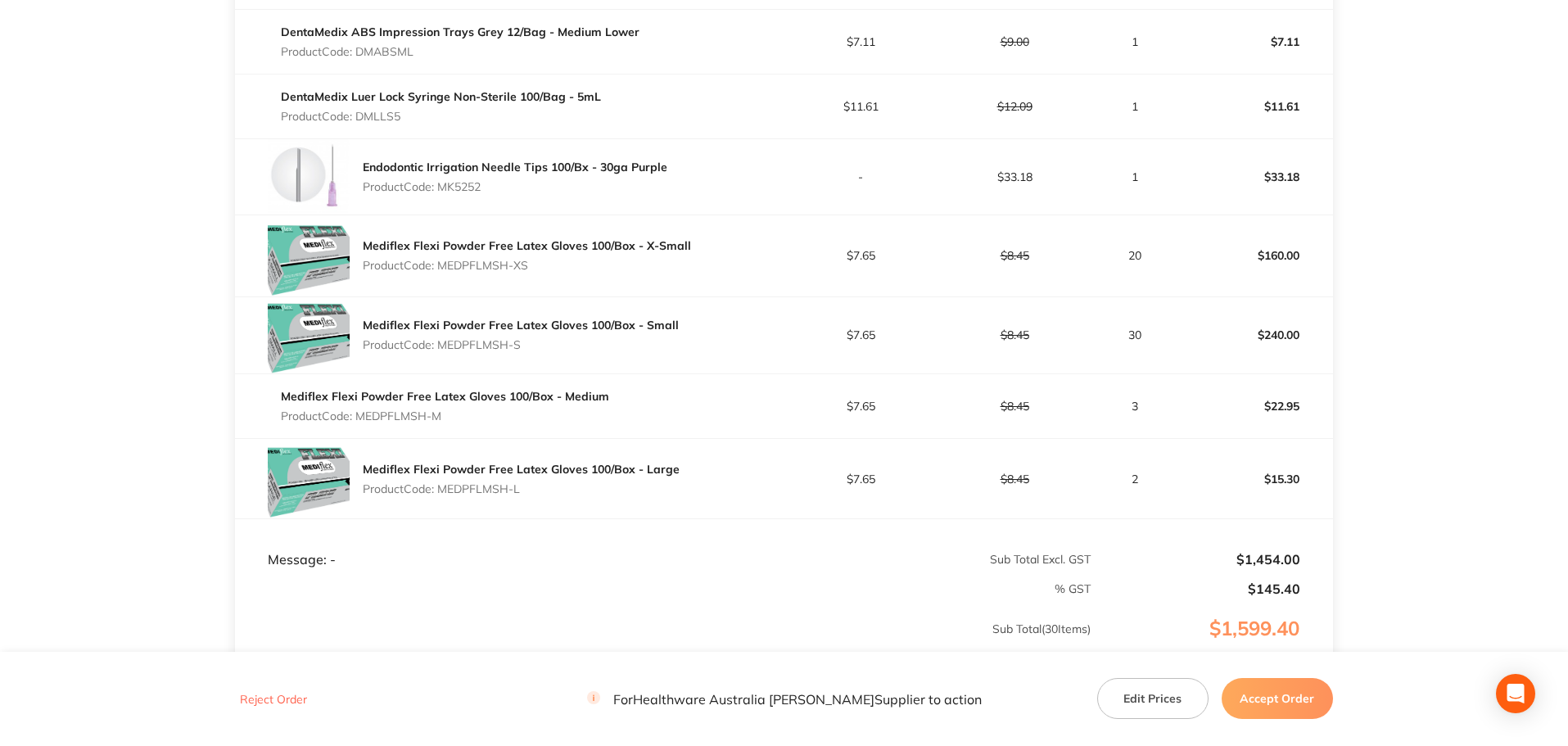
scroll to position [2442, 0]
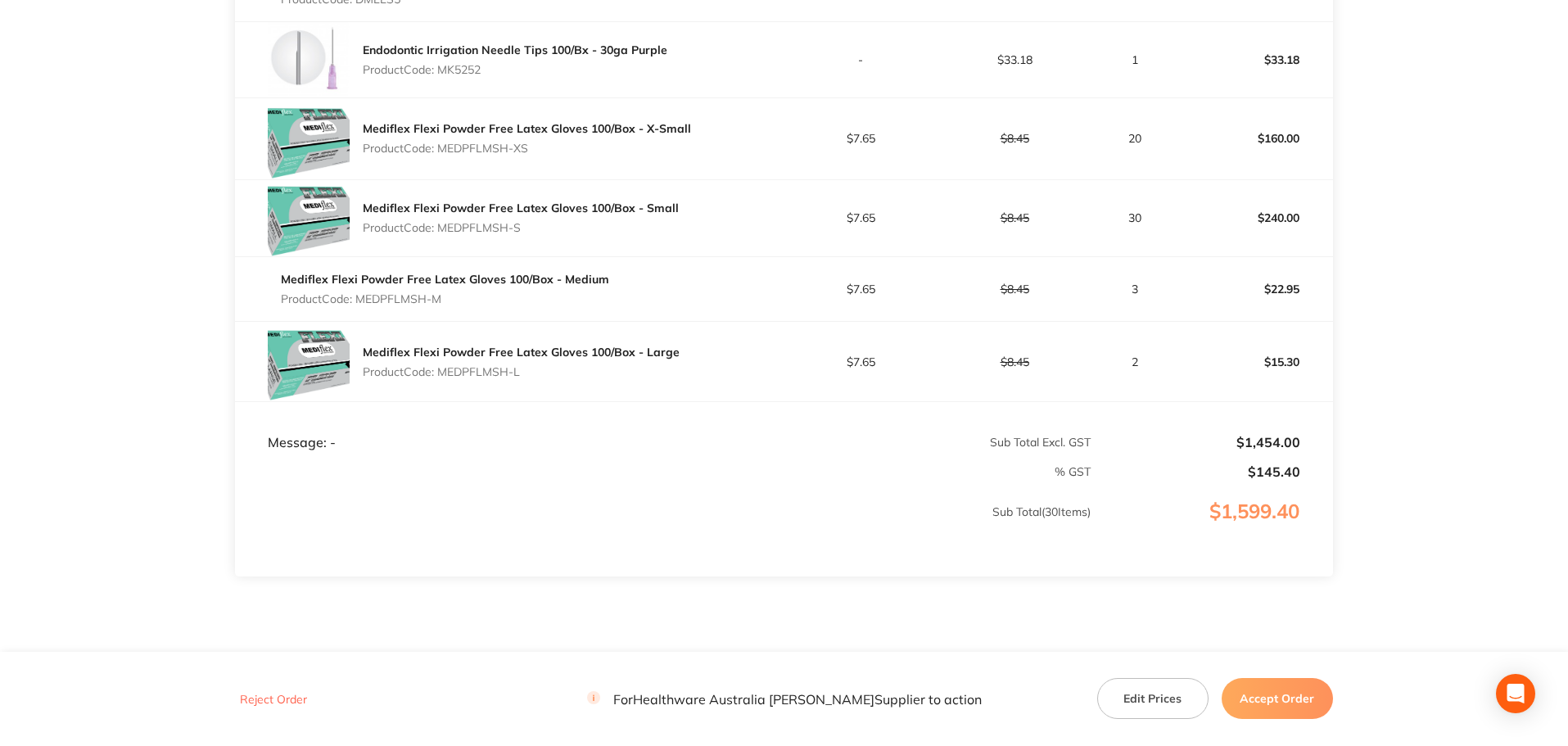
drag, startPoint x: 455, startPoint y: 257, endPoint x: 360, endPoint y: 265, distance: 95.3
click at [360, 292] on p "Product Code: MEDPFLMSH-M" at bounding box center [445, 299] width 328 height 13
drag, startPoint x: 431, startPoint y: 329, endPoint x: 374, endPoint y: 326, distance: 57.1
click at [374, 365] on p "Product Code: MEDPFLMSH-L" at bounding box center [521, 372] width 317 height 13
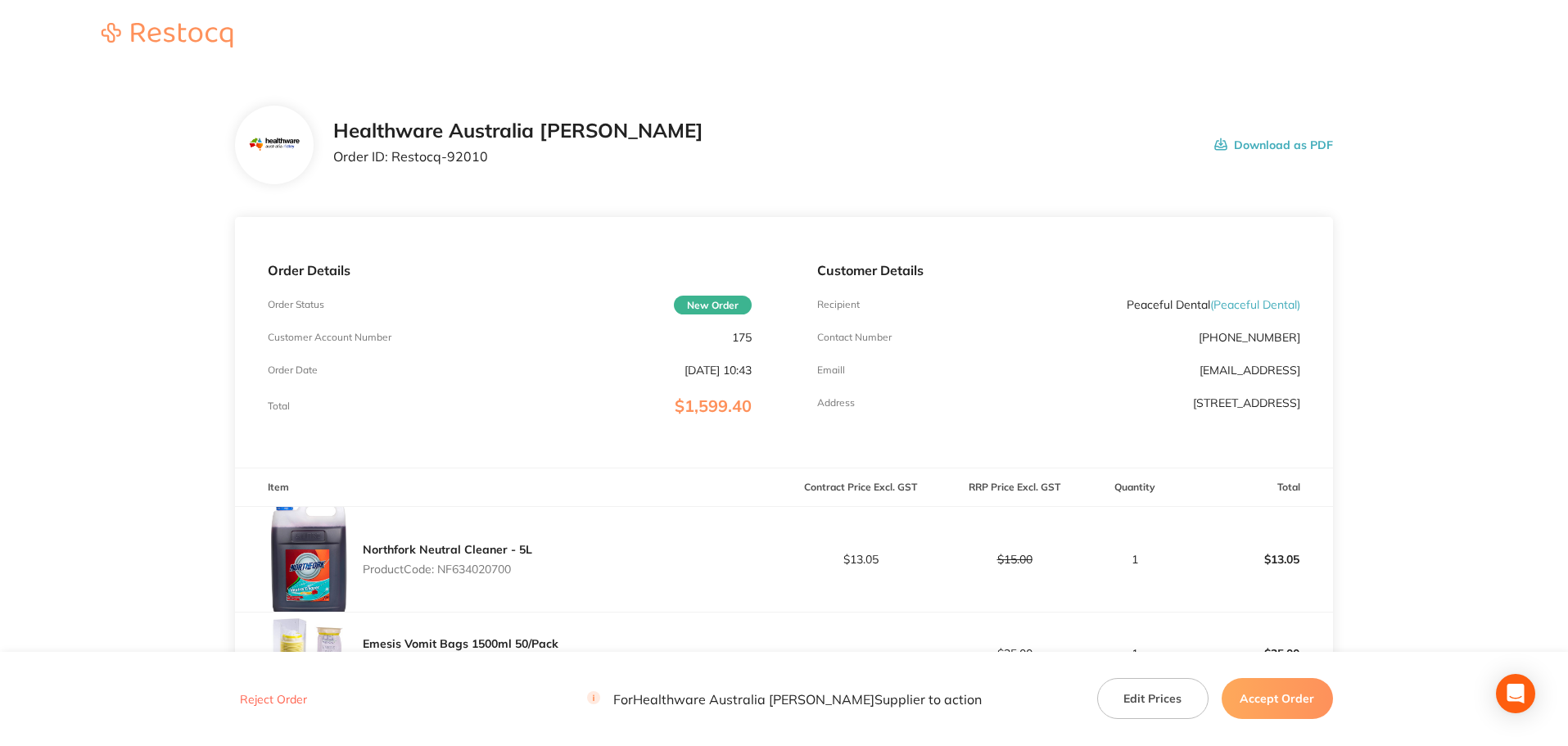
scroll to position [272, 0]
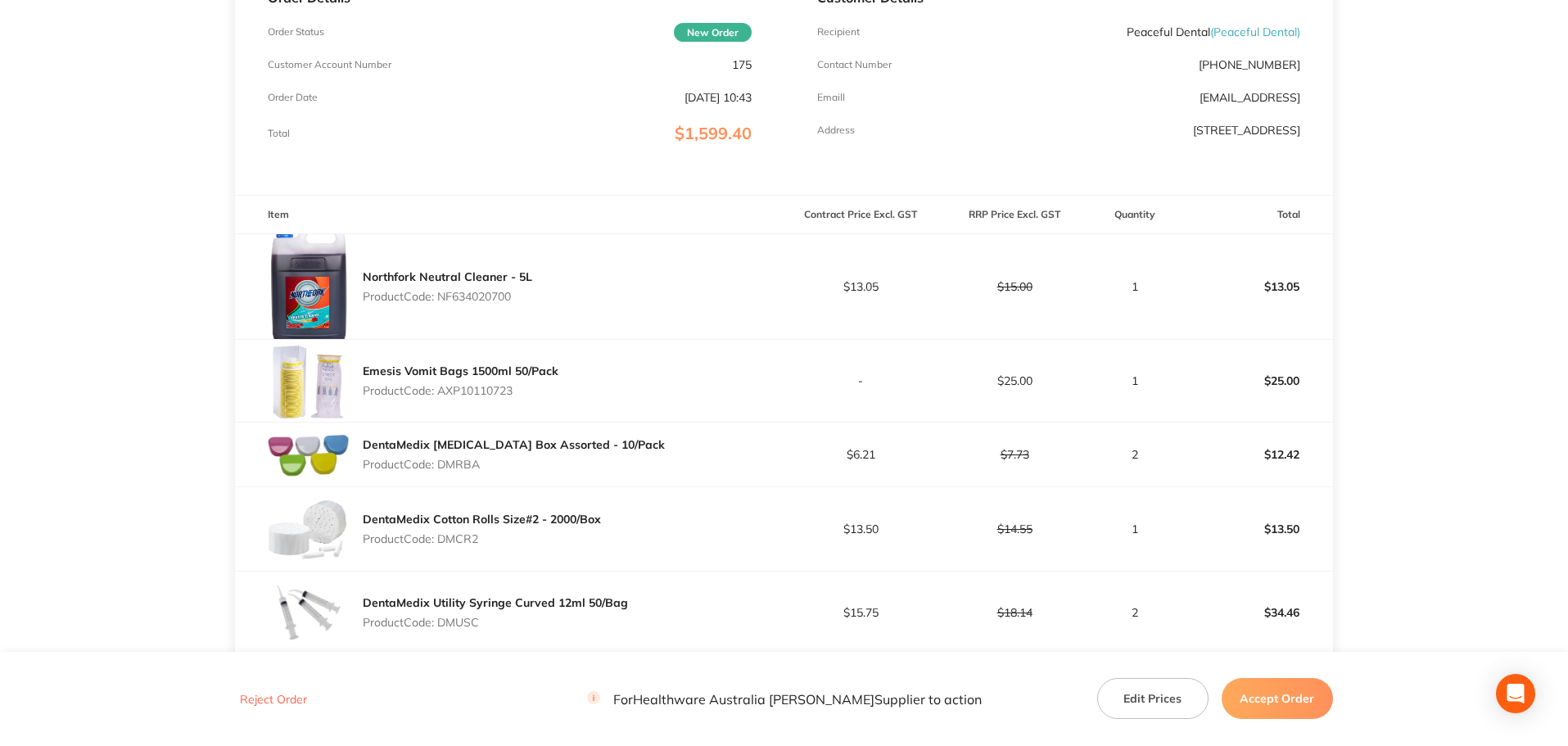
drag, startPoint x: 526, startPoint y: 381, endPoint x: 441, endPoint y: 382, distance: 85.0
click at [441, 382] on div "Emesis Vomit Bags 1500ml 50/Pack Product Code: AXP10110723" at bounding box center [460, 381] width 196 height 46
drag, startPoint x: 454, startPoint y: 467, endPoint x: 444, endPoint y: 468, distance: 10.0
click at [431, 471] on p "Product Code: DMRBA" at bounding box center [513, 464] width 302 height 13
drag, startPoint x: 430, startPoint y: 541, endPoint x: 413, endPoint y: 543, distance: 17.1
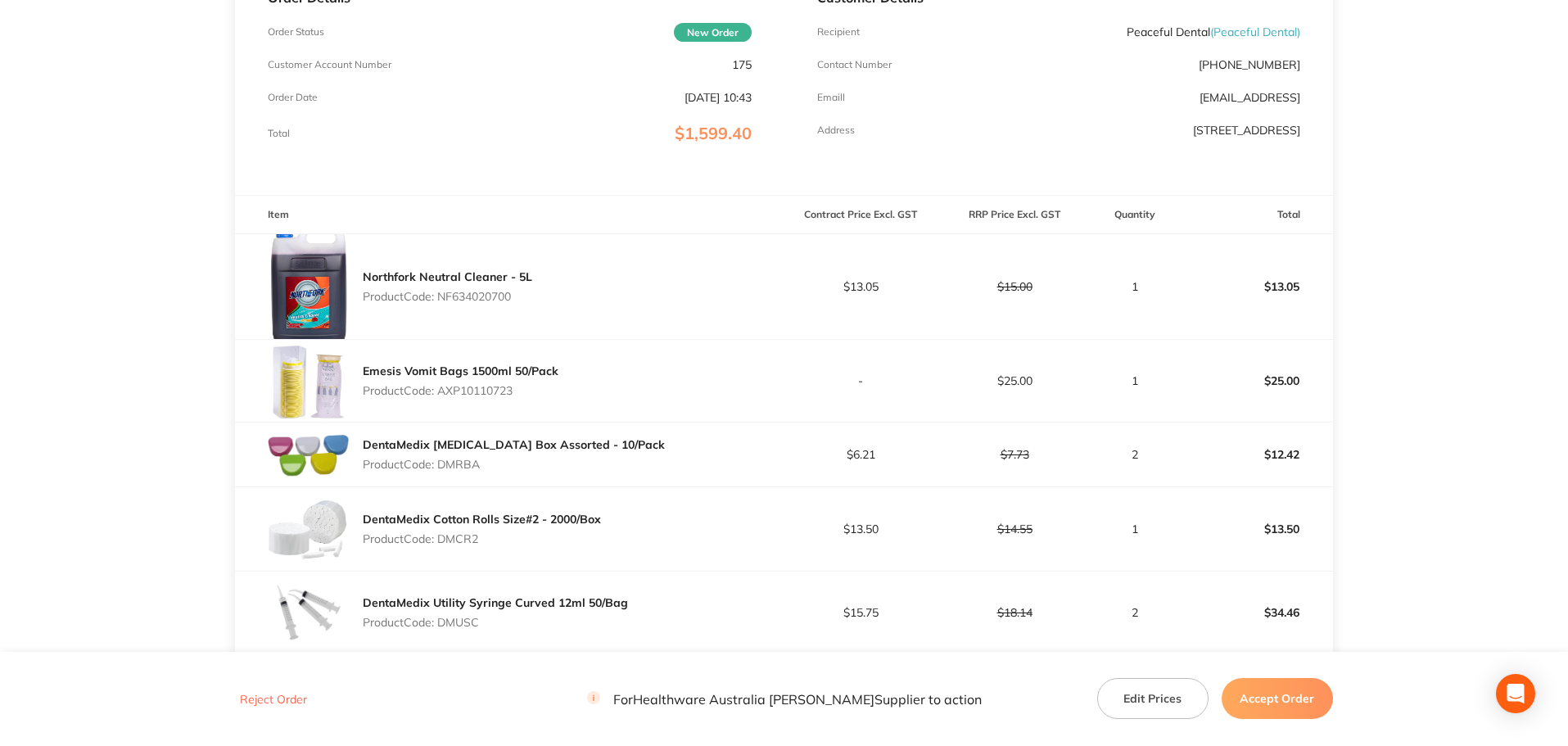
click at [413, 543] on p "Product Code: DMCR2" at bounding box center [481, 539] width 238 height 13
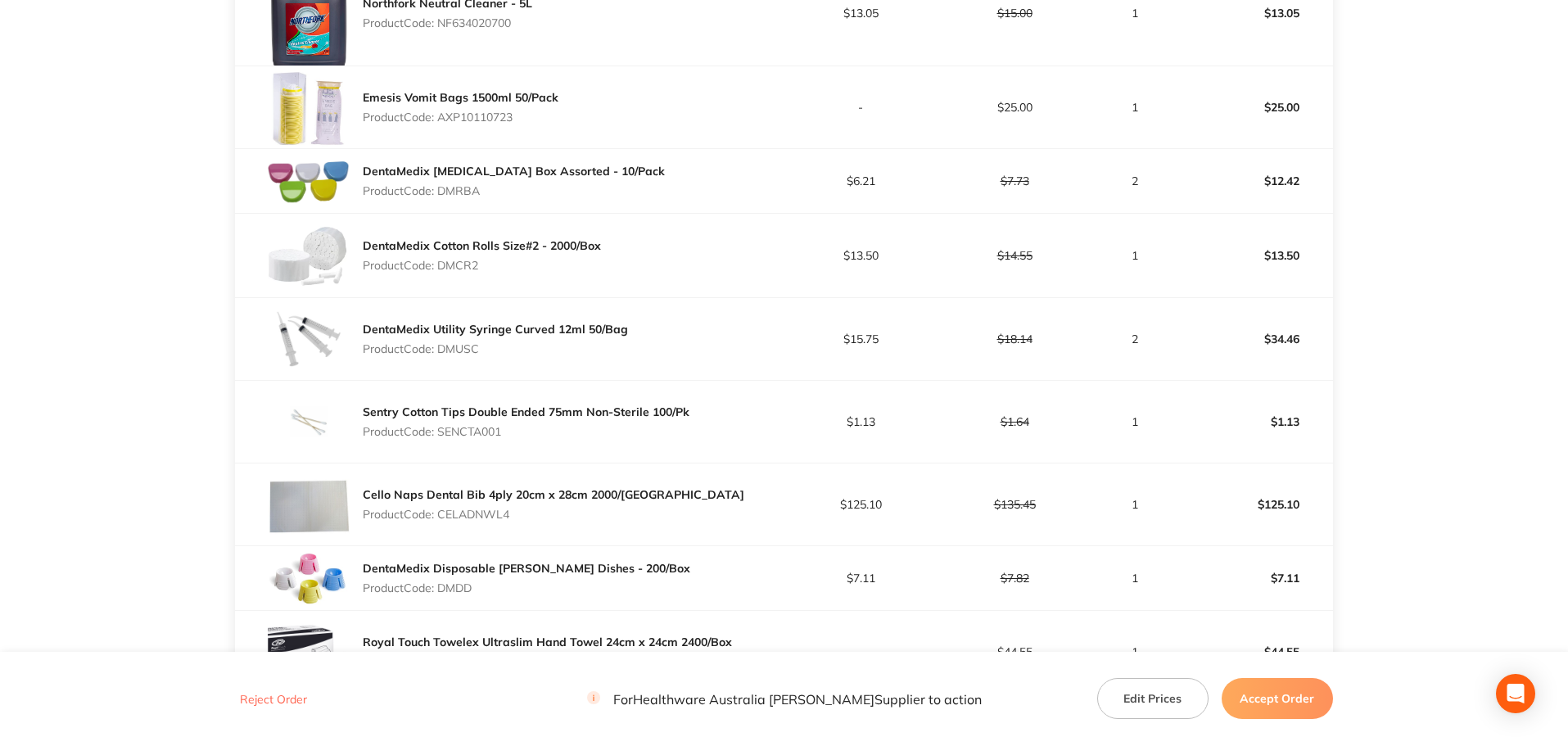
scroll to position [681, 0]
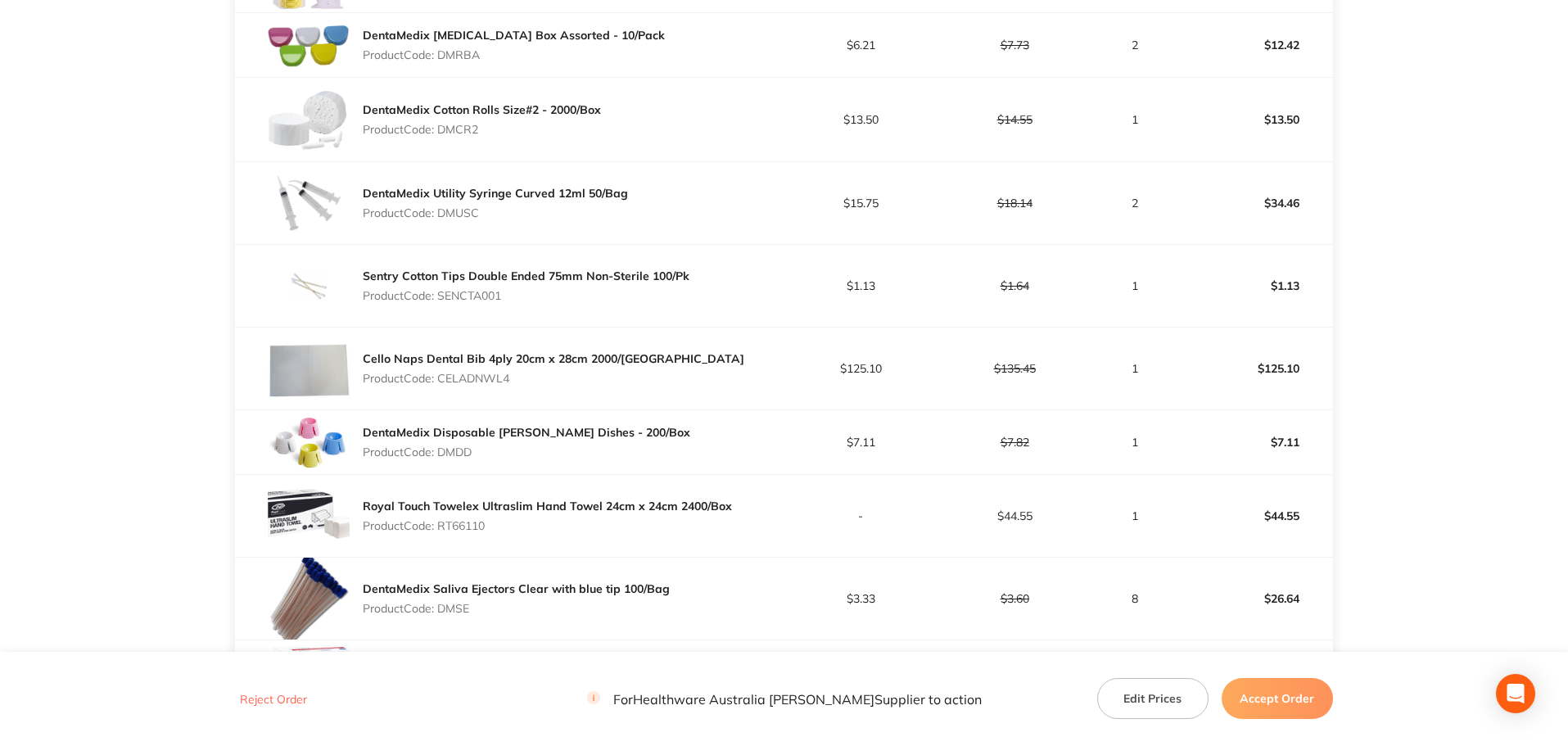
drag, startPoint x: 497, startPoint y: 217, endPoint x: 413, endPoint y: 219, distance: 84.0
click at [413, 219] on p "Product Code: DMUSC" at bounding box center [495, 213] width 265 height 13
drag, startPoint x: 443, startPoint y: 295, endPoint x: 401, endPoint y: 294, distance: 42.0
click at [401, 294] on p "Product Code: SENCTA001" at bounding box center [526, 295] width 327 height 13
drag, startPoint x: 532, startPoint y: 378, endPoint x: 456, endPoint y: 382, distance: 76.1
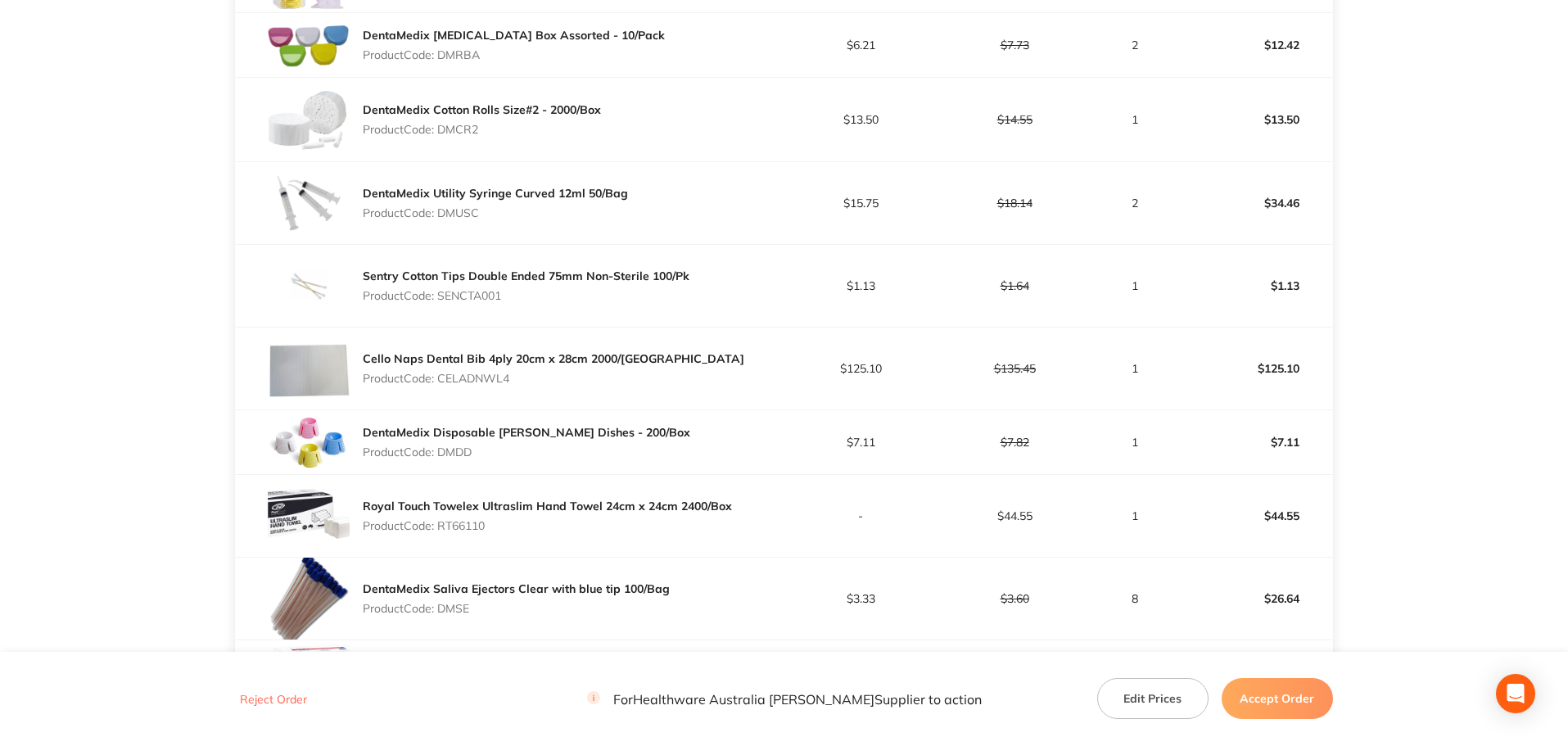
click at [456, 382] on p "Product Code: CELADNWL4" at bounding box center [553, 379] width 382 height 13
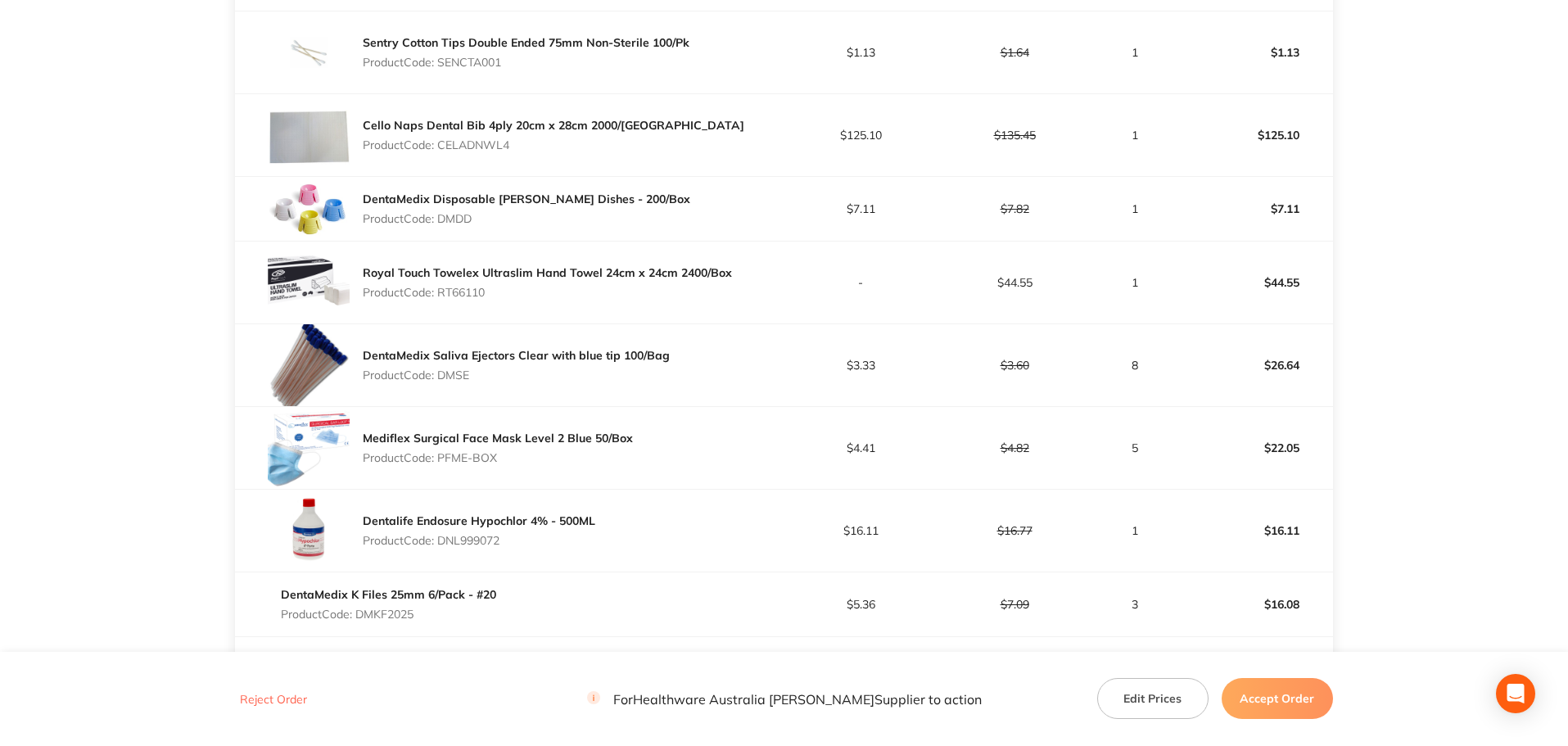
scroll to position [955, 0]
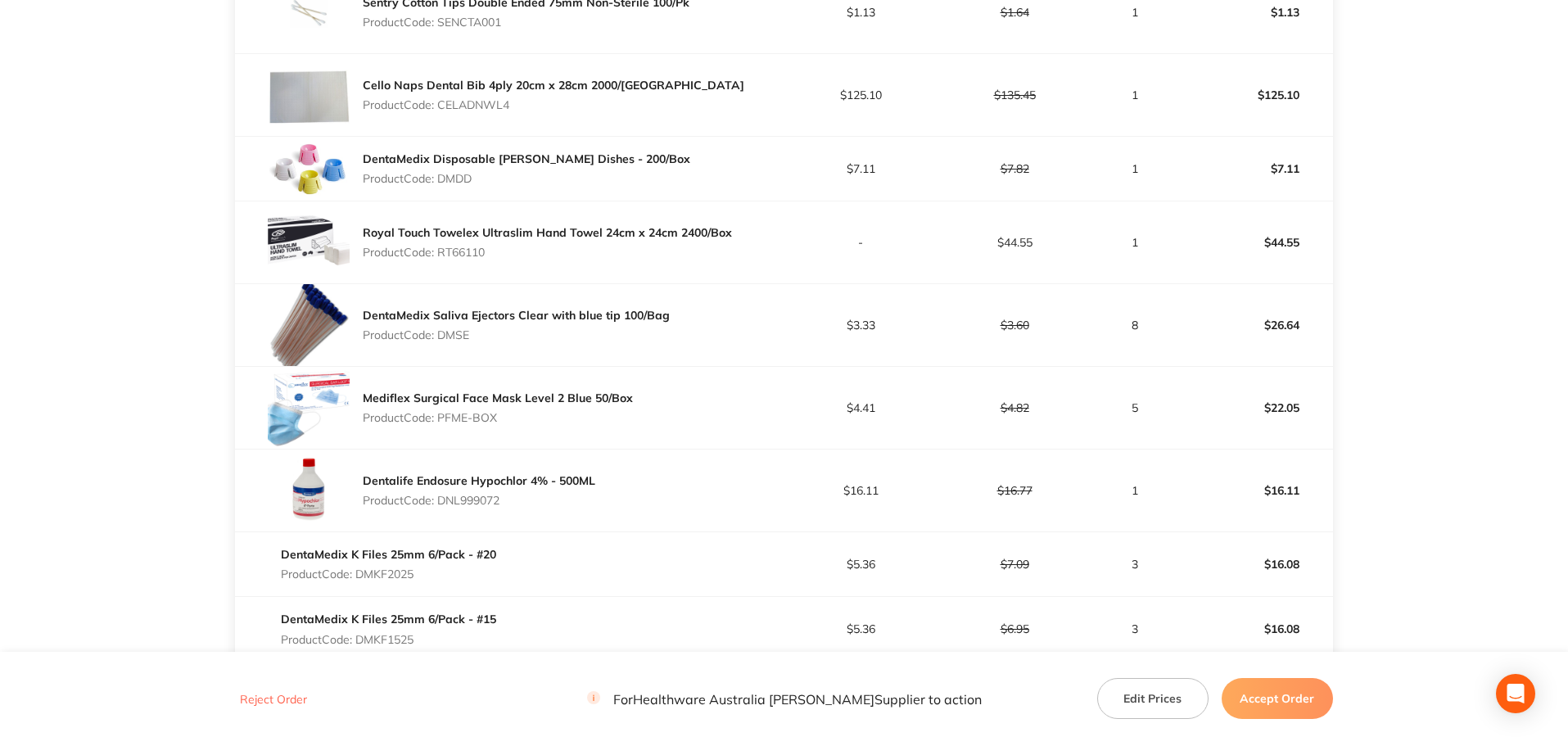
drag, startPoint x: 495, startPoint y: 183, endPoint x: 414, endPoint y: 180, distance: 81.1
click at [414, 180] on p "Product Code: DMDD" at bounding box center [526, 178] width 327 height 13
drag, startPoint x: 503, startPoint y: 254, endPoint x: 427, endPoint y: 252, distance: 76.0
click at [423, 252] on p "Product Code: RT66110" at bounding box center [547, 252] width 369 height 13
drag, startPoint x: 475, startPoint y: 333, endPoint x: 458, endPoint y: 334, distance: 17.0
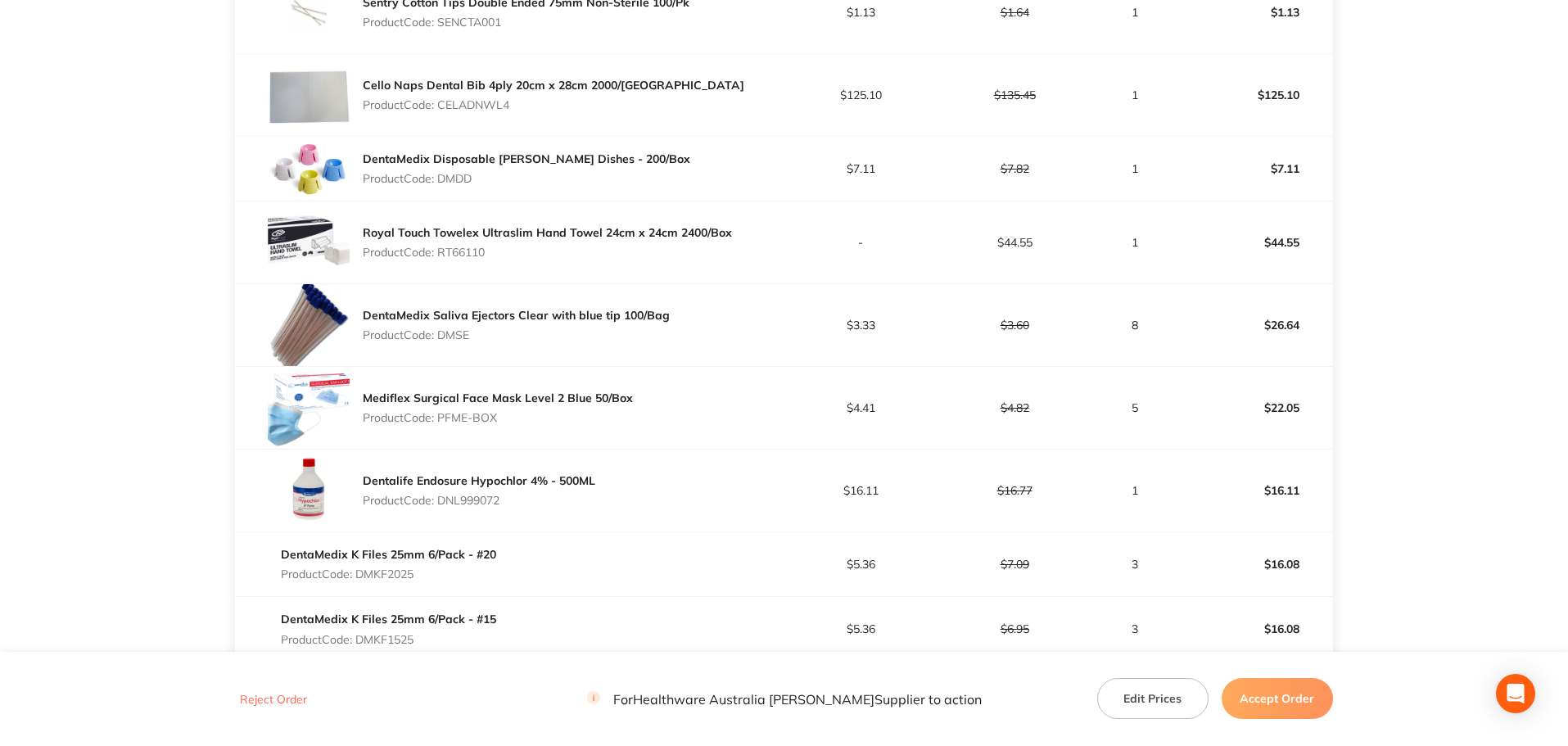
click at [458, 334] on p "Product Code: DMSE" at bounding box center [515, 335] width 307 height 13
click at [476, 341] on p "Product Code: DMSE" at bounding box center [515, 335] width 307 height 13
click at [485, 328] on p "Product Code: DMSE" at bounding box center [515, 335] width 307 height 13
drag, startPoint x: 465, startPoint y: 330, endPoint x: 438, endPoint y: 334, distance: 27.3
click at [438, 334] on p "Product Code: DMSE" at bounding box center [515, 335] width 307 height 13
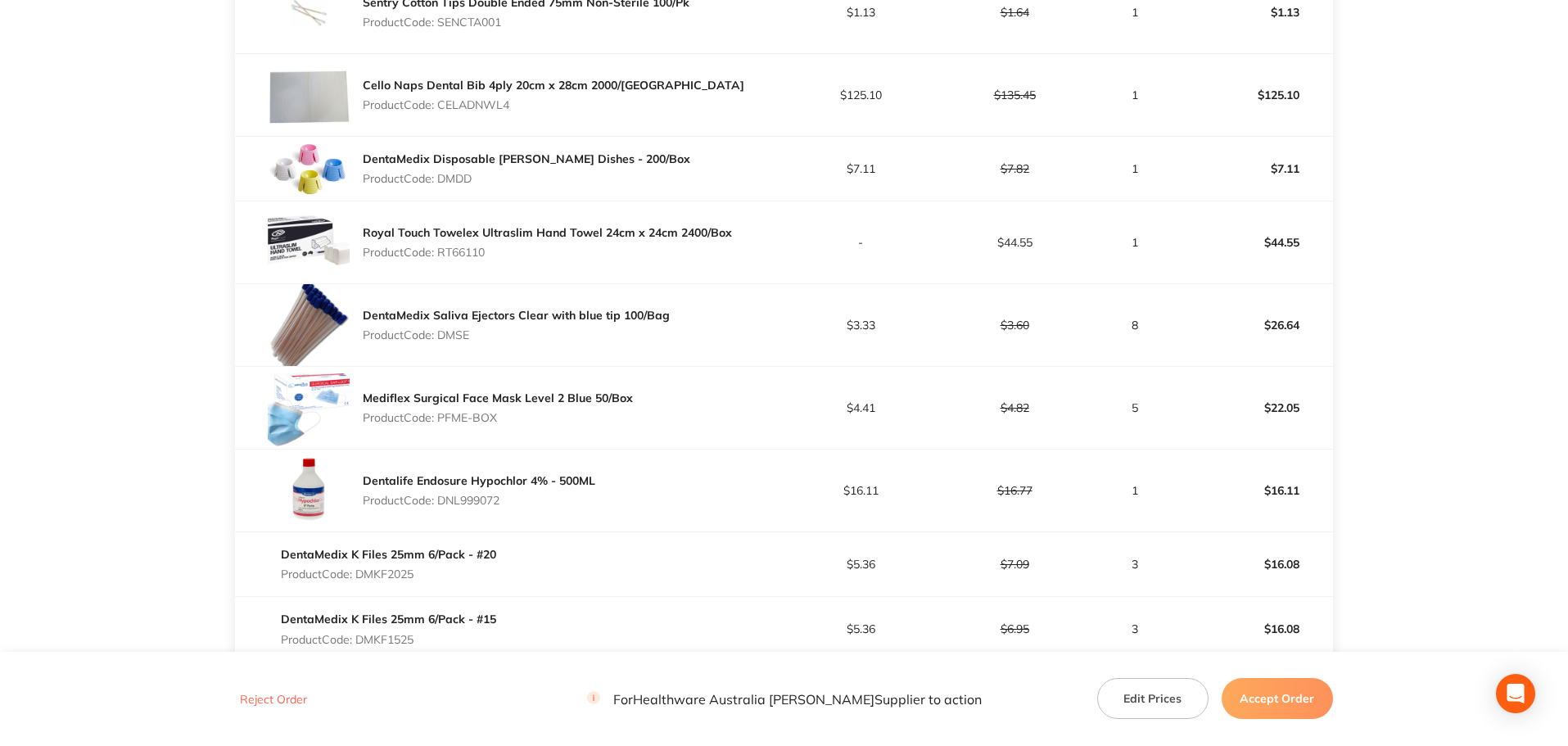
click at [450, 416] on p "Product Code: PFME-BOX" at bounding box center [497, 418] width 271 height 13
drag, startPoint x: 509, startPoint y: 496, endPoint x: 461, endPoint y: 496, distance: 48.0
click at [460, 496] on p "Product Code: DNL999072" at bounding box center [478, 500] width 233 height 13
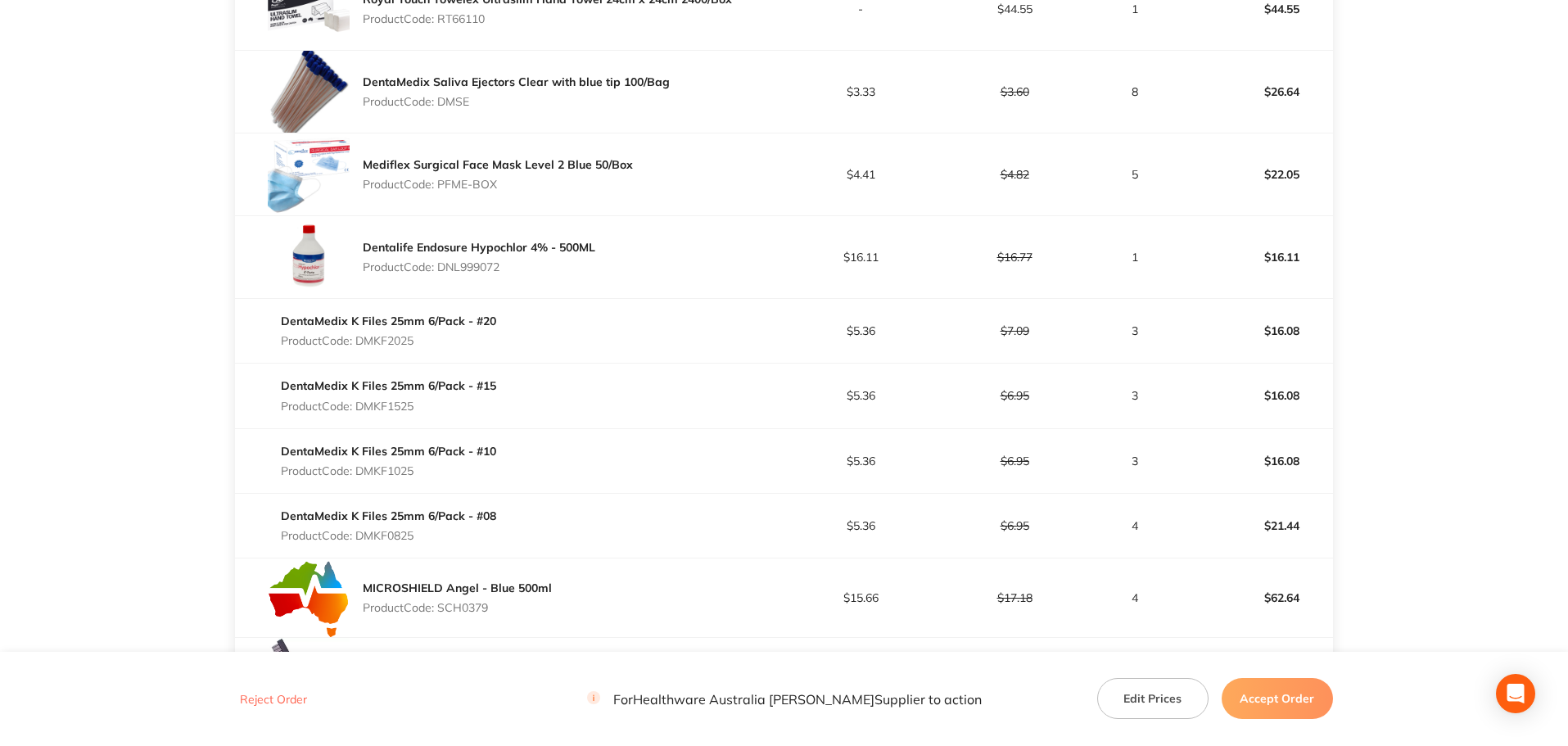
scroll to position [1228, 0]
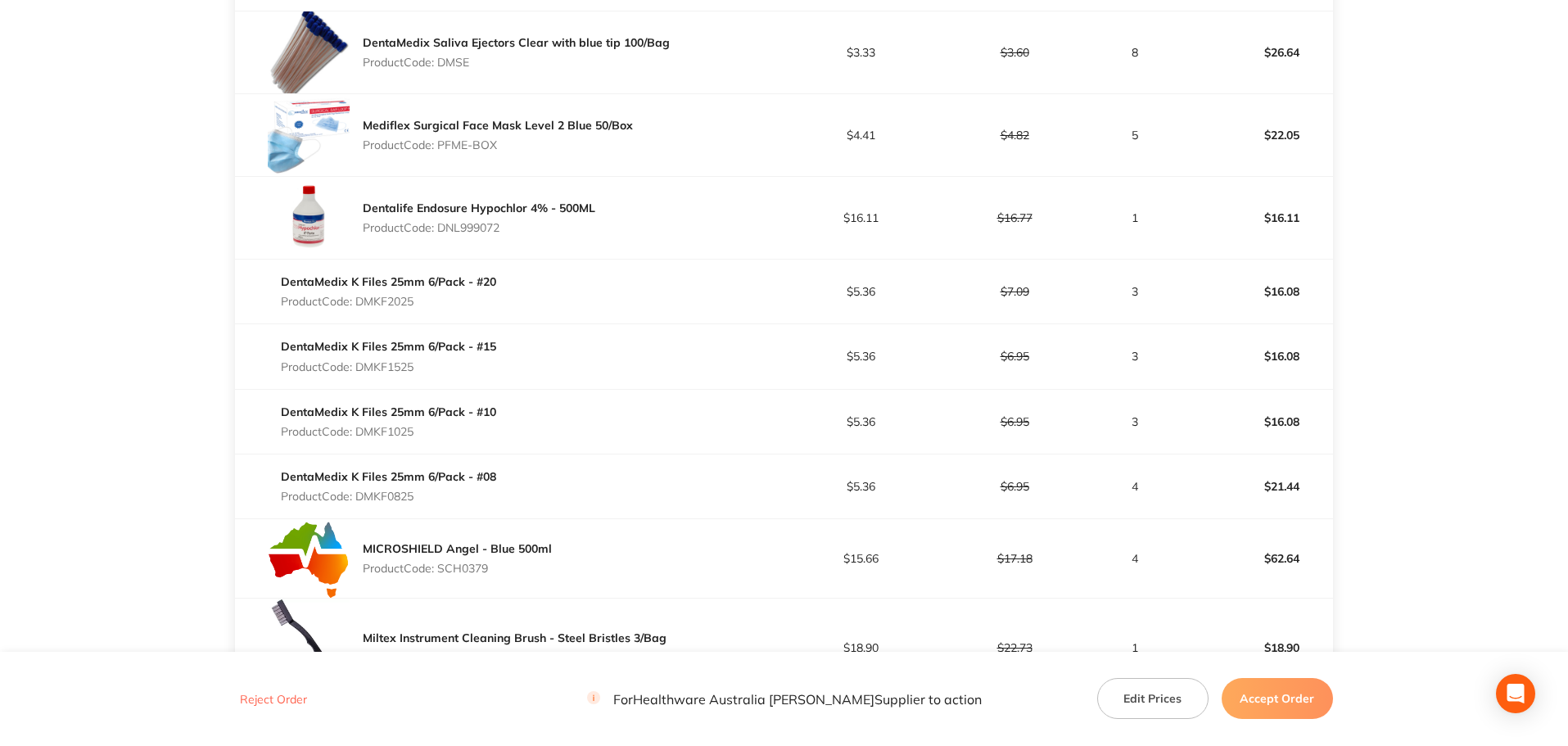
drag, startPoint x: 436, startPoint y: 297, endPoint x: 379, endPoint y: 300, distance: 57.1
click at [379, 300] on p "Product Code: DMKF2025" at bounding box center [388, 301] width 215 height 13
click at [366, 365] on p "Product Code: DMKF1525" at bounding box center [388, 366] width 215 height 13
drag, startPoint x: 420, startPoint y: 496, endPoint x: 363, endPoint y: 489, distance: 57.4
click at [362, 491] on p "Product Code: DMKF0825" at bounding box center [388, 496] width 215 height 13
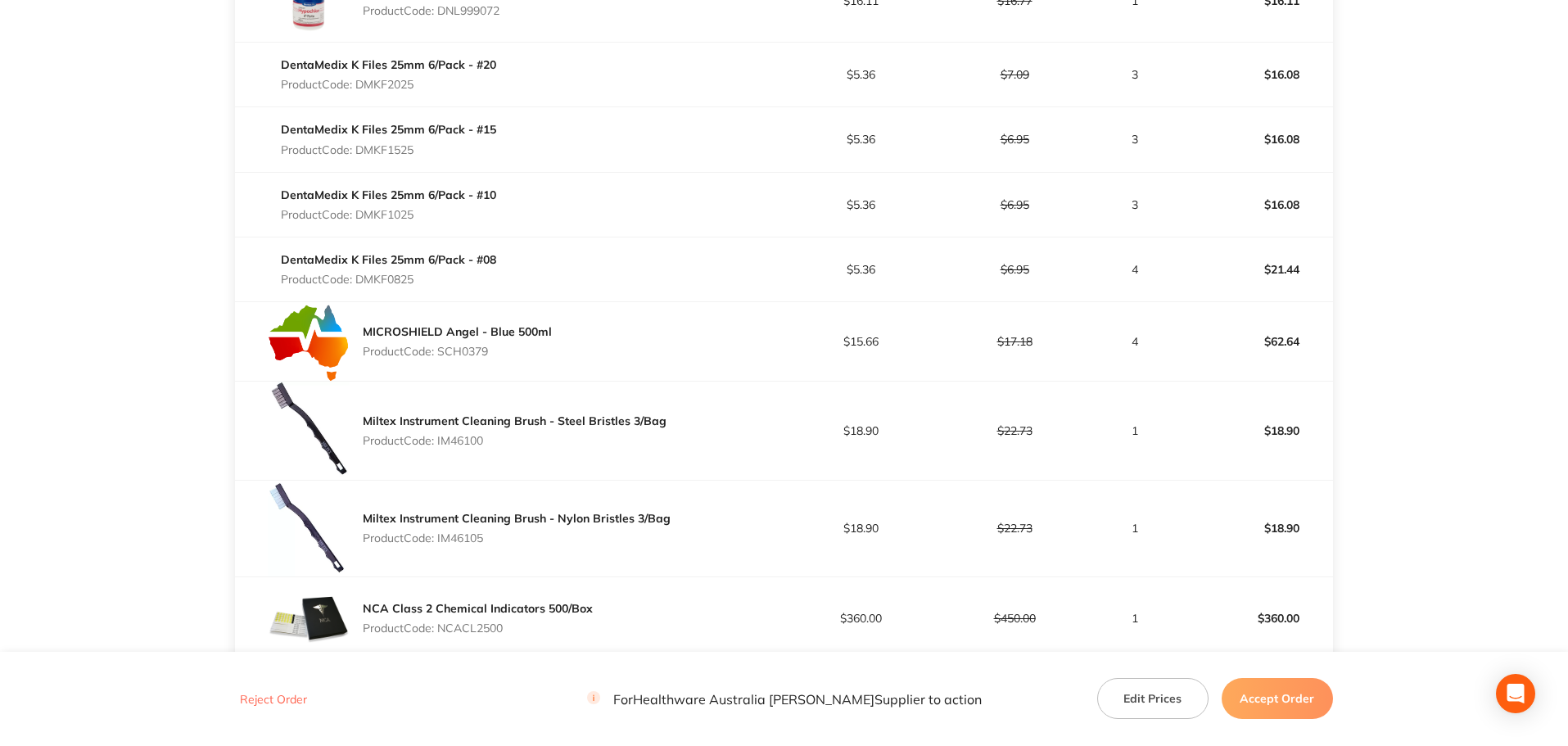
scroll to position [1501, 0]
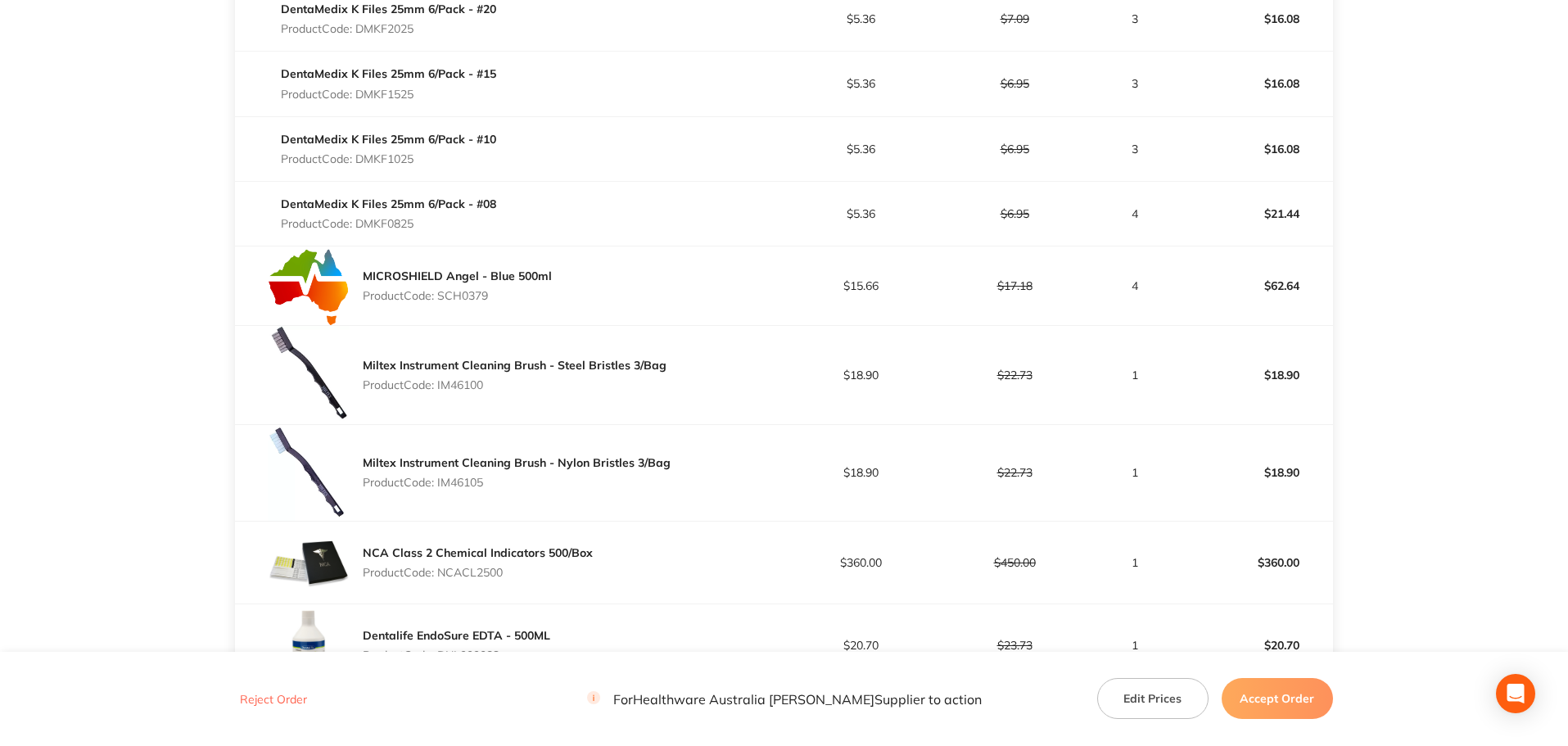
drag, startPoint x: 476, startPoint y: 304, endPoint x: 505, endPoint y: 291, distance: 31.8
click at [476, 303] on div "MICROSHIELD Angel - Blue 500ml Product Code: SCH0379" at bounding box center [457, 286] width 189 height 46
drag, startPoint x: 505, startPoint y: 289, endPoint x: 455, endPoint y: 292, distance: 50.1
click at [455, 292] on p "Product Code: SCH0379" at bounding box center [457, 295] width 189 height 13
drag, startPoint x: 464, startPoint y: 395, endPoint x: 449, endPoint y: 394, distance: 15.0
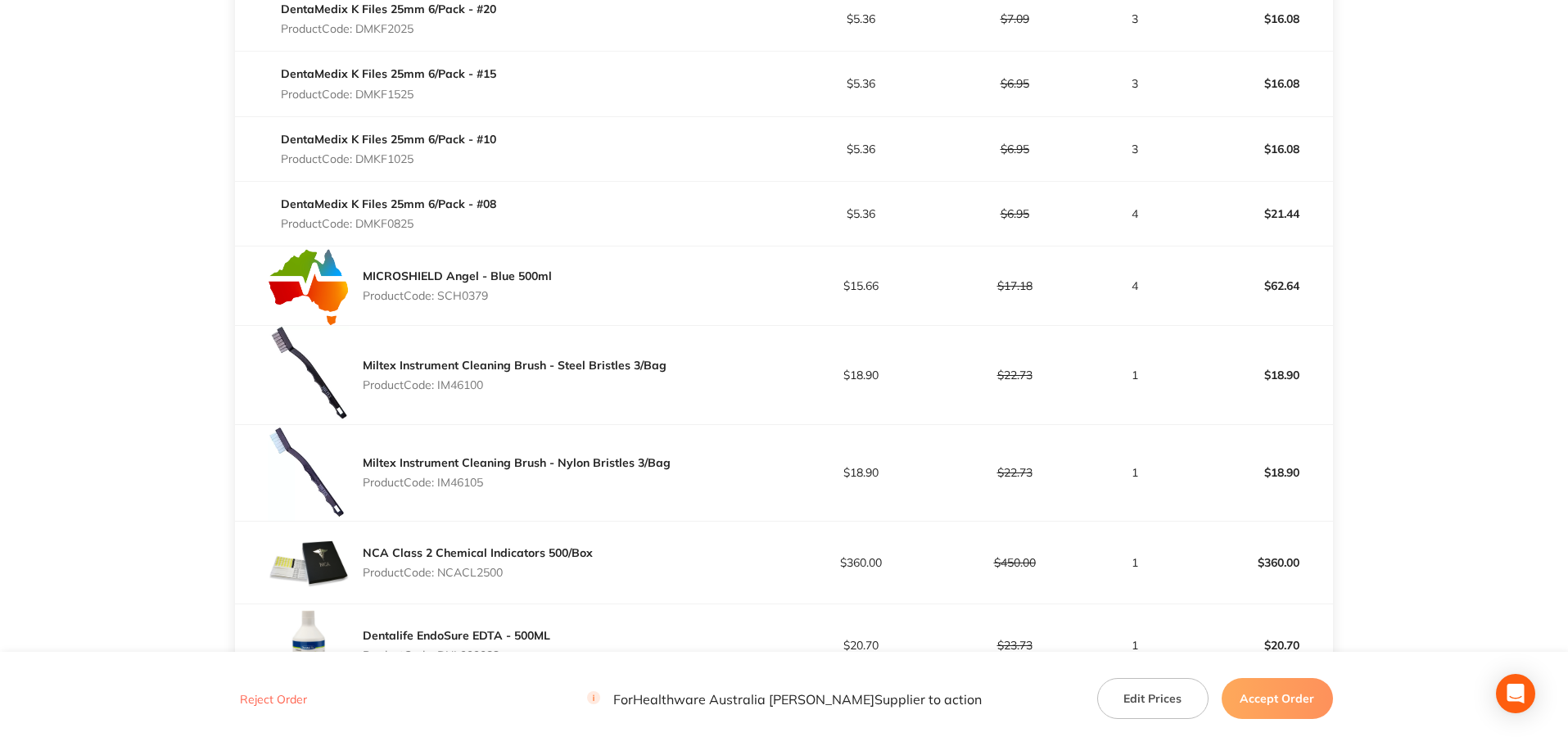
click at [449, 394] on div "Miltex Instrument Cleaning Brush - Steel Bristles 3/Bag Product Code: IM46100" at bounding box center [514, 375] width 304 height 46
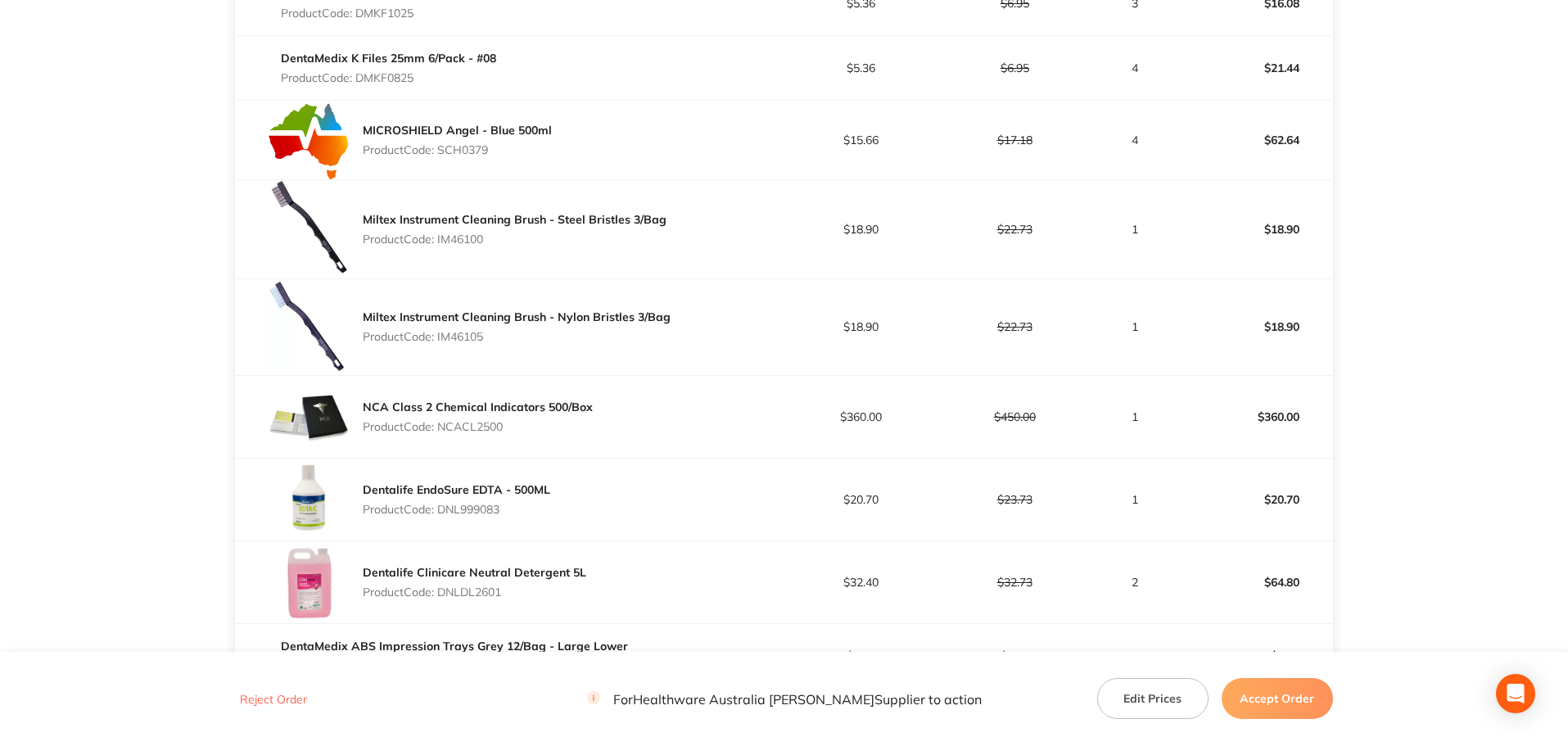
scroll to position [1774, 0]
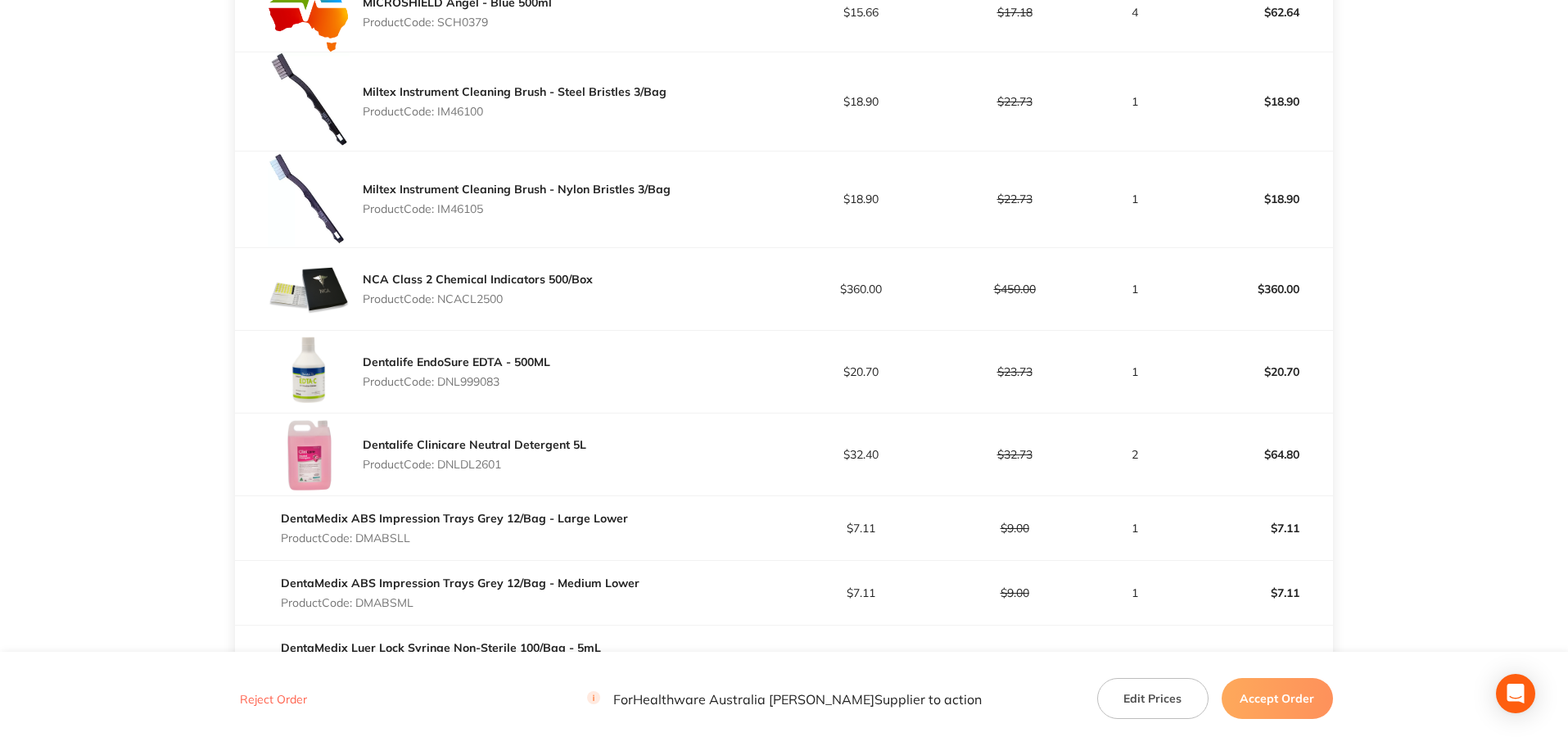
drag, startPoint x: 523, startPoint y: 302, endPoint x: 464, endPoint y: 292, distance: 59.8
click at [464, 292] on p "Product Code: NCACL2500" at bounding box center [477, 299] width 230 height 13
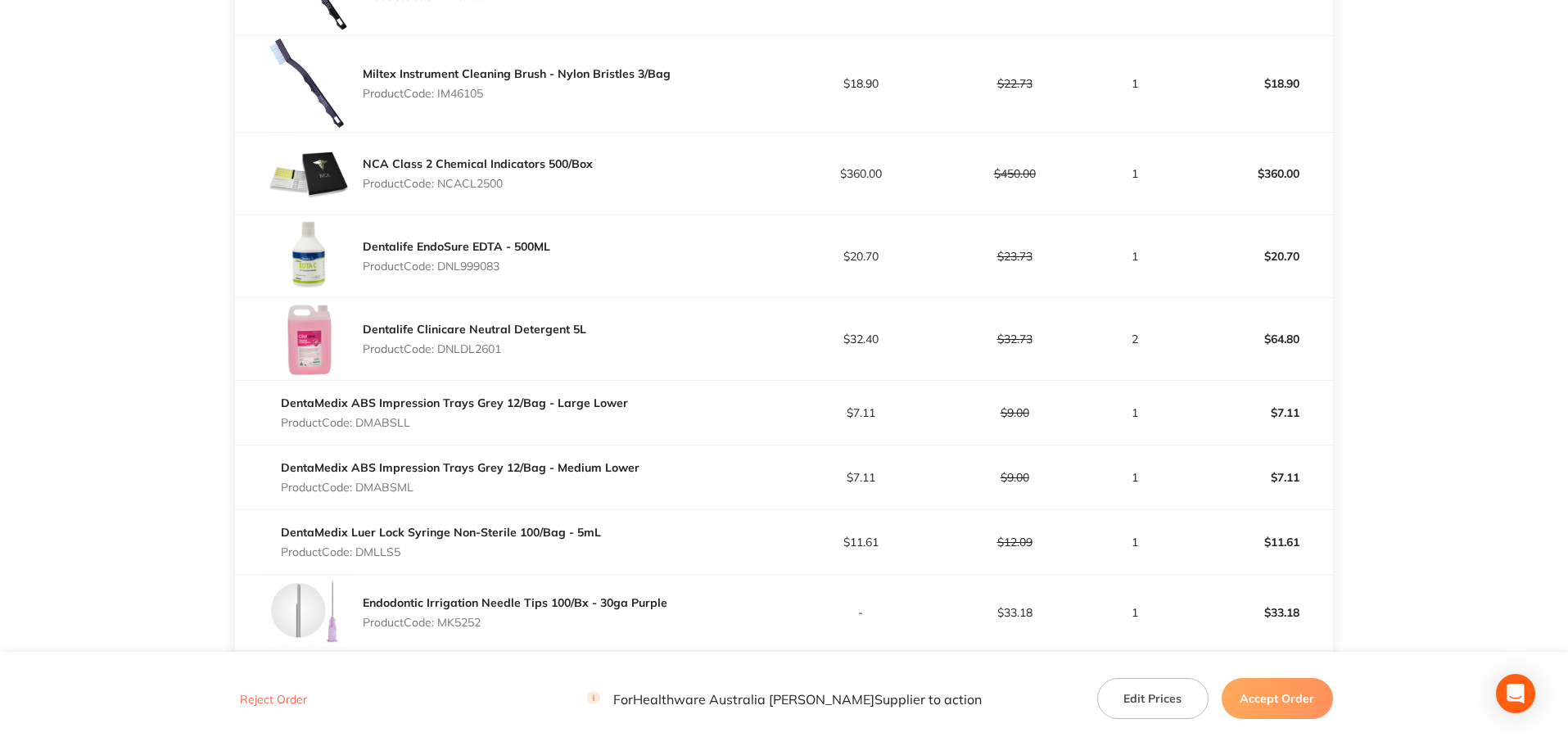
scroll to position [1910, 0]
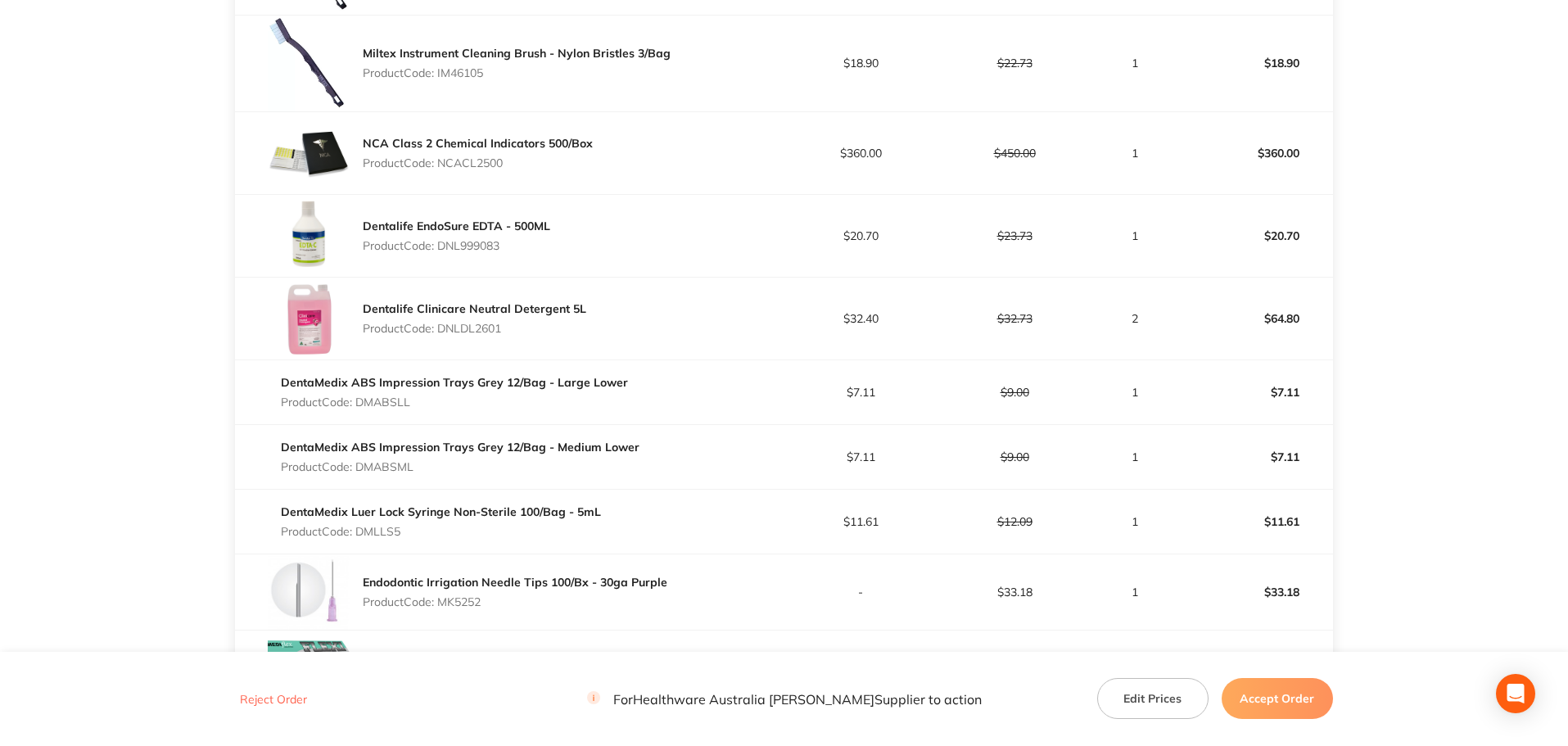
drag, startPoint x: 505, startPoint y: 326, endPoint x: 453, endPoint y: 326, distance: 52.0
click at [453, 326] on p "Product Code: DNLDL2601" at bounding box center [474, 328] width 223 height 13
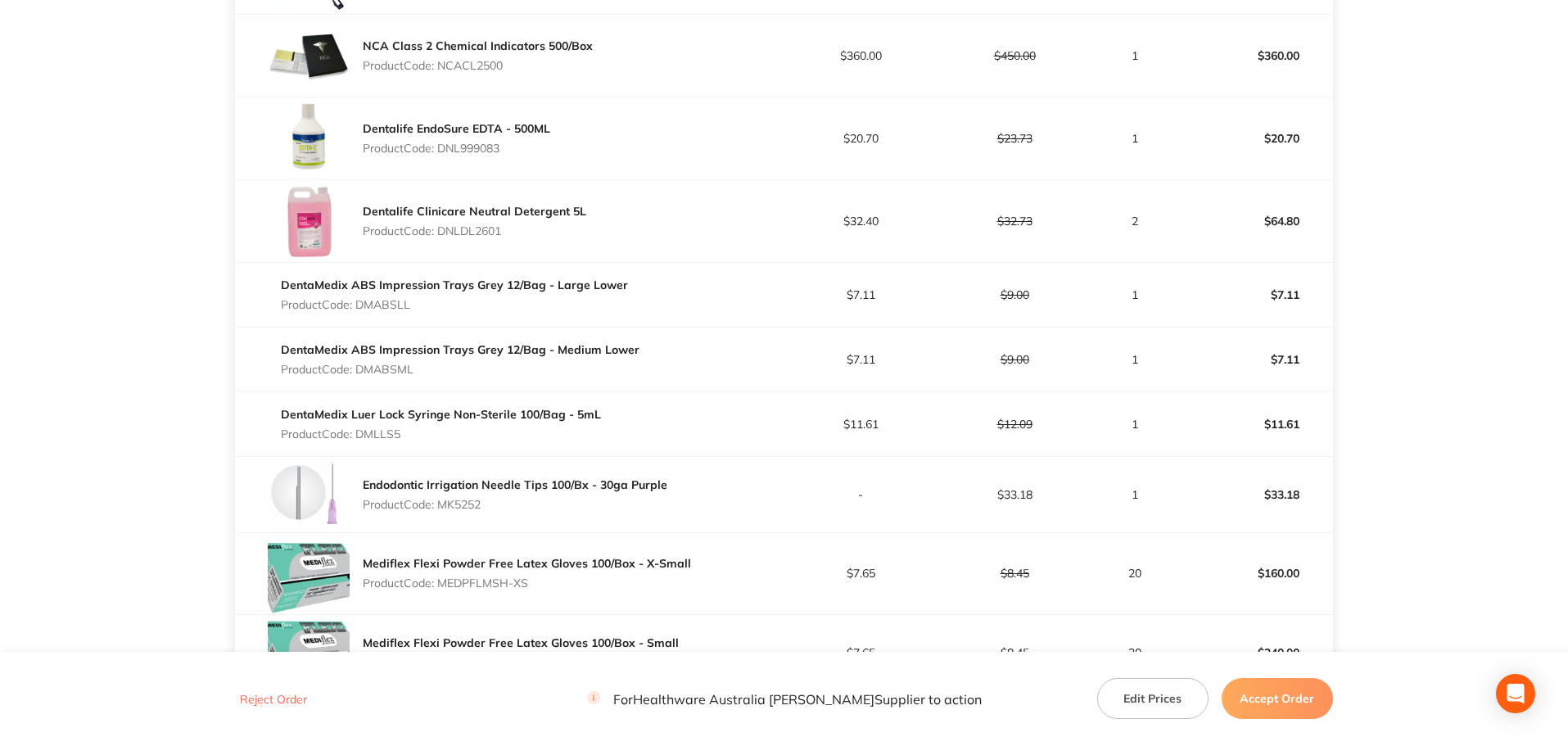
scroll to position [2046, 0]
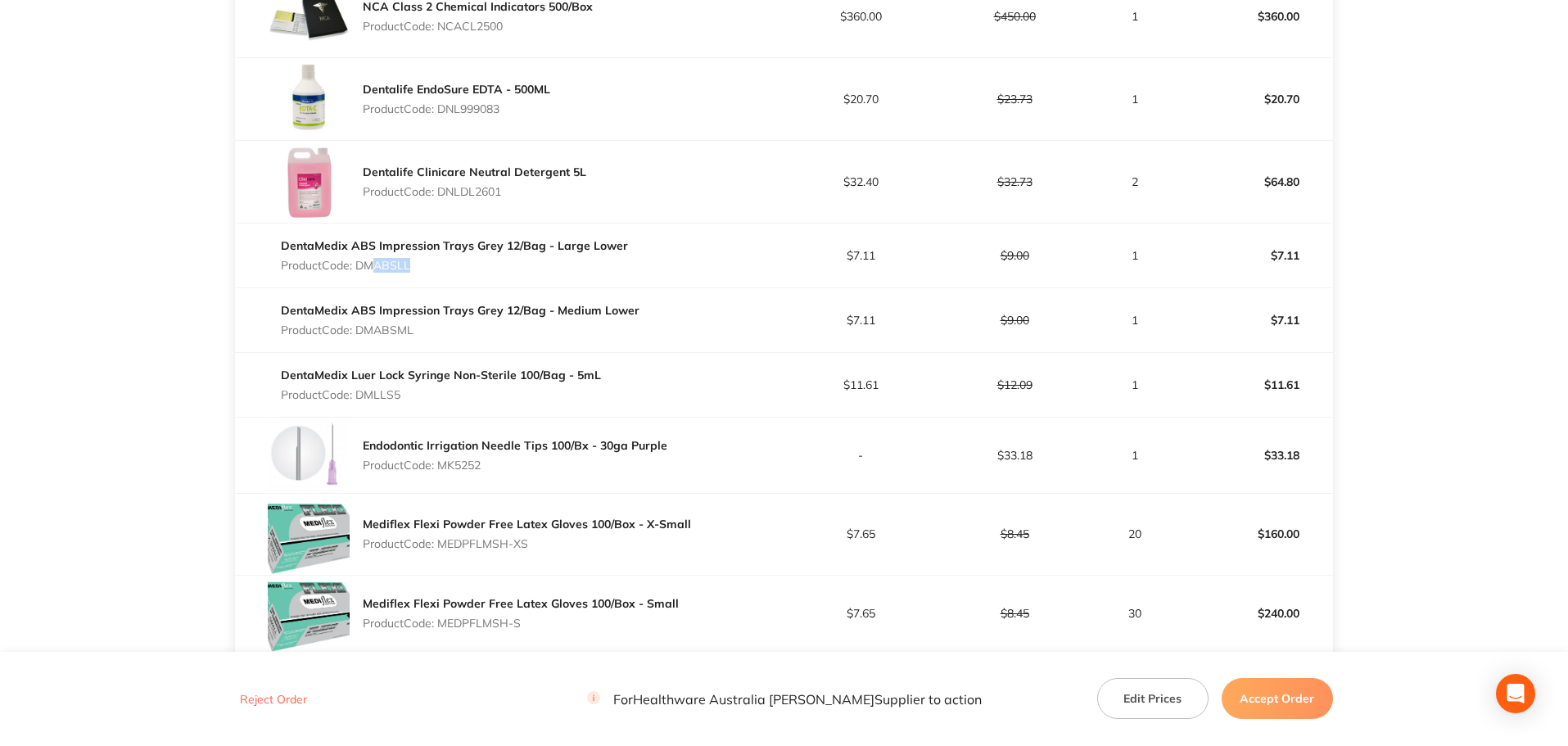
drag, startPoint x: 408, startPoint y: 263, endPoint x: 369, endPoint y: 264, distance: 39.0
click at [365, 263] on p "Product Code: DMABSLL" at bounding box center [455, 266] width 347 height 13
drag, startPoint x: 397, startPoint y: 333, endPoint x: 371, endPoint y: 330, distance: 26.2
click at [371, 330] on p "Product Code: DMABSML" at bounding box center [460, 330] width 359 height 13
drag, startPoint x: 411, startPoint y: 396, endPoint x: 349, endPoint y: 402, distance: 62.3
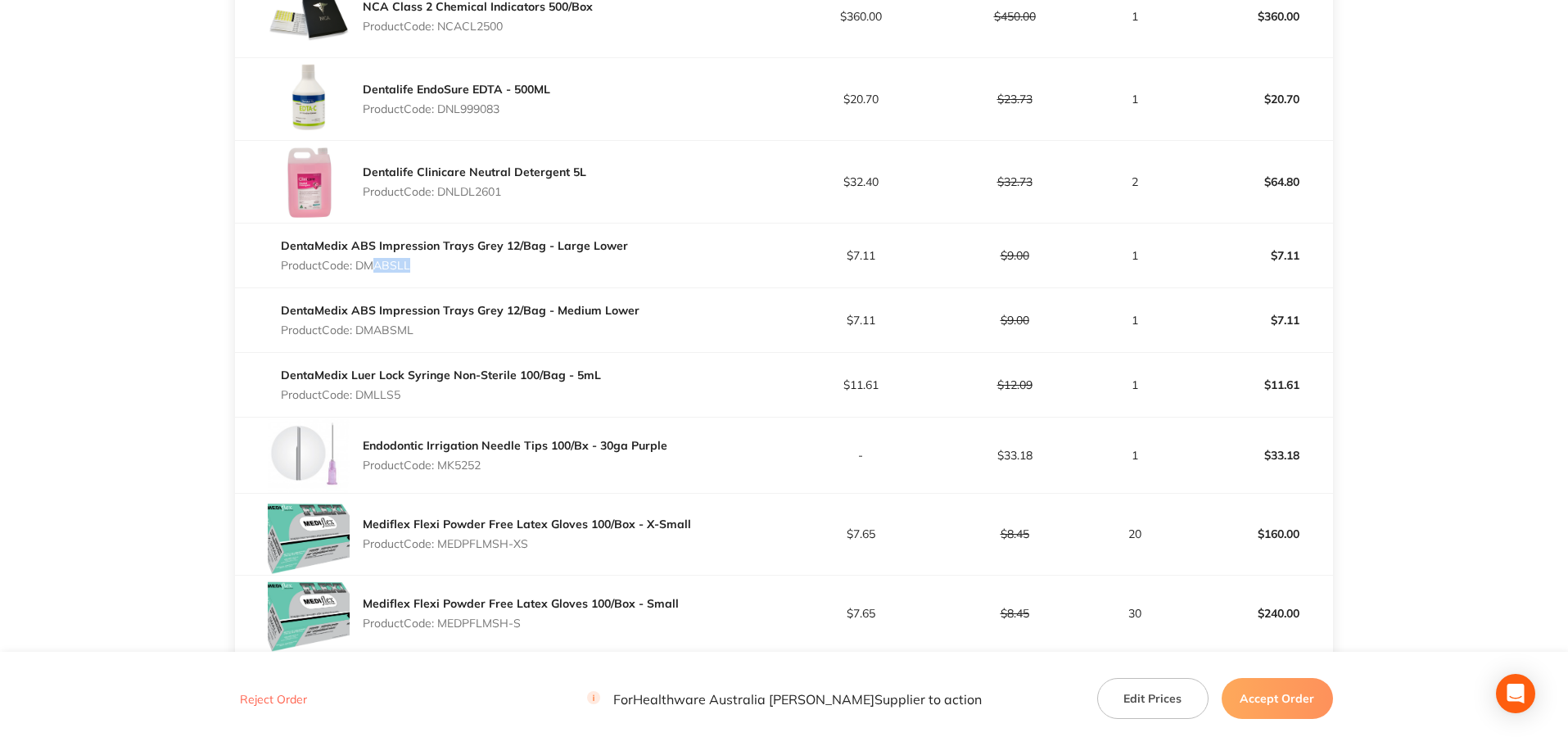
click at [349, 402] on div "DentaMedix Luer Lock Syringe Non-Sterile 100/Bag - 5mL Product Code: DMLLS5" at bounding box center [440, 384] width 320 height 46
drag, startPoint x: 444, startPoint y: 460, endPoint x: 360, endPoint y: 455, distance: 84.1
click at [363, 458] on p "Product Code: MK5252" at bounding box center [514, 465] width 305 height 13
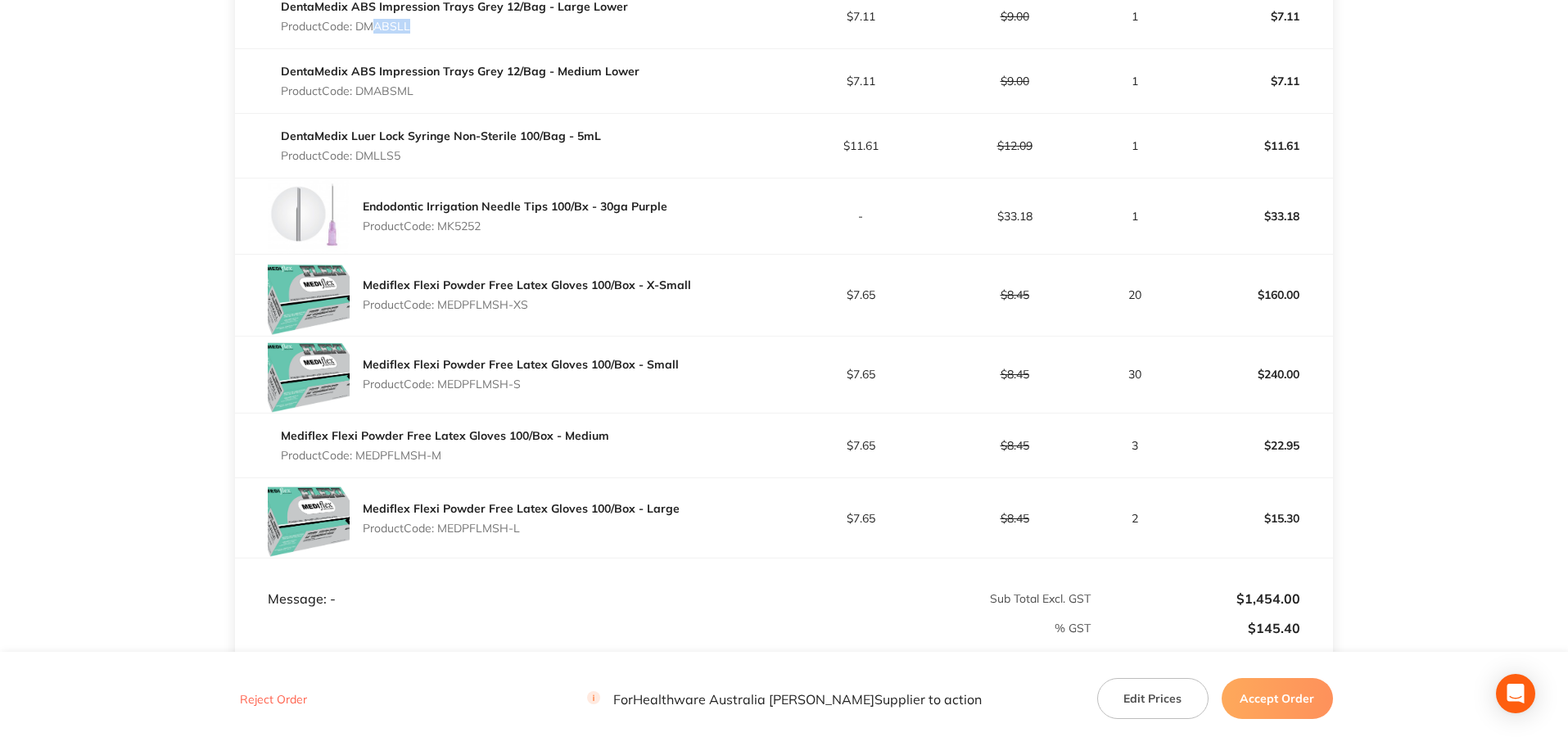
scroll to position [2319, 0]
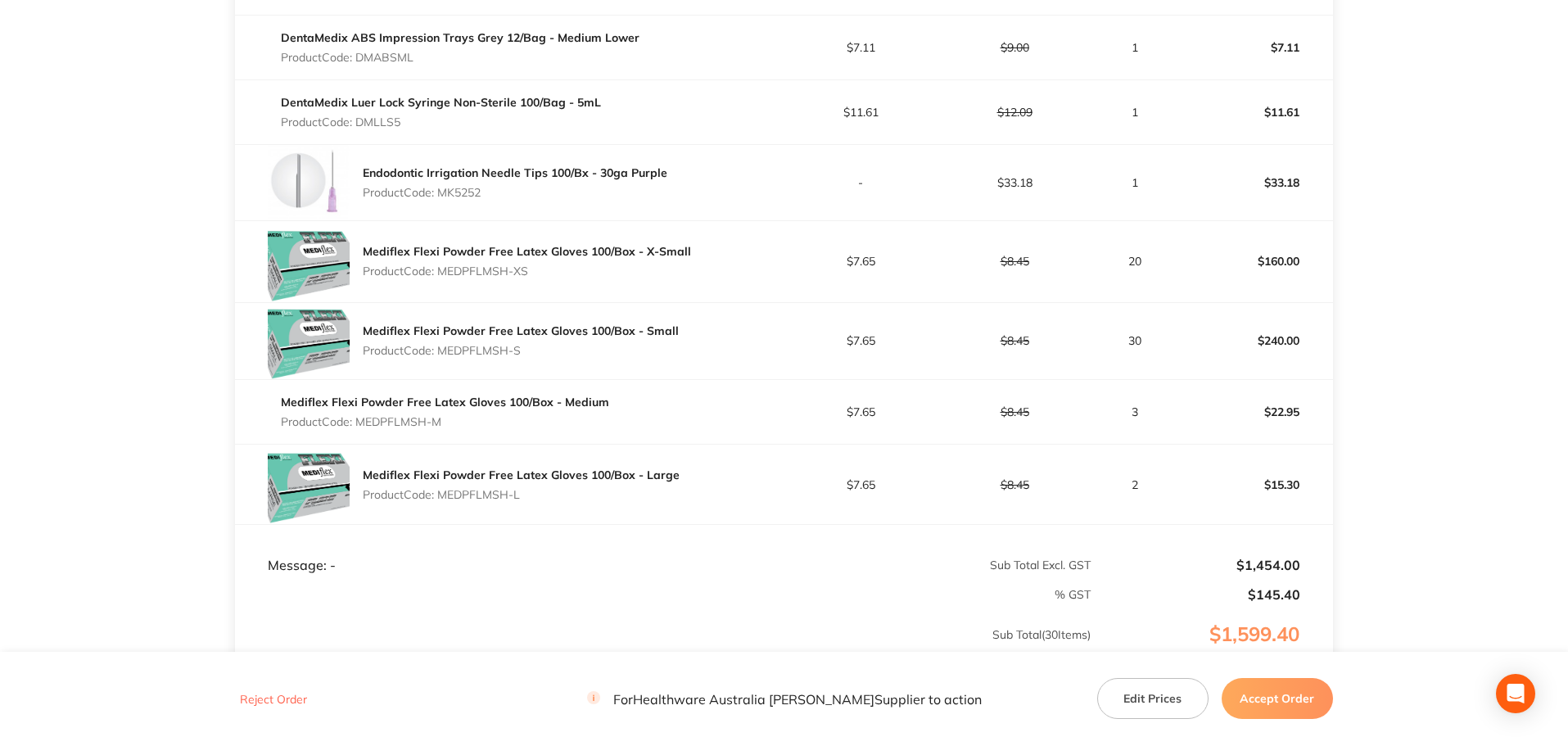
drag, startPoint x: 1274, startPoint y: 688, endPoint x: 1282, endPoint y: 687, distance: 8.1
click at [1281, 688] on button "Accept Order" at bounding box center [1277, 698] width 111 height 41
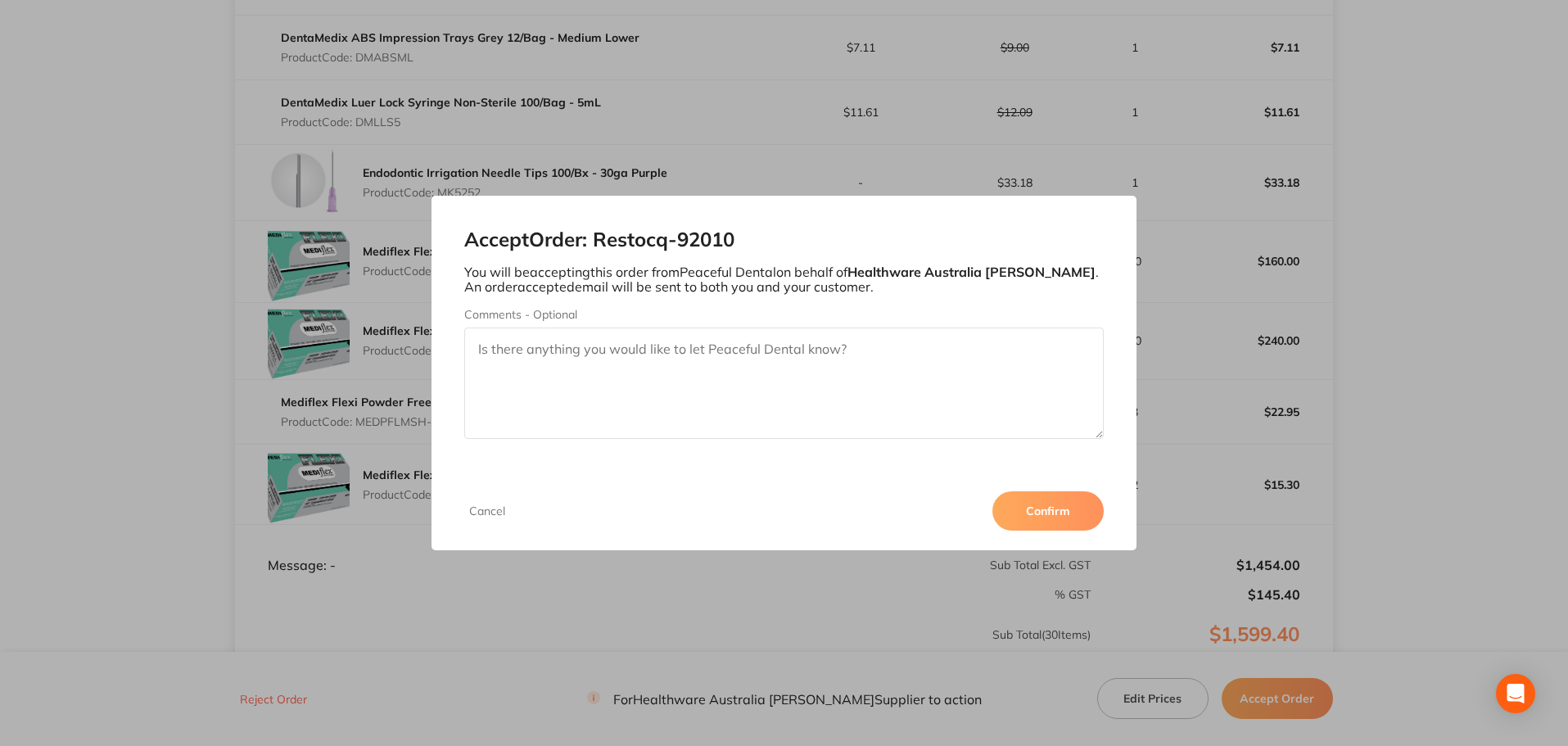
click at [1054, 512] on button "Confirm" at bounding box center [1047, 510] width 111 height 39
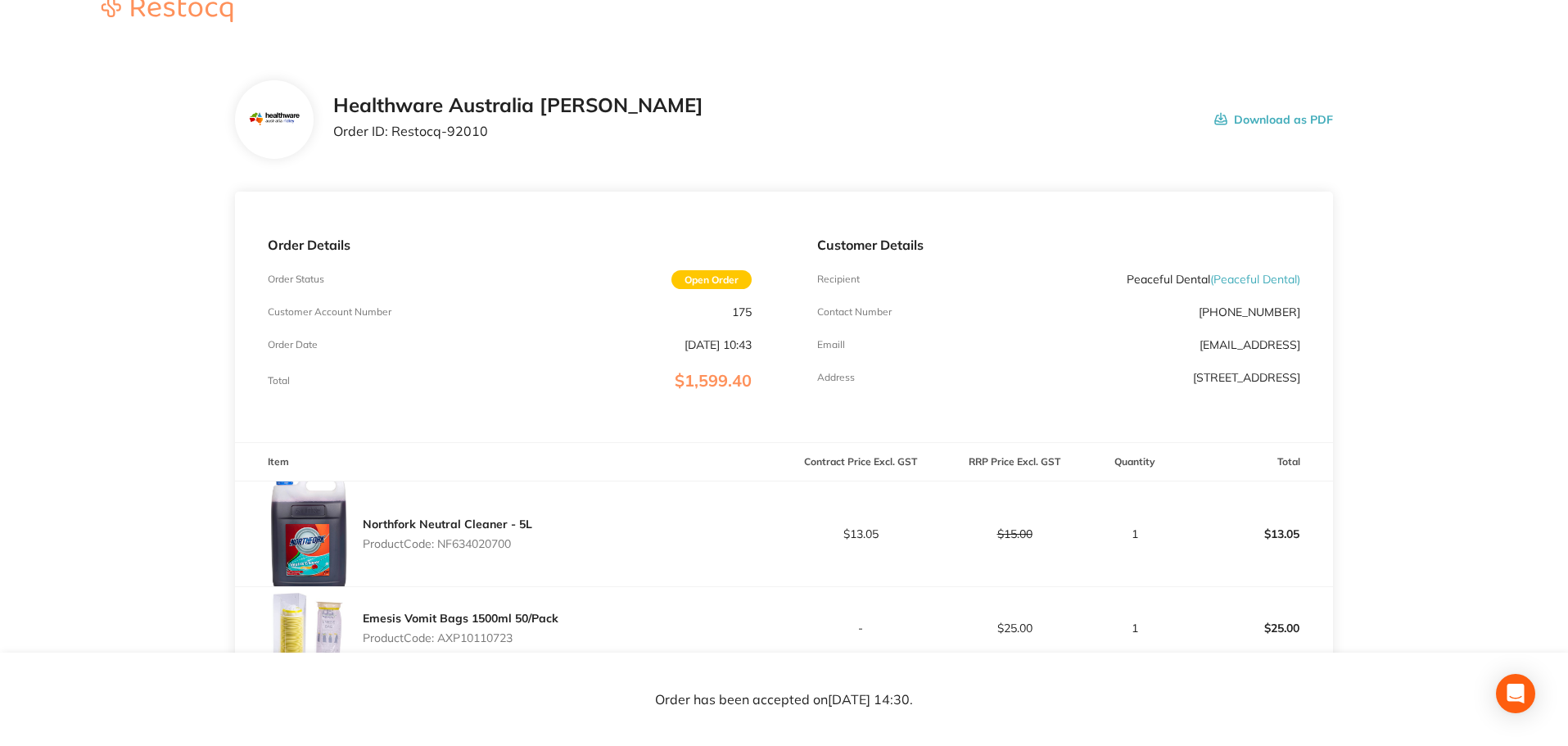
scroll to position [0, 0]
